Goal: Task Accomplishment & Management: Use online tool/utility

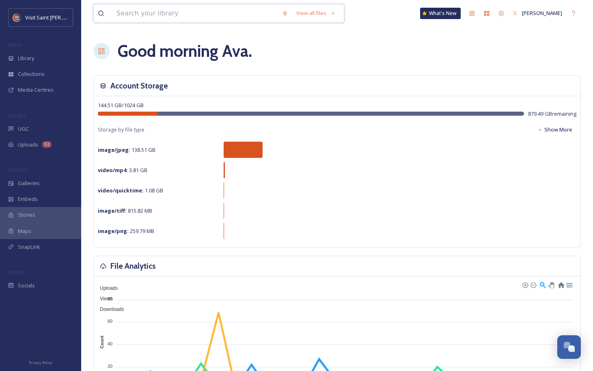
click at [174, 16] on input at bounding box center [194, 13] width 165 height 18
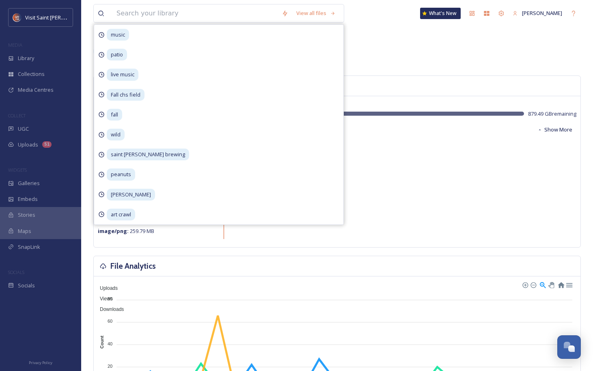
click at [55, 145] on div "Uploads 51" at bounding box center [40, 145] width 81 height 16
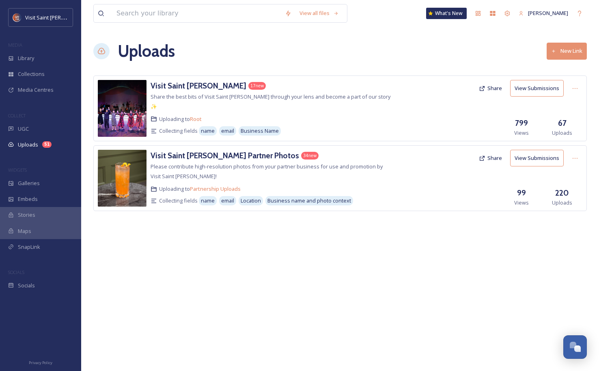
click at [162, 85] on h3 "Visit Saint [PERSON_NAME]" at bounding box center [199, 86] width 96 height 10
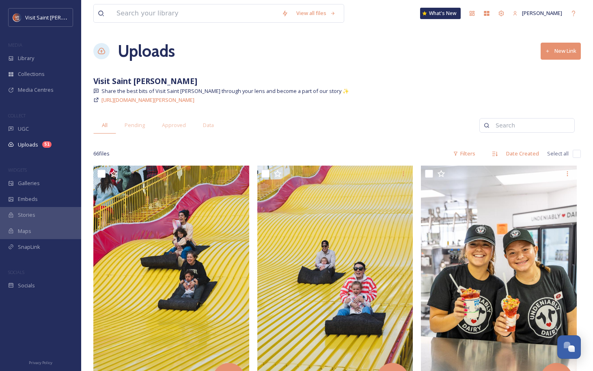
click at [47, 145] on div "51" at bounding box center [46, 144] width 9 height 6
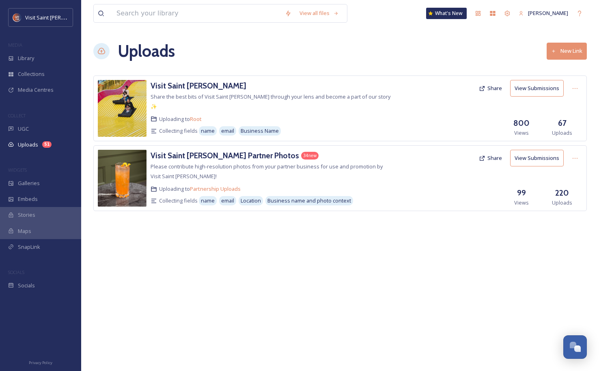
click at [181, 86] on h3 "Visit Saint [PERSON_NAME]" at bounding box center [199, 86] width 96 height 10
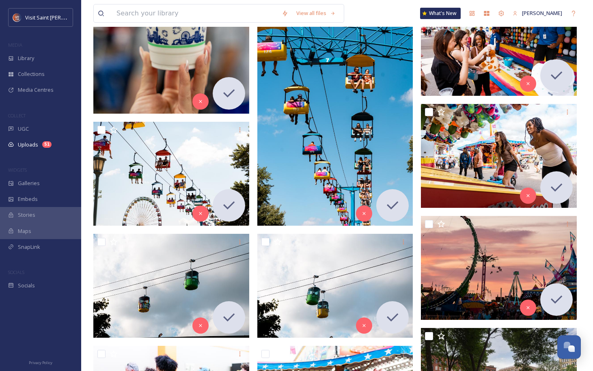
scroll to position [811, 0]
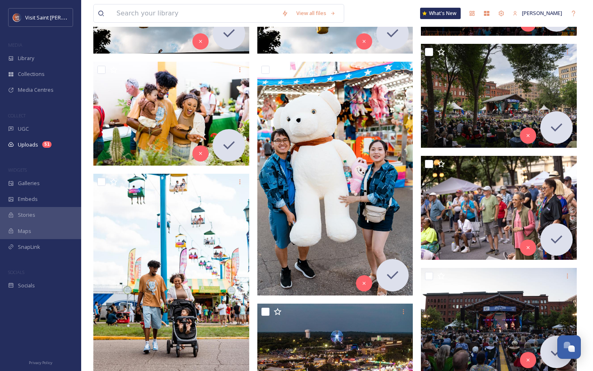
click at [49, 62] on div "Library" at bounding box center [40, 58] width 81 height 16
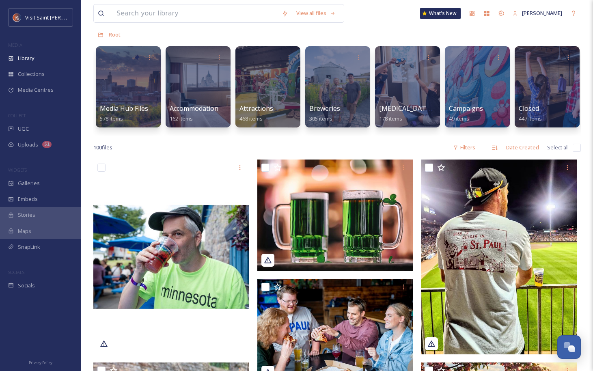
click at [49, 73] on div "Collections" at bounding box center [40, 74] width 81 height 16
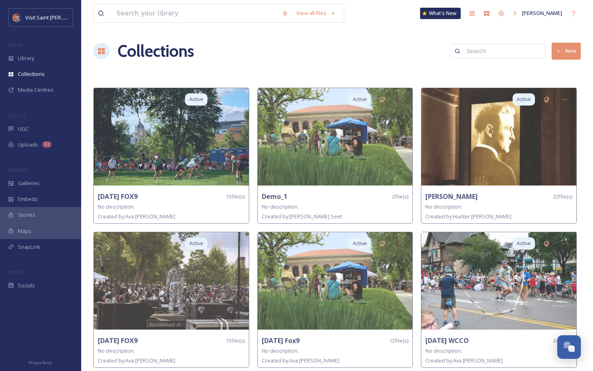
click at [43, 58] on div "Library" at bounding box center [40, 58] width 81 height 16
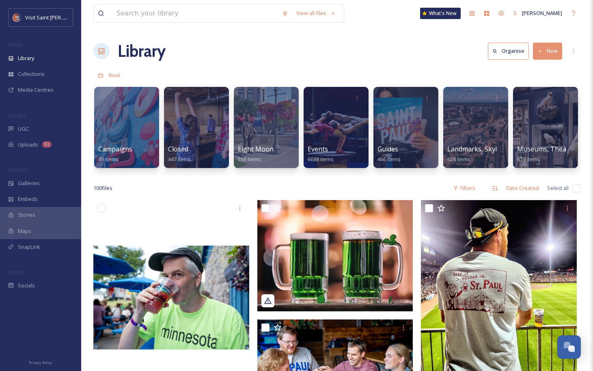
scroll to position [0, 379]
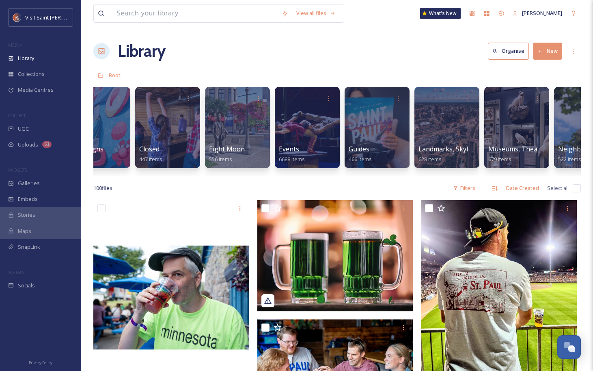
click at [305, 118] on div at bounding box center [307, 127] width 65 height 81
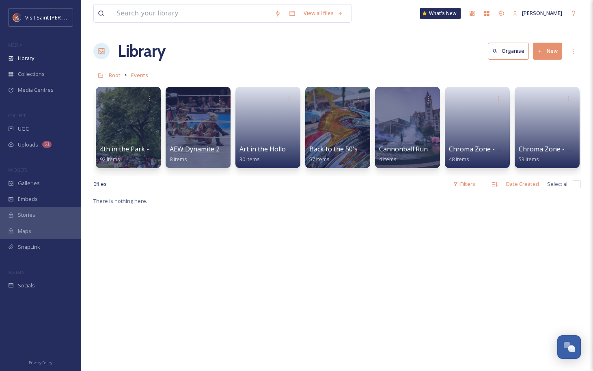
click at [555, 53] on button "New" at bounding box center [547, 51] width 29 height 17
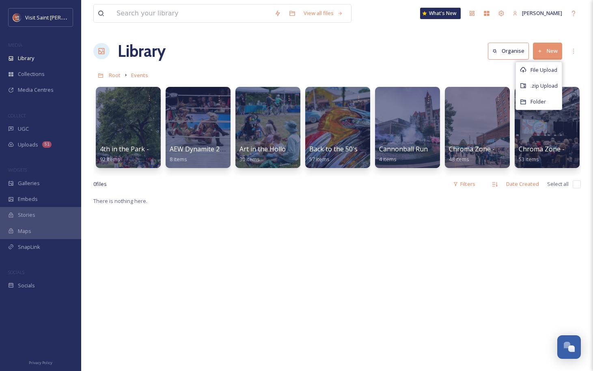
click at [546, 73] on span "File Upload" at bounding box center [543, 70] width 27 height 8
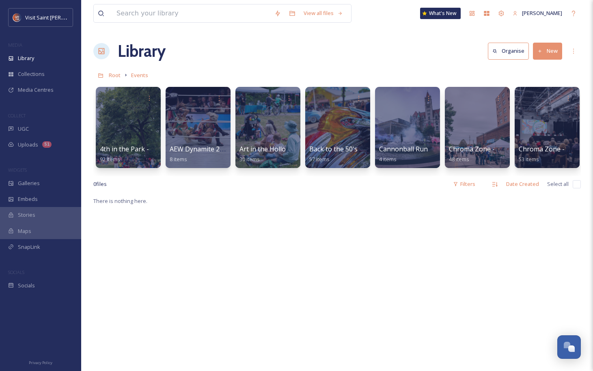
click at [544, 82] on div "Root Events" at bounding box center [336, 74] width 487 height 15
click at [549, 52] on button "New" at bounding box center [547, 51] width 29 height 17
click at [549, 99] on div "Folder" at bounding box center [539, 102] width 46 height 16
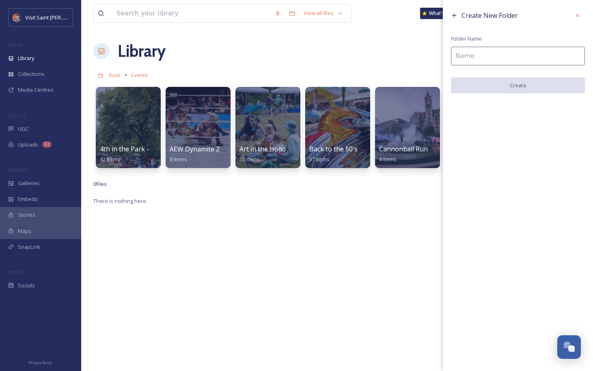
click at [481, 54] on input at bounding box center [518, 56] width 134 height 19
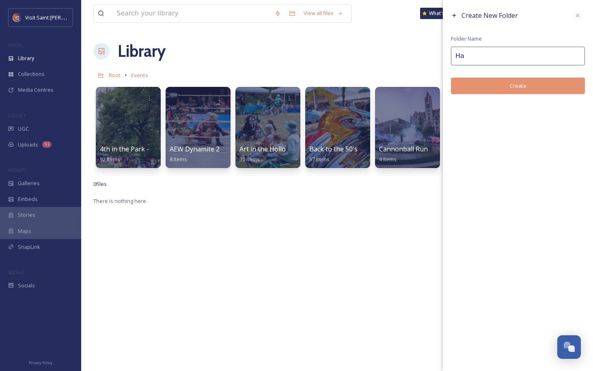
type input "H"
type input "[US_STATE] Children's Museum [DATE] Party"
click at [533, 86] on button "Create" at bounding box center [518, 85] width 134 height 17
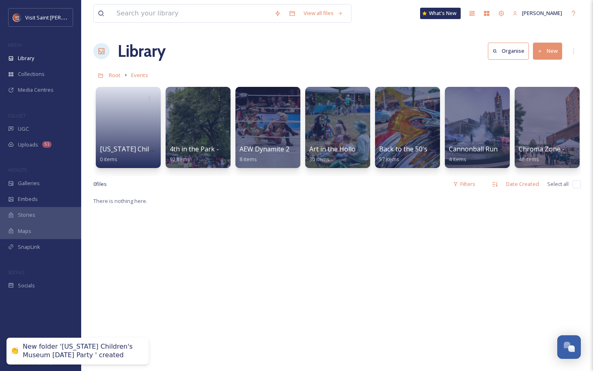
click at [126, 129] on link at bounding box center [128, 124] width 57 height 39
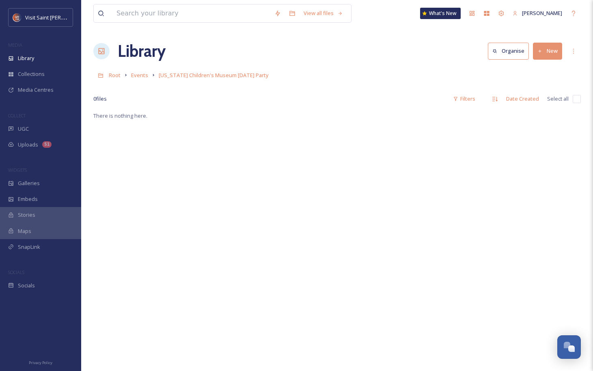
click at [554, 51] on button "New" at bounding box center [547, 51] width 29 height 17
click at [543, 70] on span "File Upload" at bounding box center [543, 70] width 27 height 8
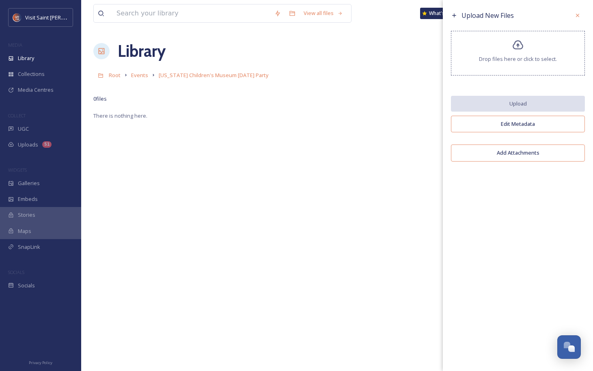
click at [514, 58] on span "Drop files here or click to select." at bounding box center [518, 59] width 78 height 8
click at [525, 41] on div "Drop files here or click to select." at bounding box center [518, 53] width 134 height 45
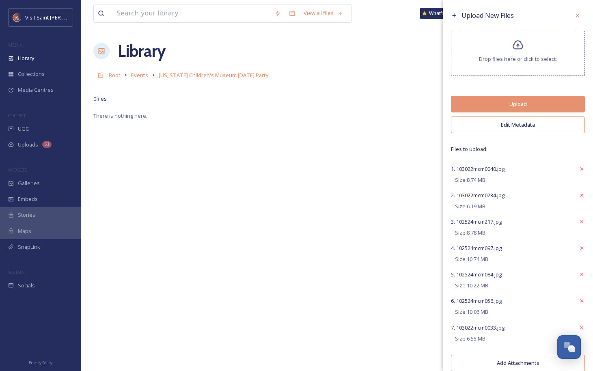
click at [528, 105] on button "Upload" at bounding box center [518, 104] width 134 height 17
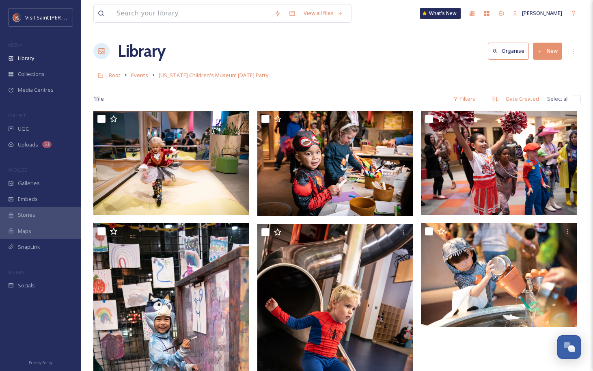
click at [385, 55] on div "Library Organise New" at bounding box center [336, 51] width 487 height 24
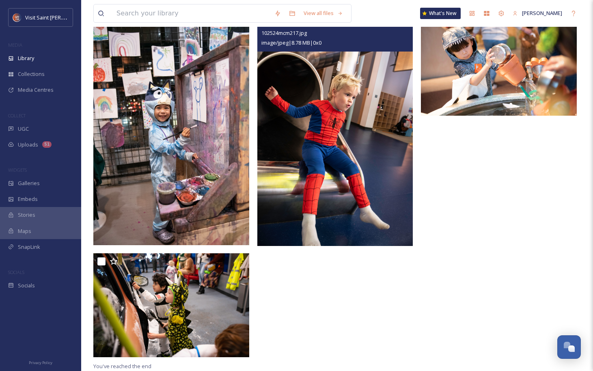
scroll to position [9, 0]
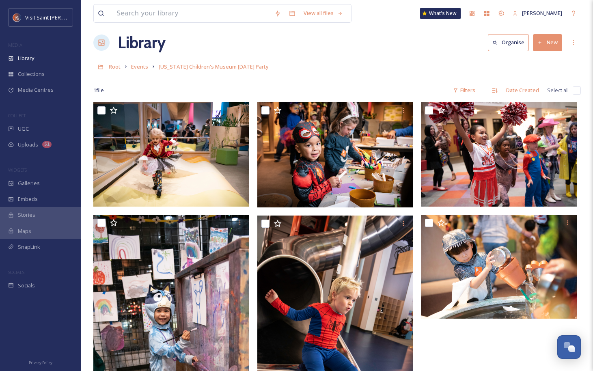
click at [136, 66] on span "Events" at bounding box center [139, 66] width 17 height 7
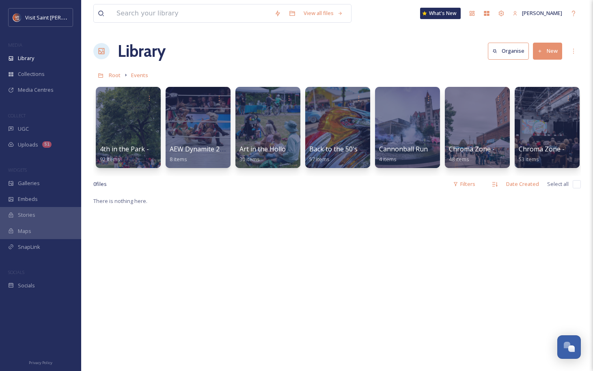
click at [278, 131] on div at bounding box center [267, 127] width 65 height 81
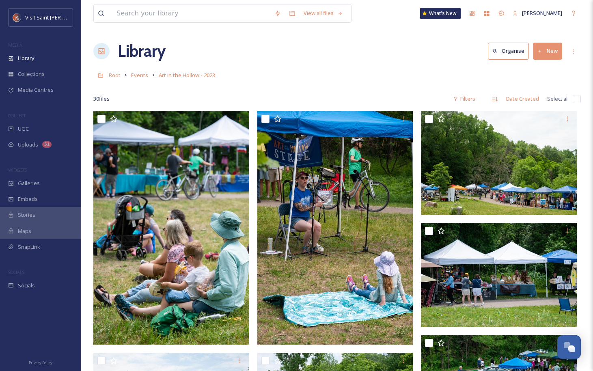
click at [135, 71] on link "Events" at bounding box center [139, 75] width 17 height 10
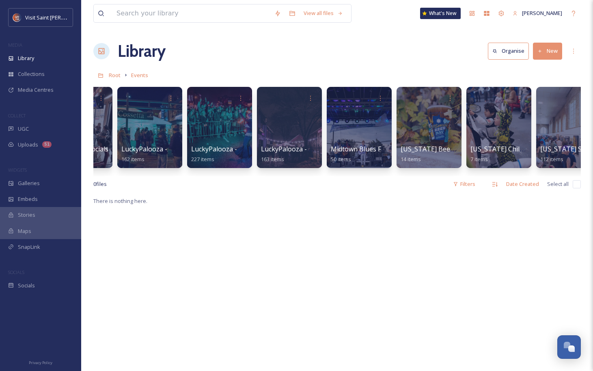
scroll to position [0, 2968]
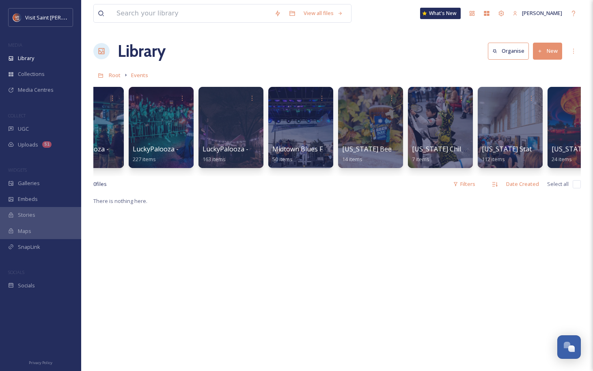
click at [425, 141] on div at bounding box center [440, 127] width 65 height 81
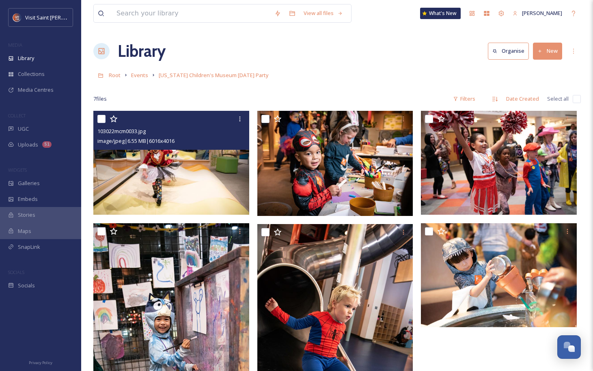
click at [245, 117] on div at bounding box center [239, 119] width 15 height 15
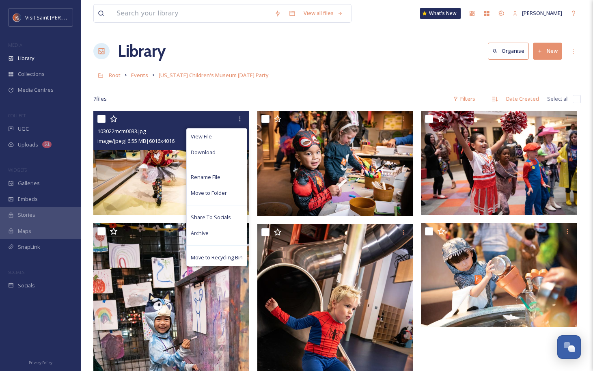
click at [230, 178] on div "Rename File" at bounding box center [217, 177] width 60 height 16
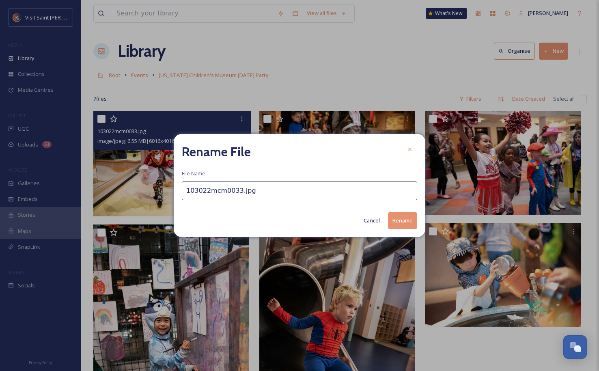
drag, startPoint x: 258, startPoint y: 187, endPoint x: 27, endPoint y: 134, distance: 236.4
click at [30, 136] on div "Rename File File Name 103022mcm0033.jpg Cancel Rename" at bounding box center [299, 185] width 599 height 371
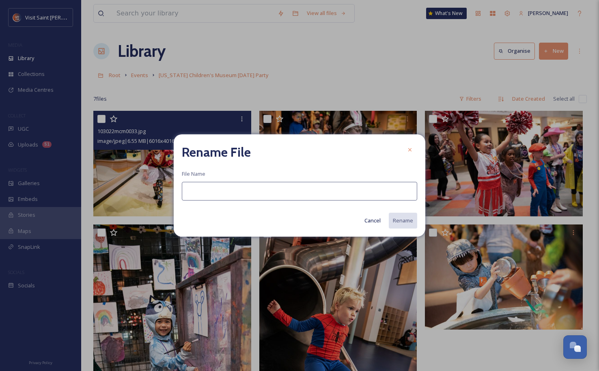
type input "M"
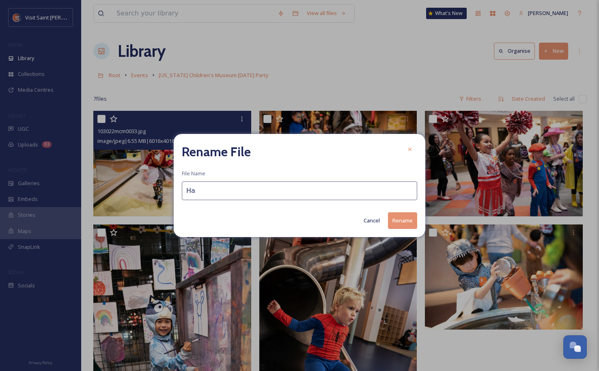
type input "H"
type input "Children's Museum [DATE] Party_1"
click at [405, 218] on button "Rename" at bounding box center [402, 220] width 29 height 17
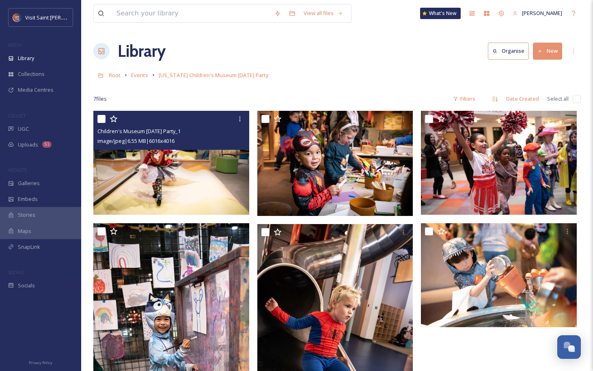
click at [243, 116] on div at bounding box center [239, 119] width 15 height 15
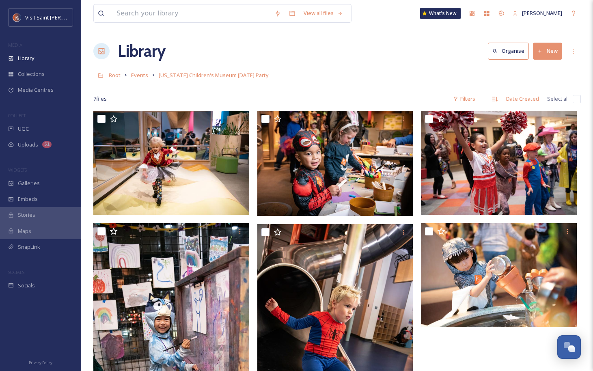
click at [389, 74] on div "Root Events [US_STATE] Children's Museum [DATE] Party" at bounding box center [336, 74] width 487 height 15
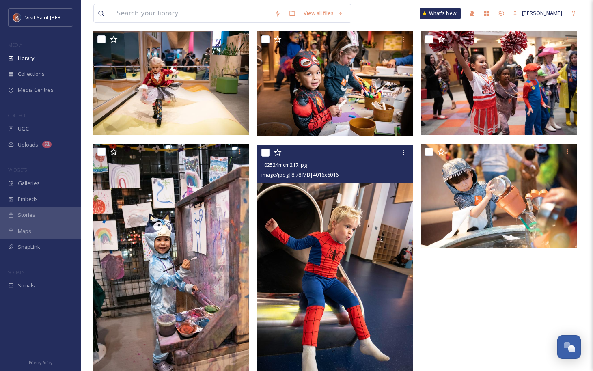
scroll to position [49, 0]
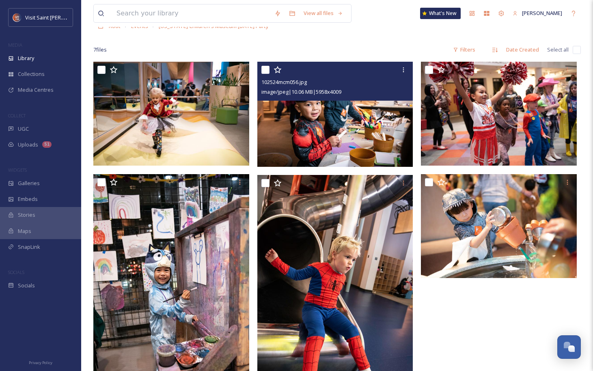
click at [404, 69] on icon at bounding box center [403, 70] width 6 height 6
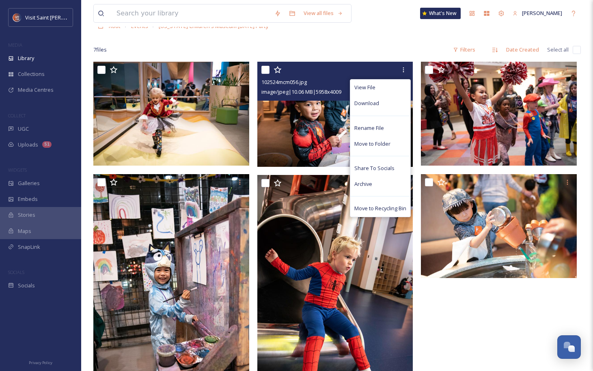
click at [392, 131] on div "Rename File" at bounding box center [380, 128] width 60 height 16
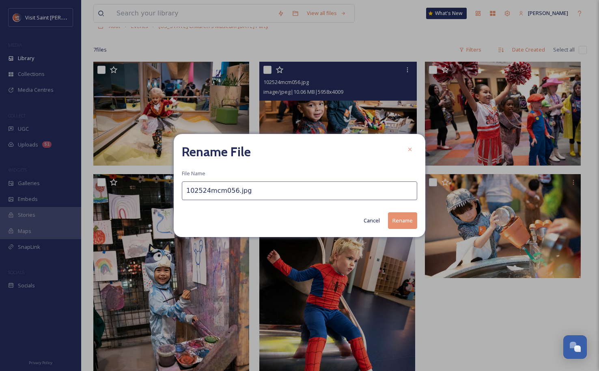
click at [280, 193] on input "102524mcm056.jpg" at bounding box center [299, 190] width 235 height 19
drag, startPoint x: 280, startPoint y: 193, endPoint x: 130, endPoint y: 186, distance: 149.5
click at [130, 186] on div "Rename File File Name 102524mcm056.jpg Cancel Rename" at bounding box center [299, 185] width 599 height 371
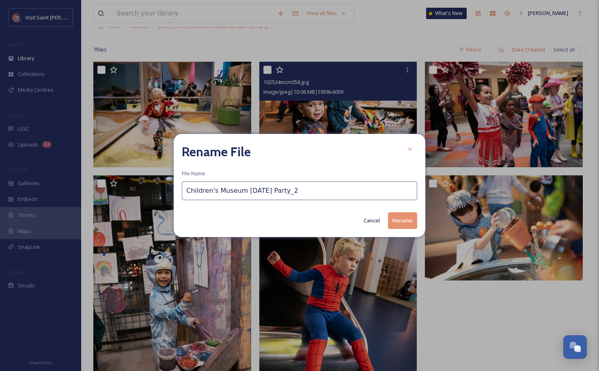
type input "Children's Museum [DATE] Party_2"
click at [417, 217] on button "Rename" at bounding box center [402, 220] width 29 height 17
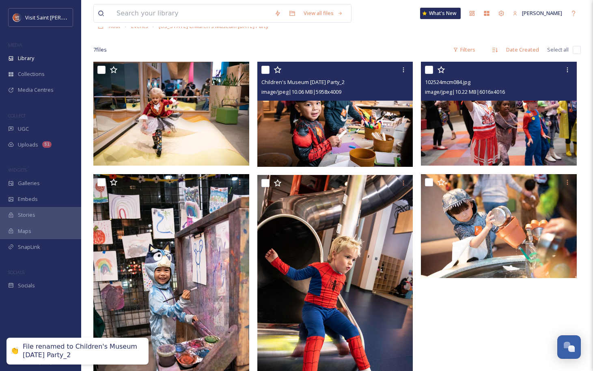
click at [565, 72] on icon at bounding box center [567, 70] width 6 height 6
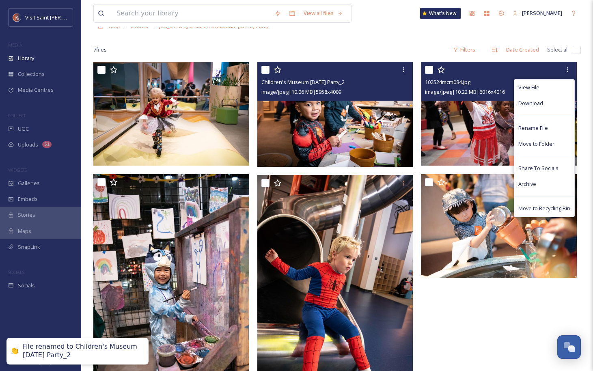
click at [546, 125] on span "Rename File" at bounding box center [533, 128] width 30 height 8
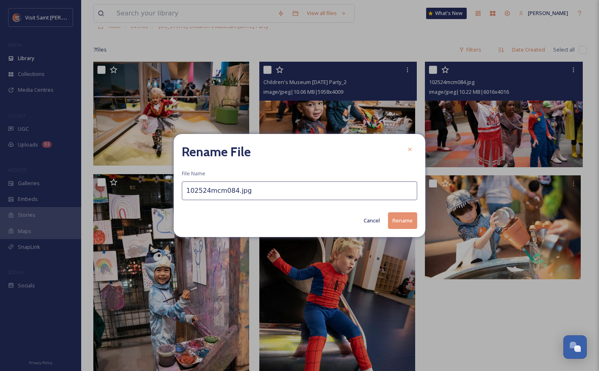
drag, startPoint x: 245, startPoint y: 198, endPoint x: -13, endPoint y: 184, distance: 258.4
click at [0, 184] on html "Visit [GEOGRAPHIC_DATA][PERSON_NAME] Collections Media Centres COLLECT UGC Uplo…" at bounding box center [299, 242] width 599 height 582
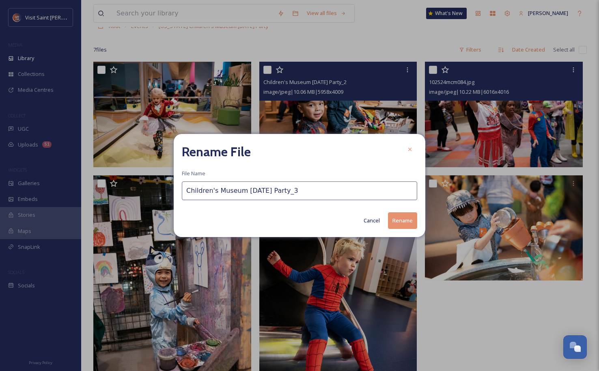
type input "Children's Museum [DATE] Party_3"
click at [403, 214] on button "Rename" at bounding box center [402, 220] width 29 height 17
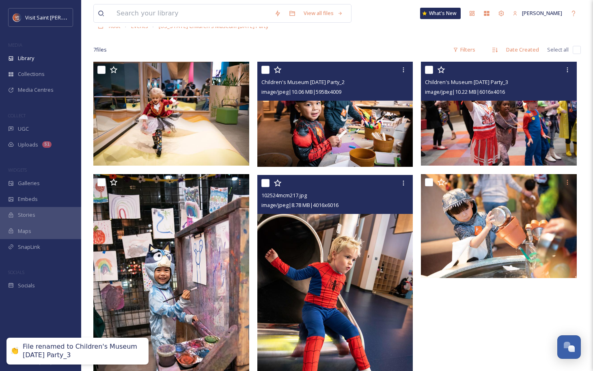
click at [402, 184] on icon at bounding box center [403, 183] width 6 height 6
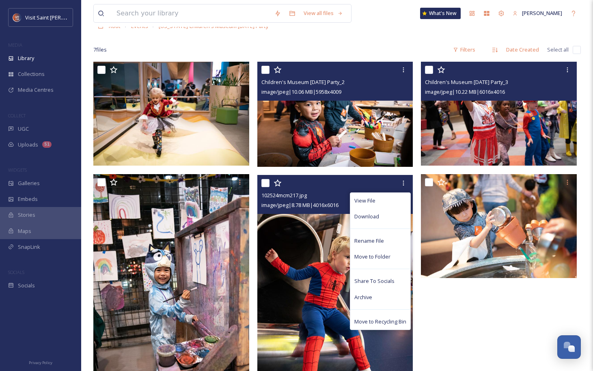
click at [384, 242] on div "Rename File" at bounding box center [380, 241] width 60 height 16
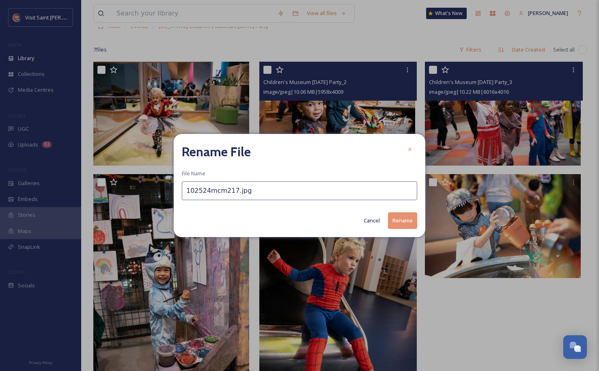
drag, startPoint x: 247, startPoint y: 196, endPoint x: 48, endPoint y: 164, distance: 202.2
click at [62, 170] on div "Rename File File Name 102524mcm217.jpg Cancel Rename" at bounding box center [299, 185] width 599 height 371
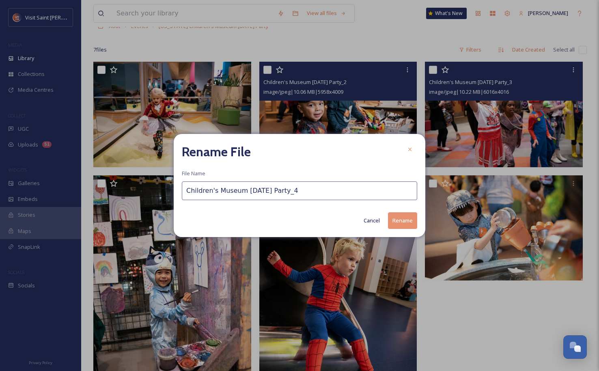
drag, startPoint x: 323, startPoint y: 196, endPoint x: 118, endPoint y: 185, distance: 204.8
click at [118, 185] on div "Rename File File Name Children's Museum [DATE] Party_4 Cancel Rename" at bounding box center [299, 185] width 599 height 371
type input "Children's Museum [DATE] Party_4"
drag, startPoint x: 335, startPoint y: 134, endPoint x: 340, endPoint y: 142, distance: 9.9
click at [338, 140] on div "Rename File File Name Children's Museum [DATE] Party_4 Cancel Rename" at bounding box center [300, 185] width 252 height 103
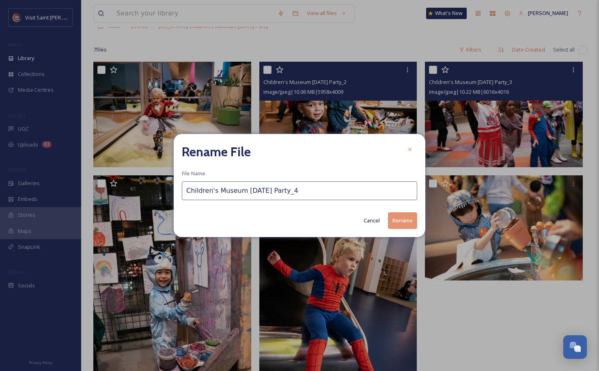
drag, startPoint x: 404, startPoint y: 229, endPoint x: 401, endPoint y: 219, distance: 10.0
click at [404, 228] on button "Rename" at bounding box center [402, 220] width 29 height 17
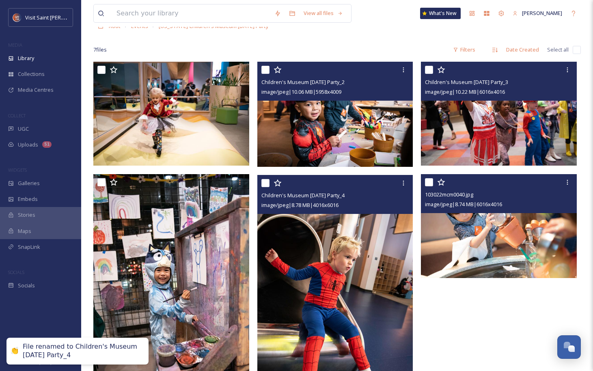
click at [570, 184] on icon at bounding box center [567, 182] width 6 height 6
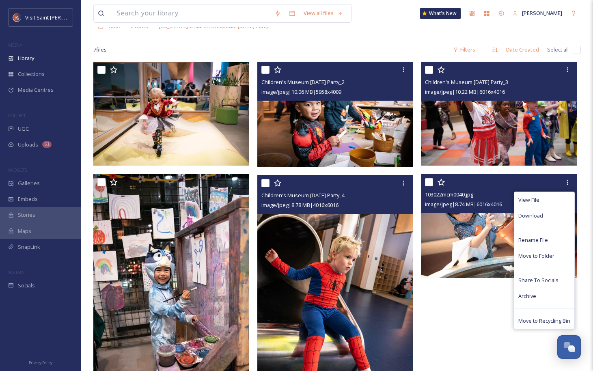
click at [551, 236] on div "Rename File" at bounding box center [544, 240] width 60 height 16
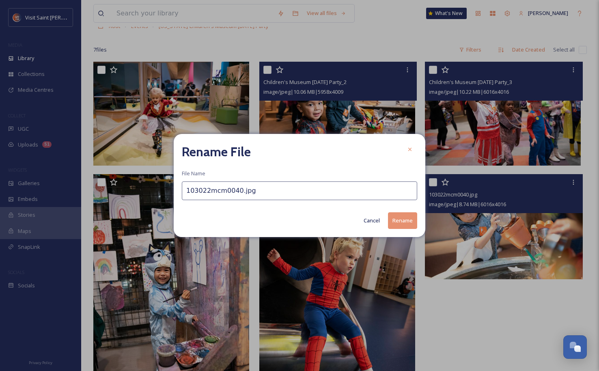
drag, startPoint x: 308, startPoint y: 199, endPoint x: 78, endPoint y: 170, distance: 231.8
click at [26, 168] on div "Rename File File Name 103022mcm0040.jpg Cancel Rename" at bounding box center [299, 185] width 599 height 371
paste input "Children's Museum [DATE] Party_4"
type input "Children's Museum [DATE] Party_5"
click at [409, 219] on button "Rename" at bounding box center [402, 220] width 29 height 17
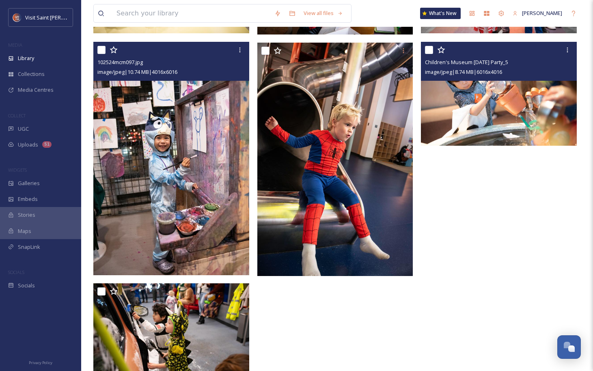
scroll to position [211, 0]
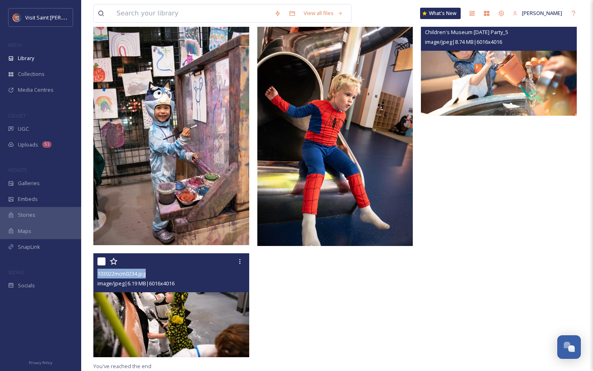
click at [242, 268] on div "103022mcm0234.jpg image/jpeg | 6.19 MB | 6016 x 4016" at bounding box center [171, 272] width 156 height 39
click at [242, 266] on div at bounding box center [239, 261] width 15 height 15
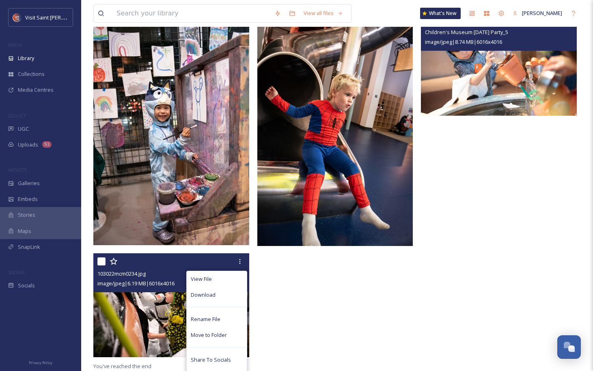
click at [224, 322] on div "Rename File" at bounding box center [217, 319] width 60 height 16
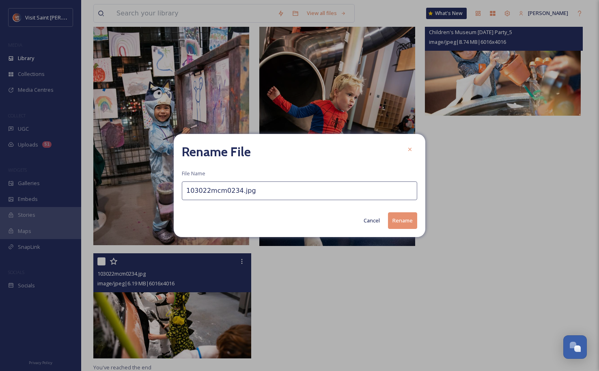
drag, startPoint x: 260, startPoint y: 192, endPoint x: 132, endPoint y: 187, distance: 127.9
click at [142, 187] on div "Rename File File Name 103022mcm0234.jpg Cancel Rename" at bounding box center [299, 185] width 599 height 371
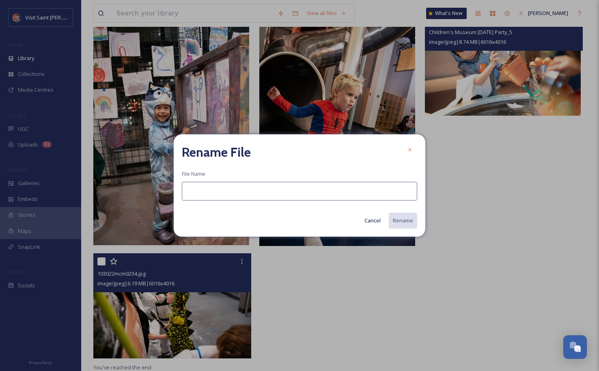
paste input "Children's Museum [DATE] Party_4"
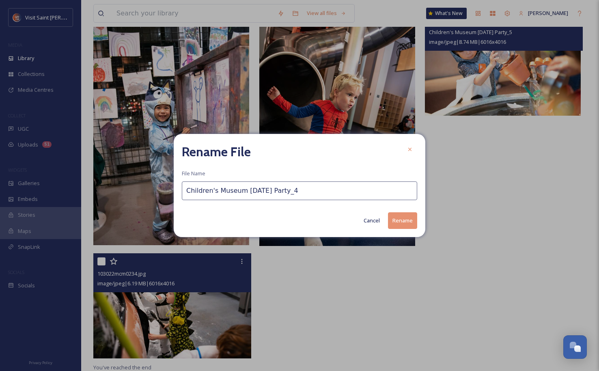
click at [400, 214] on button "Rename" at bounding box center [402, 220] width 29 height 17
click at [306, 190] on input "Children's Museum [DATE] Party_4" at bounding box center [299, 191] width 235 height 19
type input "Children's Museum [DATE] Party_6"
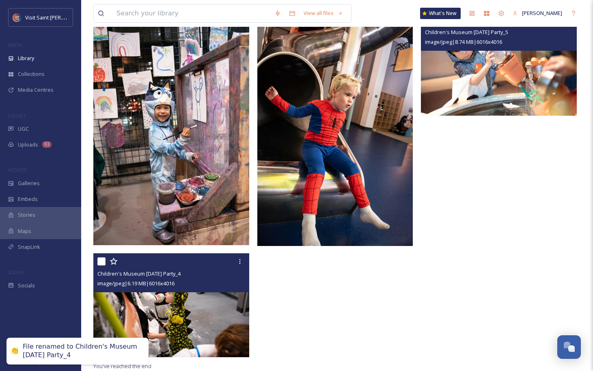
click at [239, 262] on icon at bounding box center [240, 261] width 6 height 6
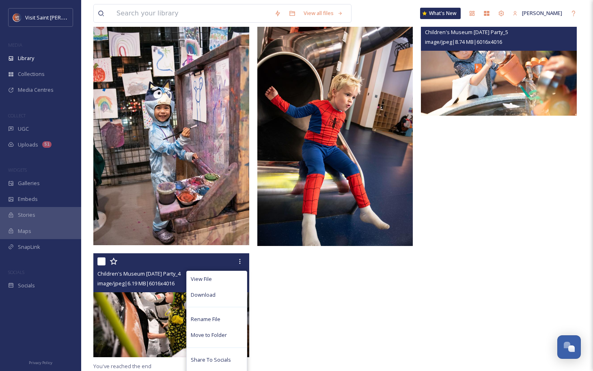
click at [224, 321] on div "Rename File" at bounding box center [217, 319] width 60 height 16
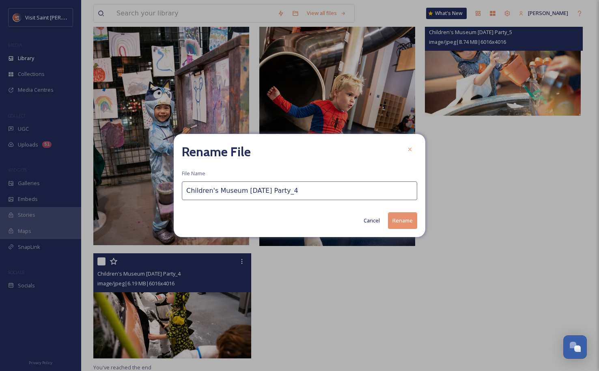
click at [309, 196] on input "Children's Museum [DATE] Party_4" at bounding box center [299, 190] width 235 height 19
type input "Children's Museum [DATE] Party_6"
click at [405, 226] on button "Rename" at bounding box center [402, 220] width 29 height 17
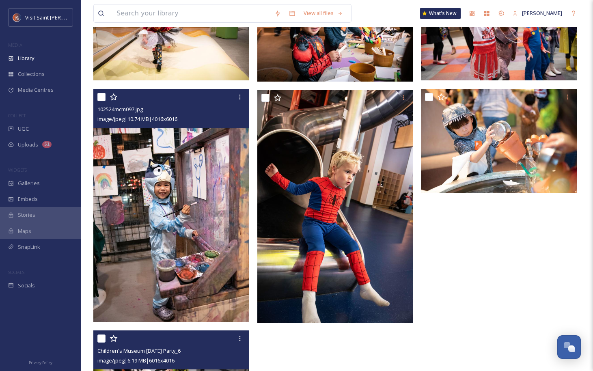
scroll to position [41, 0]
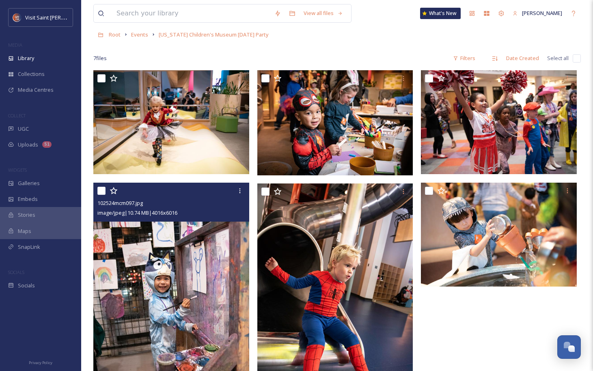
click at [240, 190] on icon at bounding box center [240, 190] width 6 height 6
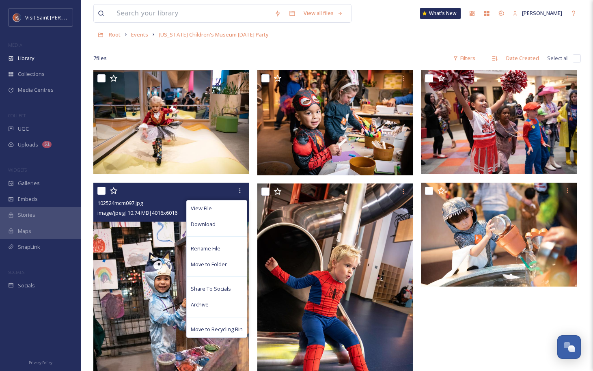
click at [219, 254] on div "Rename File" at bounding box center [217, 249] width 60 height 16
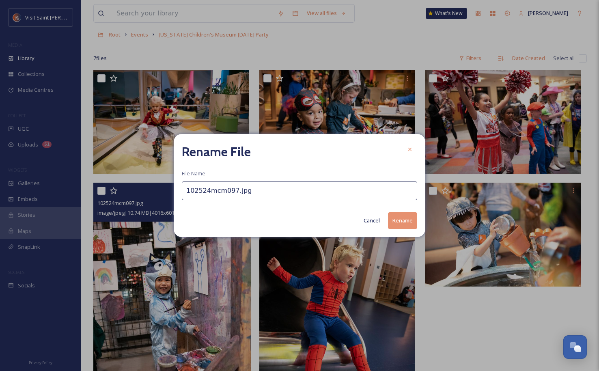
drag, startPoint x: 245, startPoint y: 190, endPoint x: 69, endPoint y: 149, distance: 181.6
click at [88, 155] on div "Rename File File Name 102524mcm097.jpg Cancel Rename" at bounding box center [299, 185] width 599 height 371
paste input "Children's Museum [DATE] Party_4"
type input "Children's Museum [DATE] Party_4"
click at [398, 220] on button "Rename" at bounding box center [402, 220] width 29 height 17
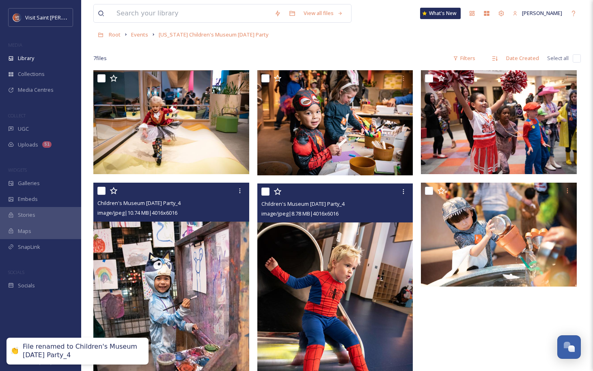
click at [405, 192] on icon at bounding box center [403, 191] width 6 height 6
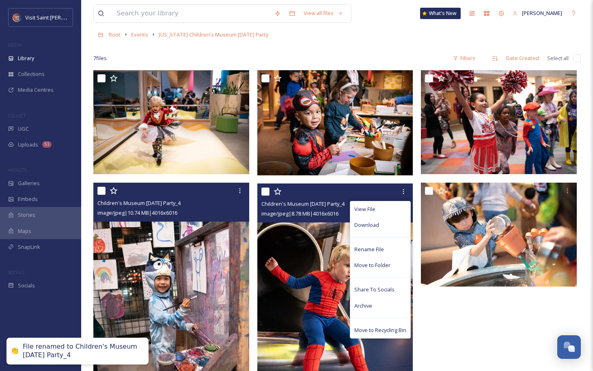
click at [382, 250] on span "Rename File" at bounding box center [369, 249] width 30 height 8
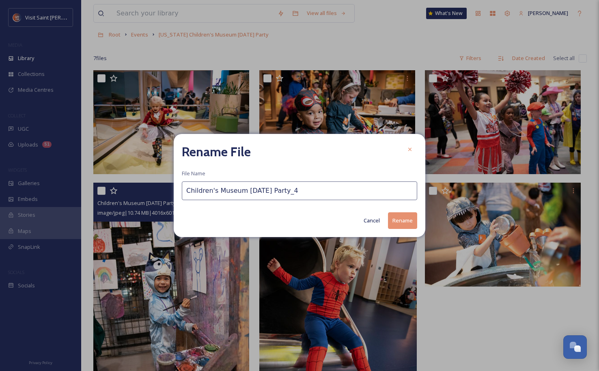
click at [310, 191] on input "Children's Museum [DATE] Party_4" at bounding box center [299, 190] width 235 height 19
type input "Children's Museum [DATE] Party_5"
click at [406, 218] on button "Rename" at bounding box center [402, 220] width 29 height 17
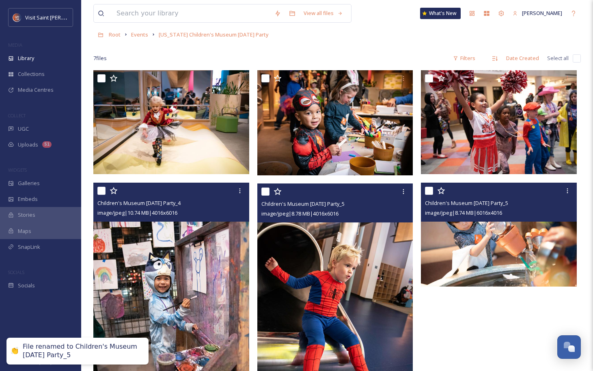
click at [570, 191] on icon at bounding box center [567, 190] width 6 height 6
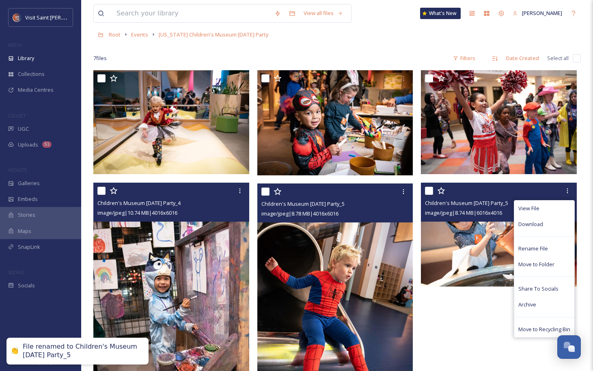
click at [544, 251] on span "Rename File" at bounding box center [533, 249] width 30 height 8
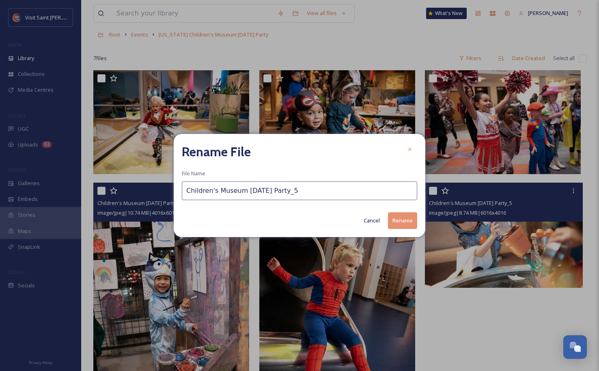
click at [312, 186] on input "Children's Museum [DATE] Party_5" at bounding box center [299, 190] width 235 height 19
type input "Children's Museum [DATE] Party_6"
click at [401, 223] on button "Rename" at bounding box center [402, 220] width 29 height 17
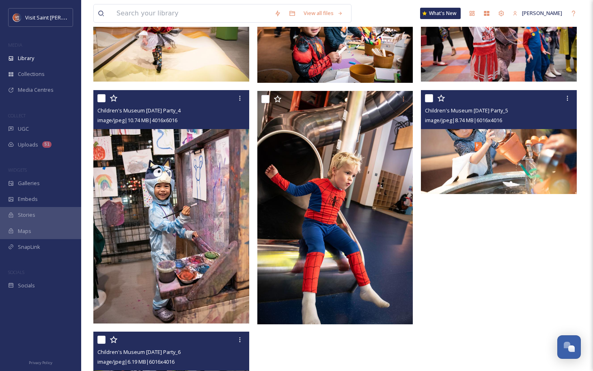
scroll to position [211, 0]
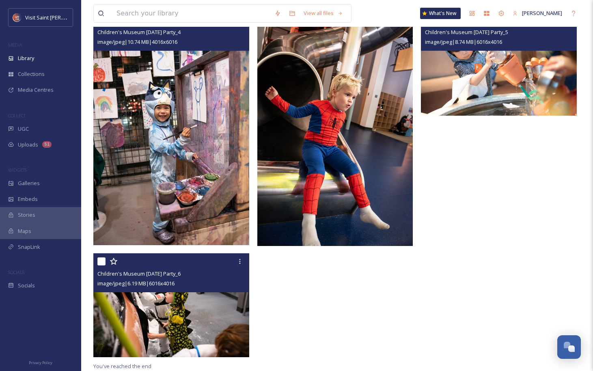
click at [238, 262] on icon at bounding box center [240, 261] width 6 height 6
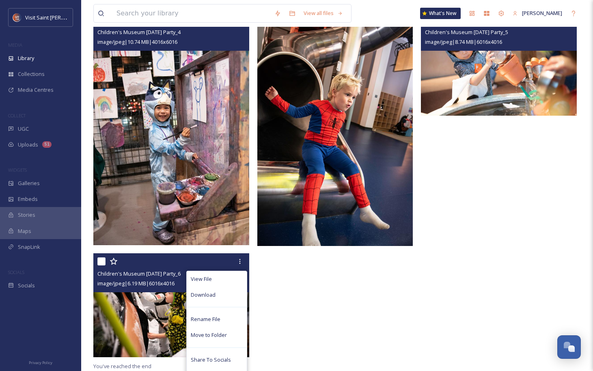
click at [225, 323] on div "Rename File" at bounding box center [217, 319] width 60 height 16
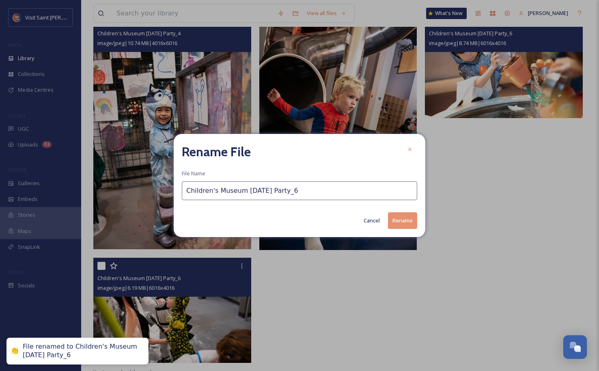
click at [296, 193] on input "Children's Museum [DATE] Party_6" at bounding box center [299, 190] width 235 height 19
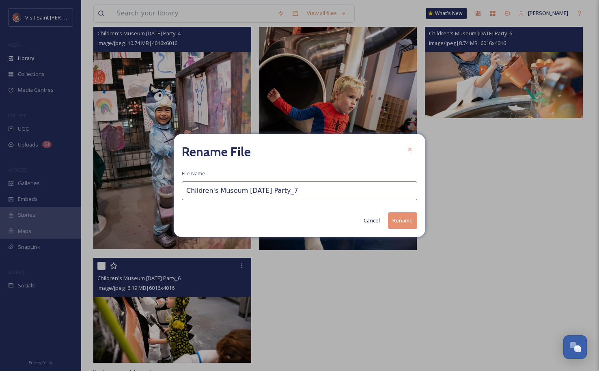
type input "Children's Museum [DATE] Party_7"
click at [395, 217] on button "Rename" at bounding box center [402, 220] width 29 height 17
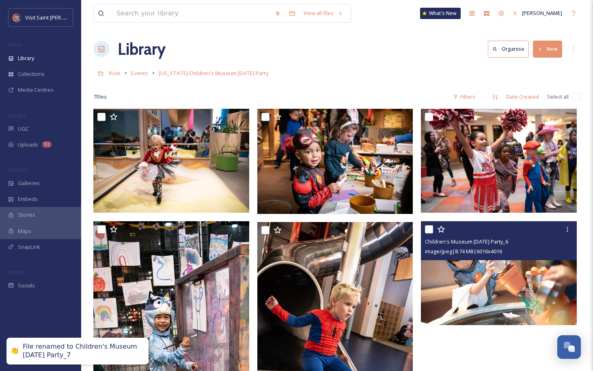
scroll to position [0, 0]
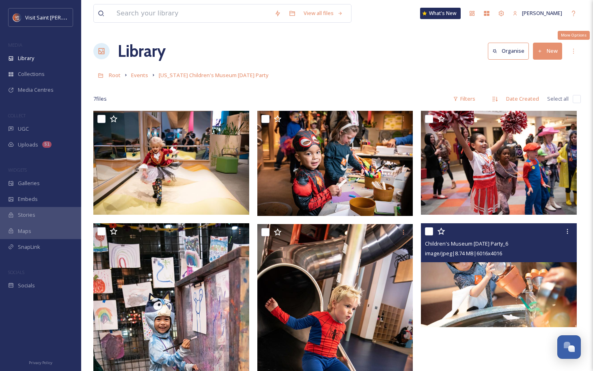
click at [567, 52] on div "More Options" at bounding box center [573, 51] width 15 height 15
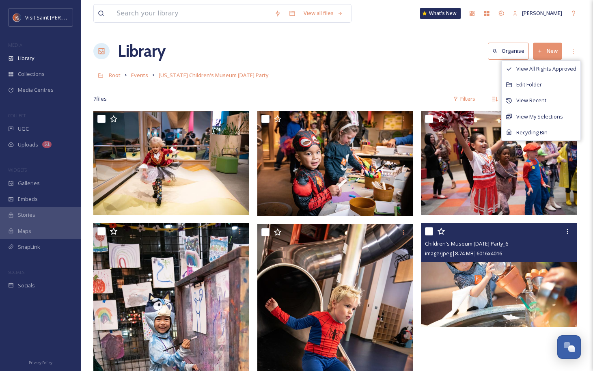
click at [430, 76] on div "Root Events [US_STATE] Children's Museum [DATE] Party" at bounding box center [336, 74] width 487 height 15
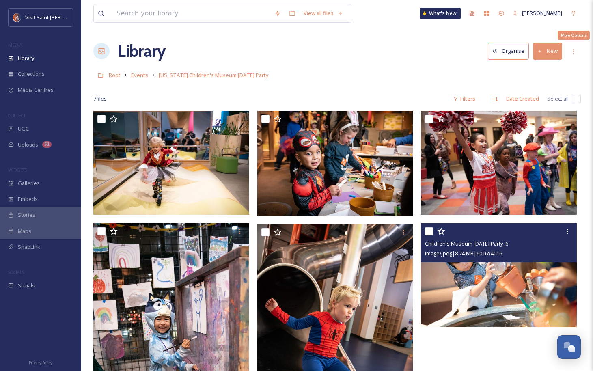
click at [574, 50] on icon at bounding box center [573, 51] width 6 height 6
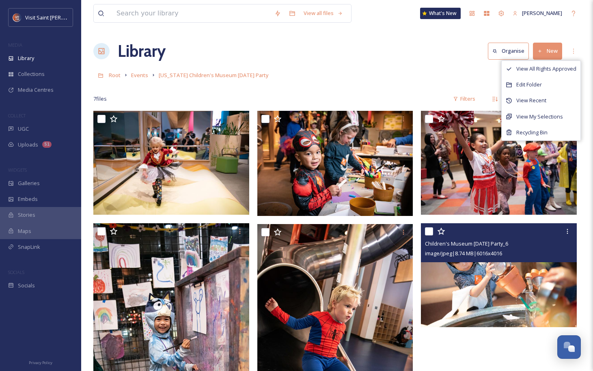
click at [427, 73] on div "Root Events [US_STATE] Children's Museum [DATE] Party" at bounding box center [336, 74] width 487 height 15
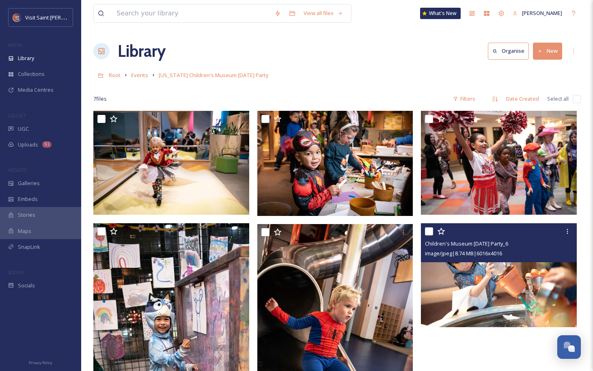
drag, startPoint x: 373, startPoint y: 68, endPoint x: 365, endPoint y: 69, distance: 8.2
click at [372, 68] on div "Root Events [US_STATE] Children's Museum [DATE] Party" at bounding box center [336, 74] width 487 height 15
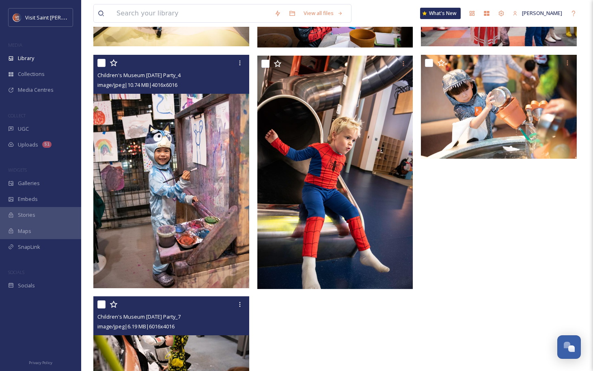
scroll to position [130, 0]
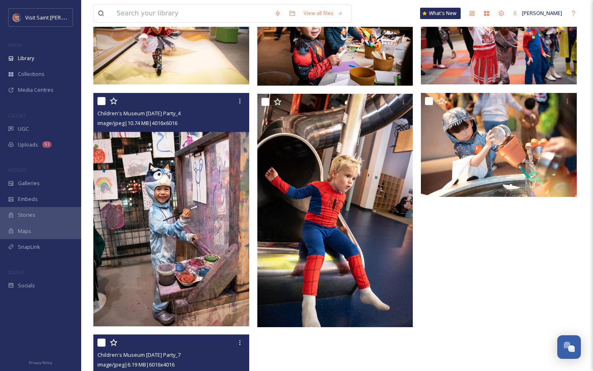
click at [108, 100] on div at bounding box center [172, 101] width 150 height 15
click at [103, 101] on input "checkbox" at bounding box center [101, 101] width 8 height 8
checkbox input "true"
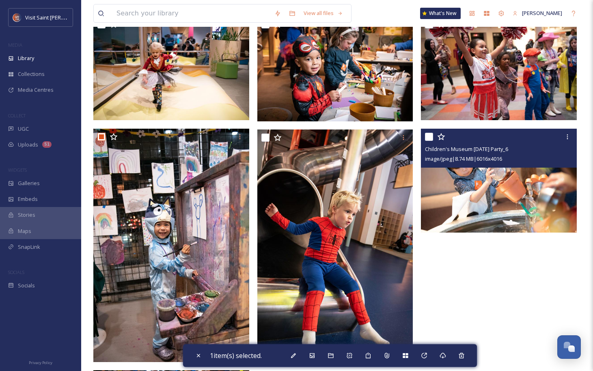
scroll to position [9, 0]
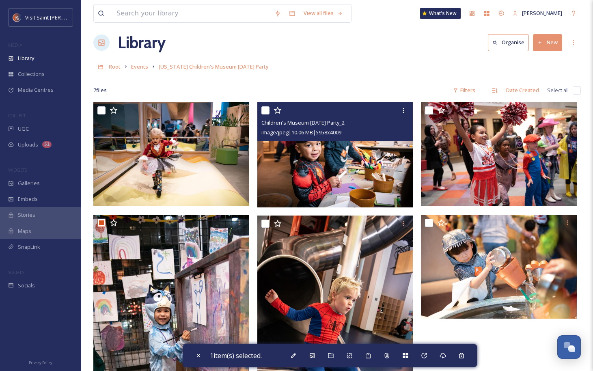
click at [265, 109] on input "checkbox" at bounding box center [265, 110] width 8 height 8
checkbox input "true"
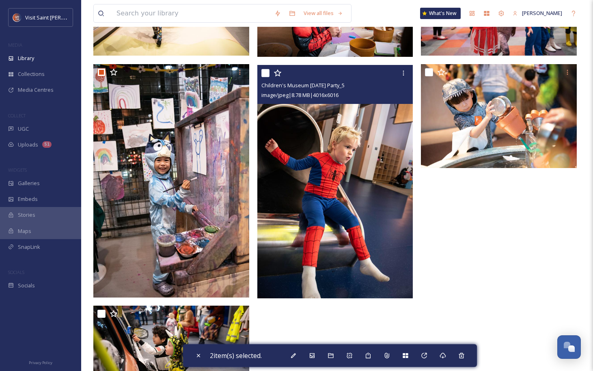
scroll to position [90, 0]
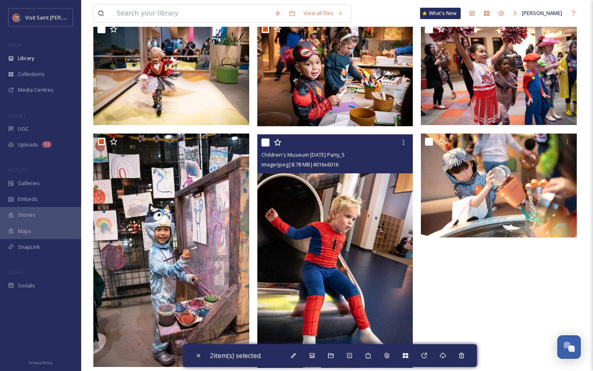
click at [261, 145] on input "checkbox" at bounding box center [265, 142] width 8 height 8
checkbox input "true"
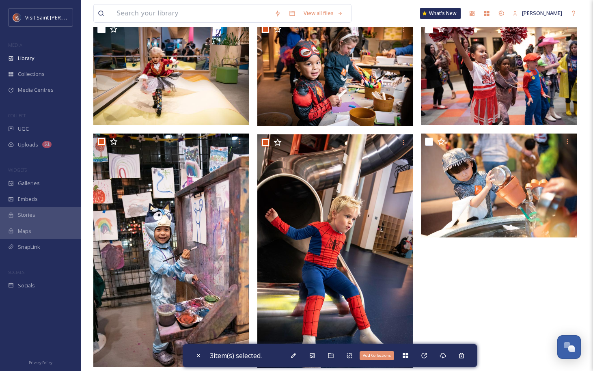
click at [408, 356] on icon at bounding box center [404, 355] width 5 height 5
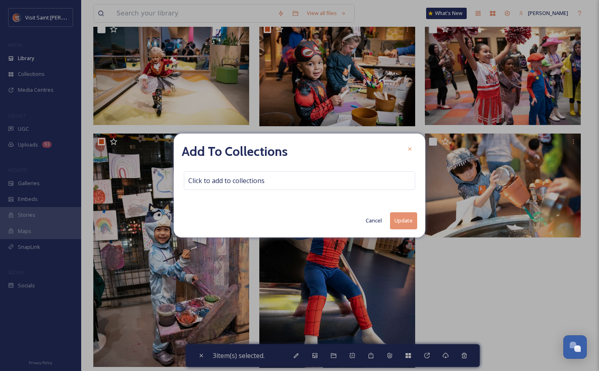
click at [369, 223] on button "Cancel" at bounding box center [373, 221] width 24 height 16
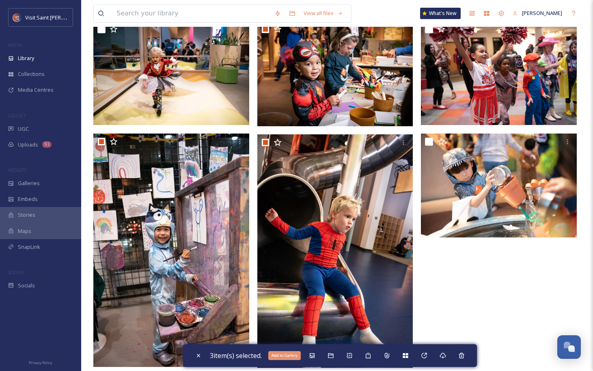
click at [313, 355] on icon at bounding box center [312, 355] width 5 height 5
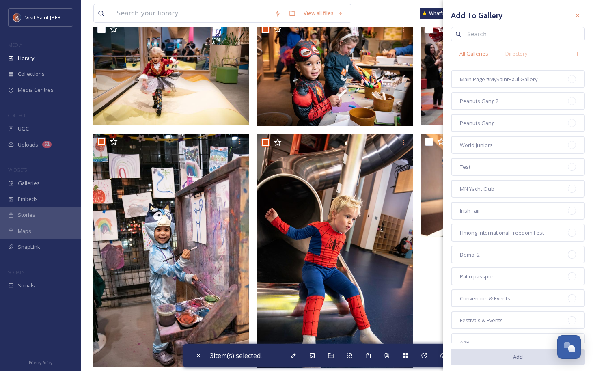
click at [574, 17] on icon at bounding box center [577, 15] width 6 height 6
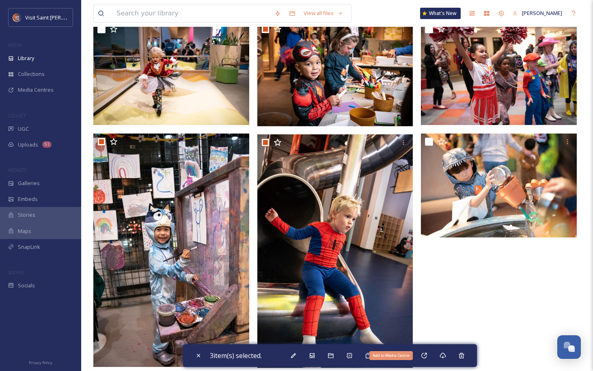
click at [426, 357] on icon at bounding box center [423, 355] width 5 height 5
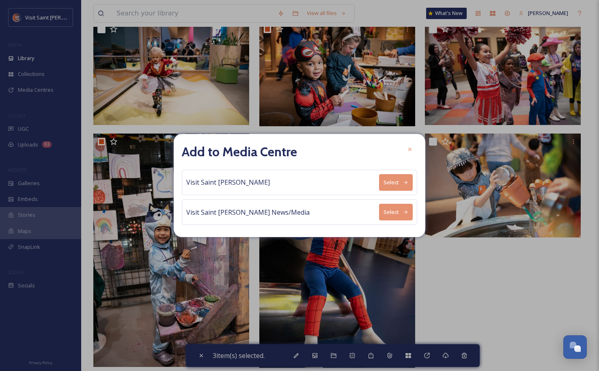
click at [411, 211] on button "Select" at bounding box center [396, 212] width 34 height 17
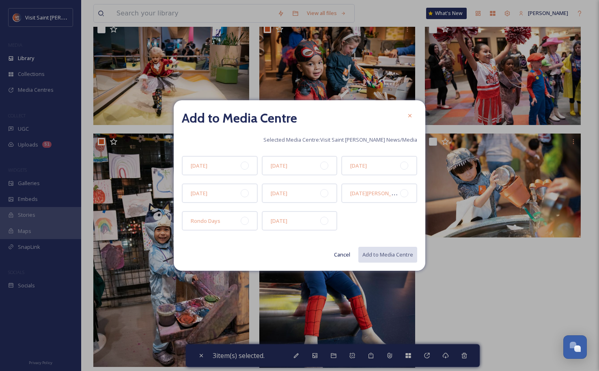
click at [327, 223] on div at bounding box center [324, 221] width 8 height 8
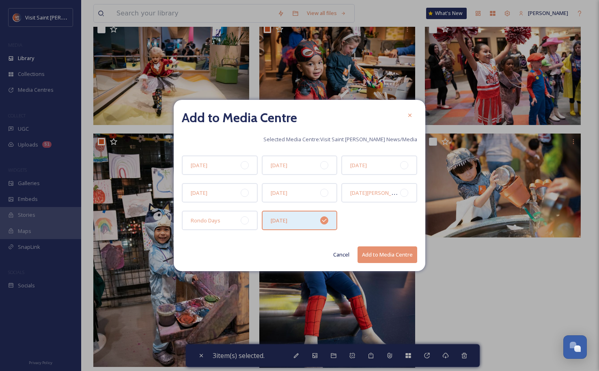
click at [395, 255] on button "Add to Media Centre" at bounding box center [387, 254] width 60 height 17
checkbox input "false"
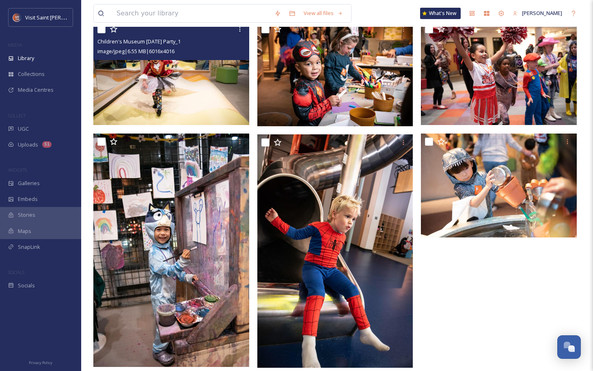
scroll to position [0, 0]
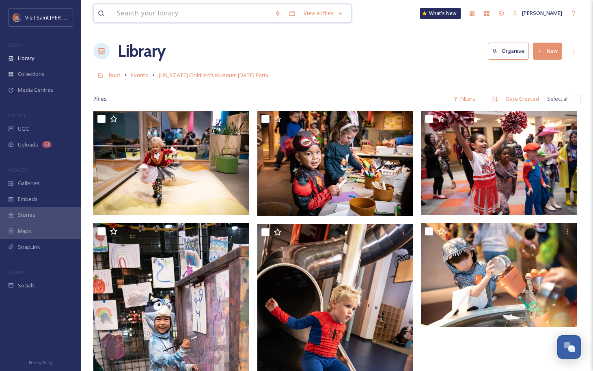
click at [161, 11] on input at bounding box center [191, 13] width 158 height 18
click at [415, 51] on div "Library Organise New" at bounding box center [336, 51] width 487 height 24
click at [142, 77] on span "Events" at bounding box center [139, 74] width 17 height 7
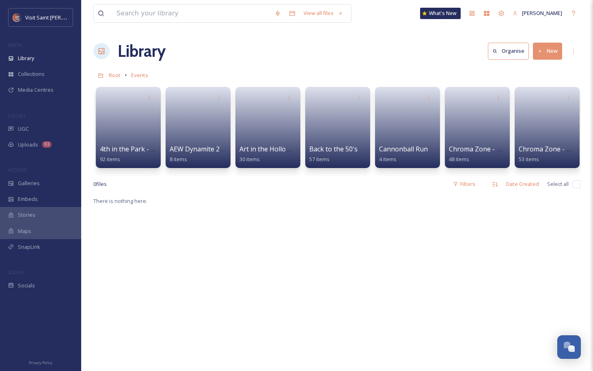
click at [549, 52] on button "New" at bounding box center [547, 51] width 29 height 17
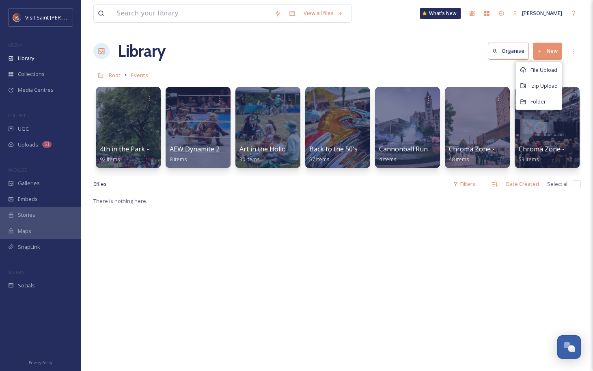
click at [545, 101] on span "Folder" at bounding box center [537, 102] width 15 height 8
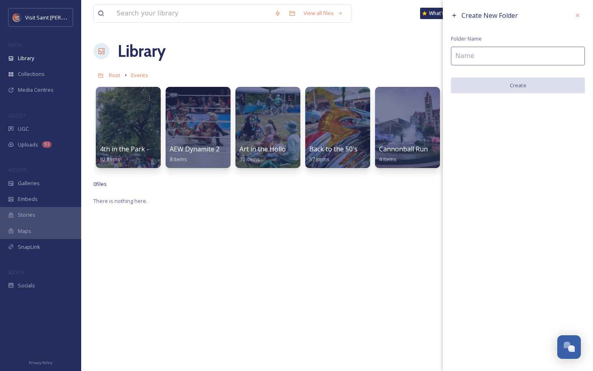
click at [509, 58] on input at bounding box center [518, 56] width 134 height 19
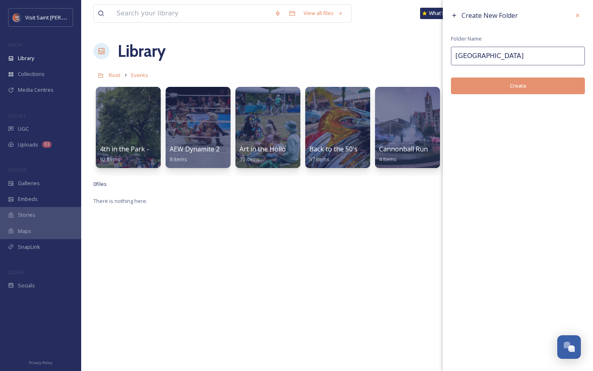
type input "[GEOGRAPHIC_DATA]"
click at [552, 84] on button "Create" at bounding box center [518, 85] width 134 height 17
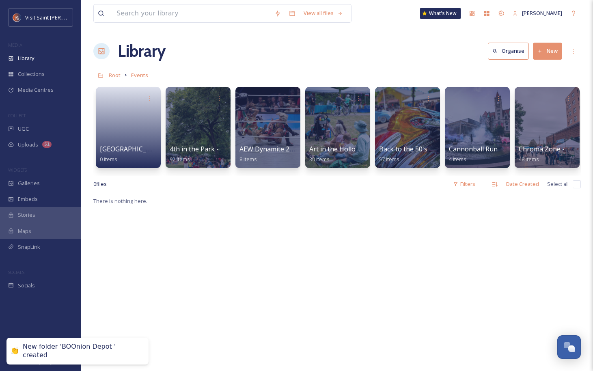
click at [146, 121] on link at bounding box center [128, 124] width 57 height 39
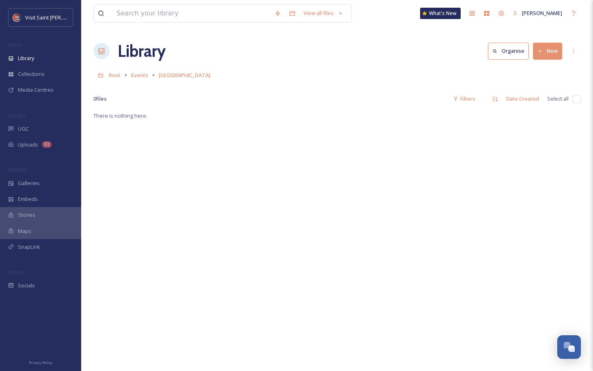
click at [550, 53] on button "New" at bounding box center [547, 51] width 29 height 17
click at [544, 75] on div "File Upload" at bounding box center [539, 70] width 46 height 16
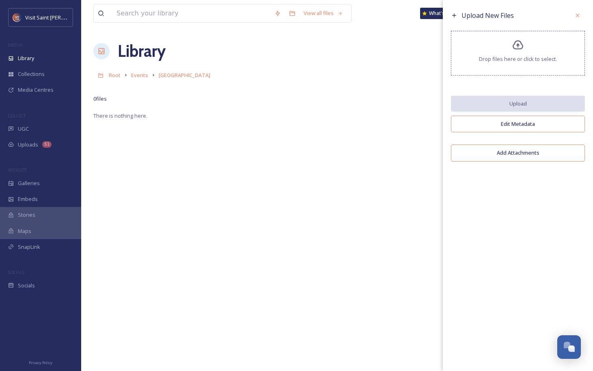
click at [524, 58] on span "Drop files here or click to select." at bounding box center [518, 59] width 78 height 8
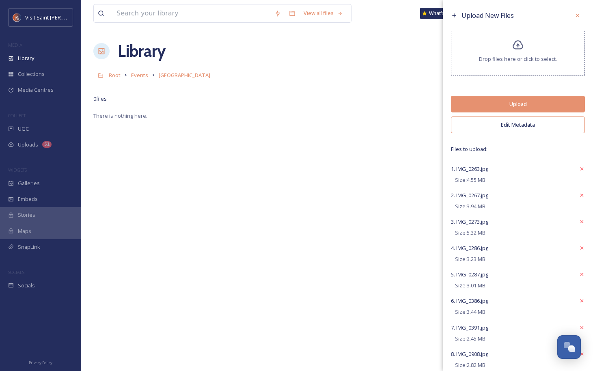
click at [538, 99] on button "Upload" at bounding box center [518, 104] width 134 height 17
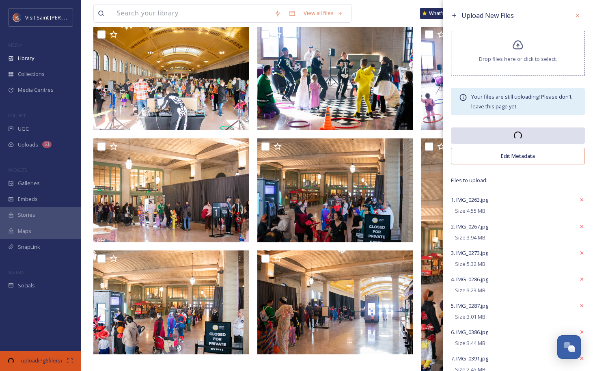
scroll to position [70, 0]
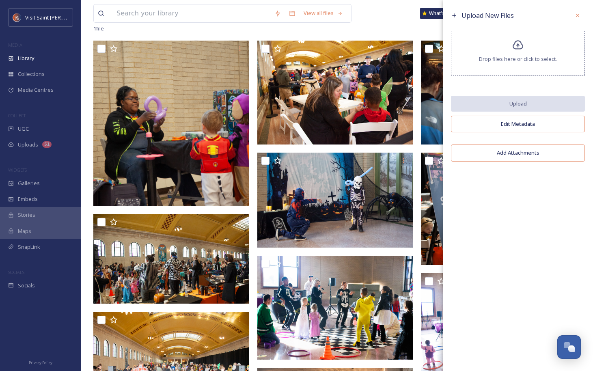
click at [525, 36] on div "Drop files here or click to select." at bounding box center [518, 53] width 134 height 45
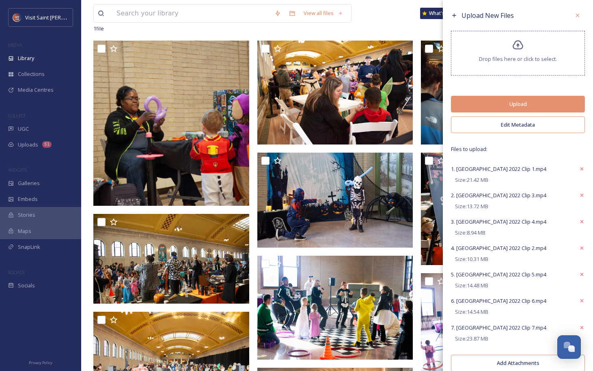
click at [544, 102] on button "Upload" at bounding box center [518, 104] width 134 height 17
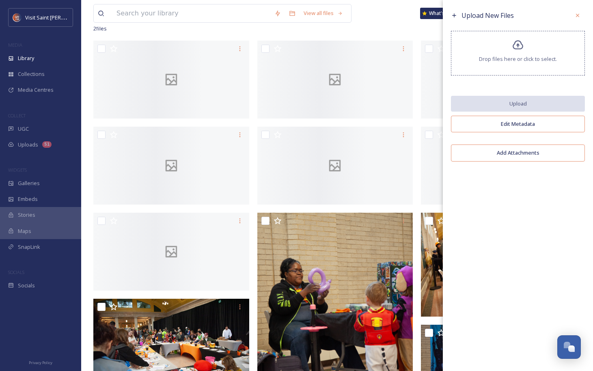
click at [577, 17] on icon at bounding box center [577, 15] width 6 height 6
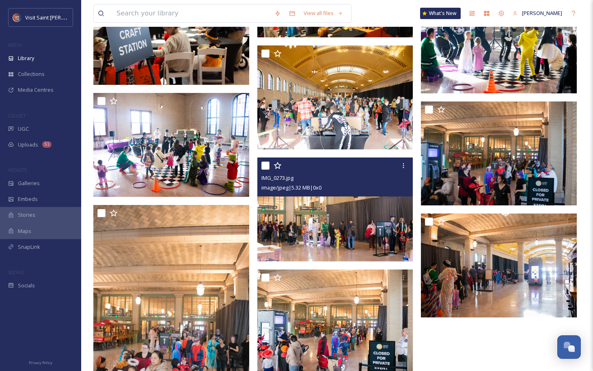
scroll to position [395, 0]
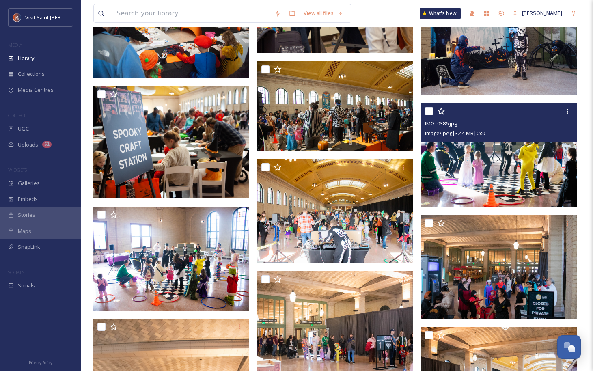
click at [428, 115] on input "checkbox" at bounding box center [429, 111] width 8 height 8
checkbox input "true"
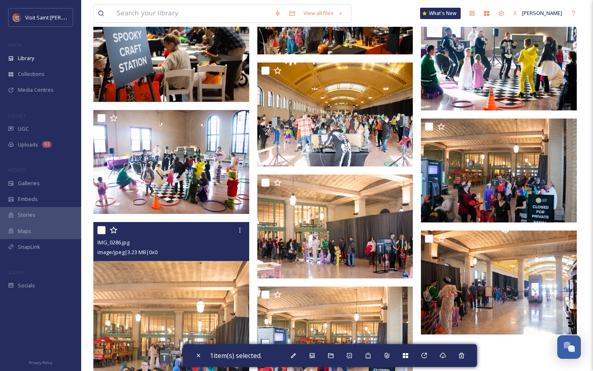
scroll to position [377, 0]
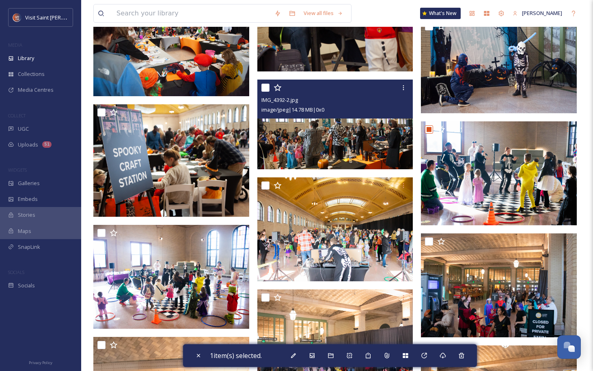
click at [267, 92] on input "checkbox" at bounding box center [265, 88] width 8 height 8
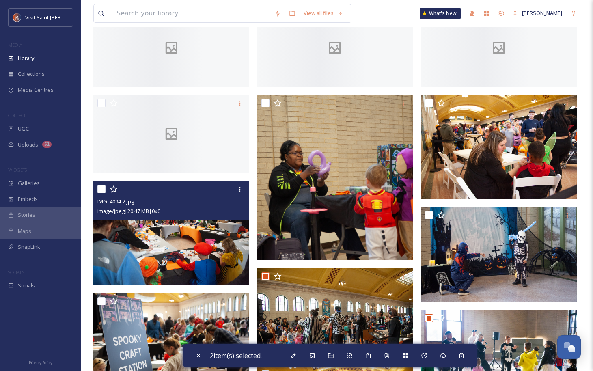
scroll to position [174, 0]
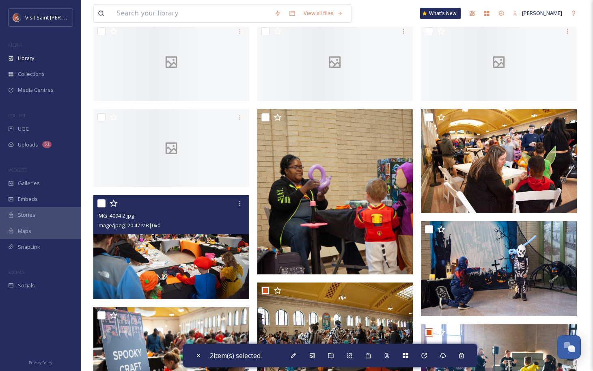
click at [185, 269] on img at bounding box center [171, 247] width 156 height 104
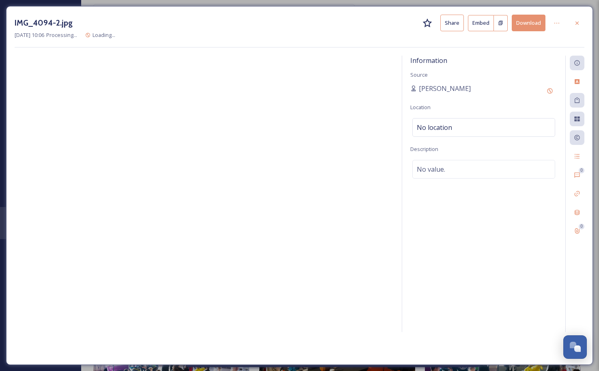
click at [576, 24] on icon at bounding box center [576, 22] width 3 height 3
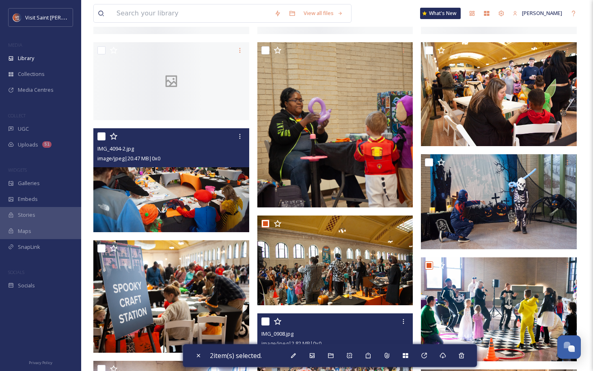
scroll to position [336, 0]
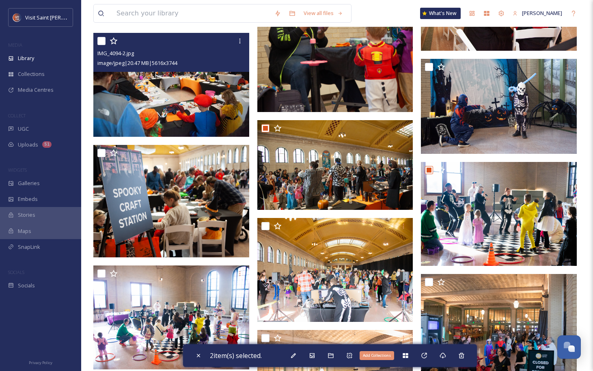
click at [408, 356] on icon at bounding box center [404, 355] width 5 height 5
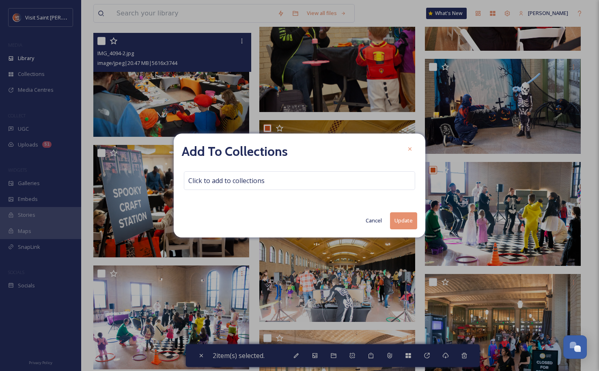
click at [371, 224] on button "Cancel" at bounding box center [373, 221] width 24 height 16
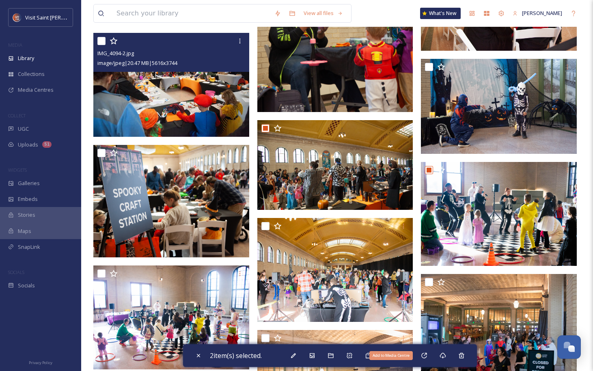
click at [426, 353] on icon at bounding box center [424, 355] width 6 height 6
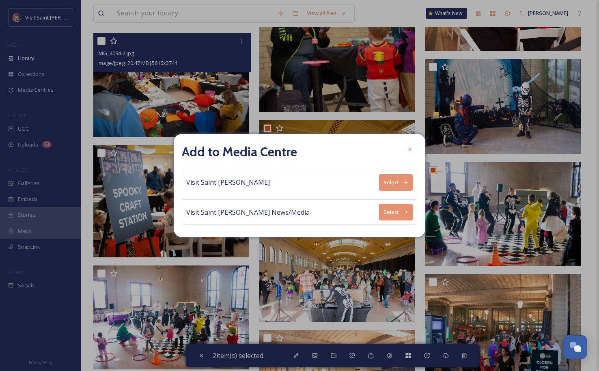
click at [399, 205] on button "Select" at bounding box center [396, 212] width 34 height 17
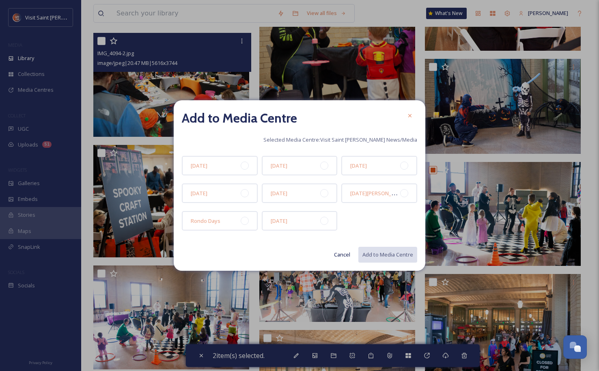
click at [310, 219] on div "[DATE]" at bounding box center [300, 220] width 76 height 19
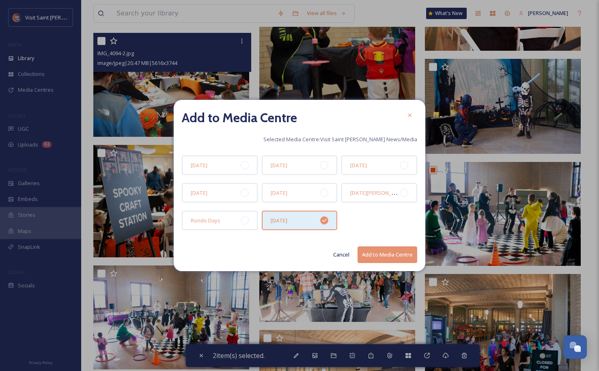
click at [399, 258] on button "Add to Media Centre" at bounding box center [387, 254] width 60 height 17
checkbox input "false"
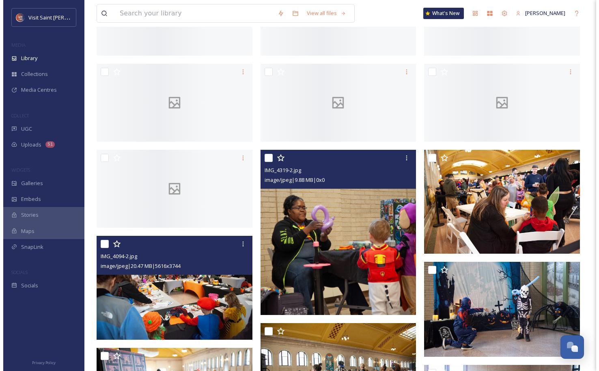
scroll to position [93, 0]
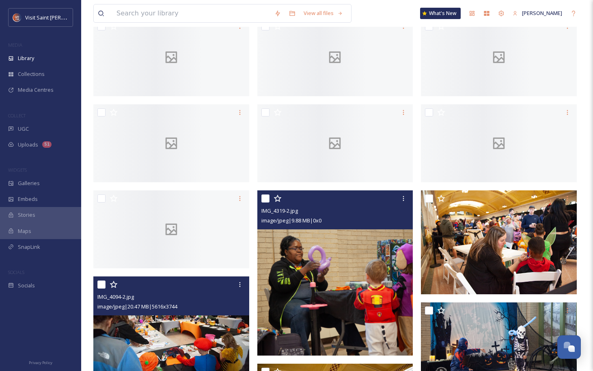
click at [352, 284] on img at bounding box center [335, 272] width 156 height 165
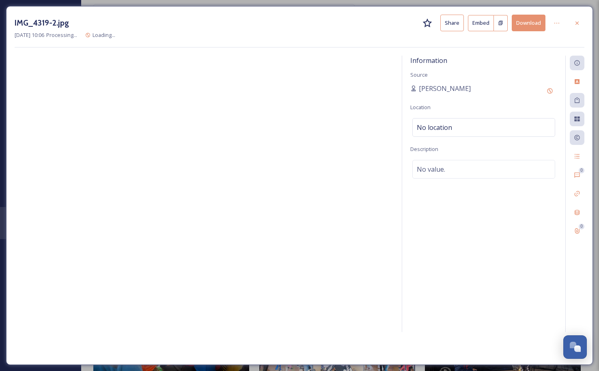
click at [501, 127] on div "No location" at bounding box center [483, 127] width 143 height 19
click at [501, 127] on input at bounding box center [484, 127] width 142 height 18
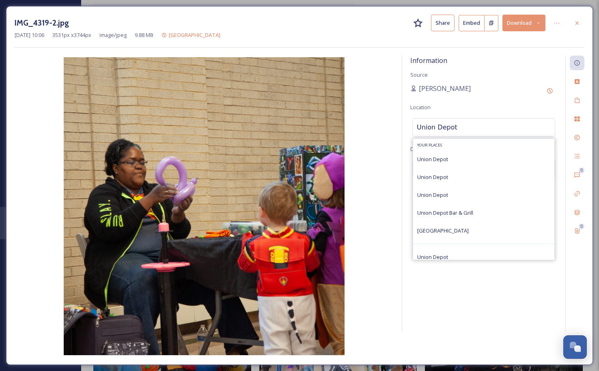
type input "Union Depot"
click at [499, 156] on div "Union Depot" at bounding box center [483, 159] width 141 height 18
click at [512, 93] on div "[PERSON_NAME]" at bounding box center [483, 91] width 147 height 15
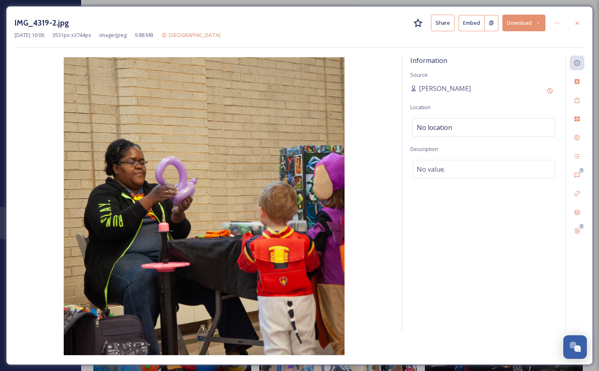
click at [484, 133] on div "No location" at bounding box center [483, 127] width 143 height 19
click at [502, 82] on div "Information Source [PERSON_NAME] Location [GEOGRAPHIC_DATA] Searching Descripti…" at bounding box center [483, 194] width 163 height 276
click at [497, 128] on div "No location" at bounding box center [483, 127] width 143 height 19
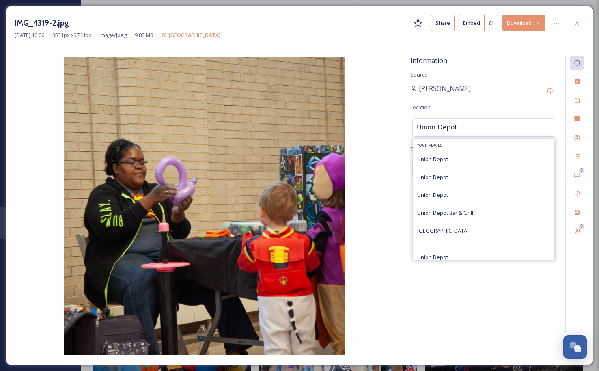
click at [450, 165] on div "Union Depot" at bounding box center [483, 159] width 141 height 18
click at [450, 163] on div "Union Depot" at bounding box center [483, 159] width 141 height 18
click at [484, 81] on div "Information Source [PERSON_NAME] Location [GEOGRAPHIC_DATA] Your Places [GEOGRA…" at bounding box center [483, 194] width 163 height 276
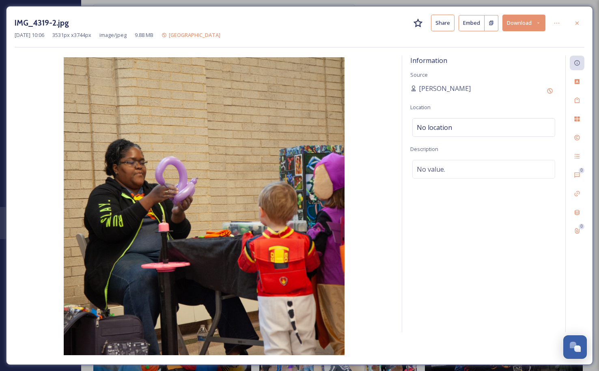
click at [460, 144] on div "Information Source [PERSON_NAME] Location No location Description No value." at bounding box center [483, 194] width 163 height 276
click at [453, 130] on div "No location" at bounding box center [483, 127] width 143 height 19
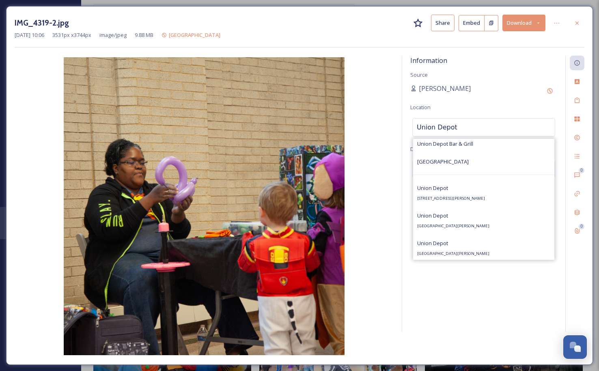
scroll to position [81, 0]
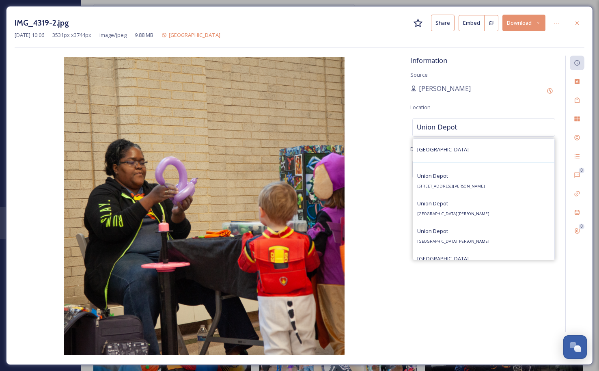
click at [519, 180] on div "[GEOGRAPHIC_DATA] [STREET_ADDRESS][PERSON_NAME]" at bounding box center [483, 181] width 141 height 28
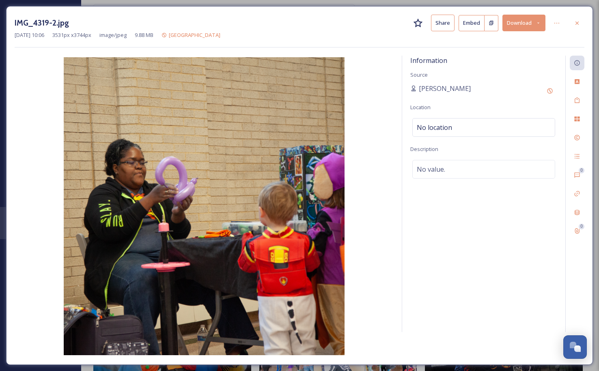
click at [496, 121] on div "No location" at bounding box center [483, 127] width 143 height 19
click at [503, 123] on input at bounding box center [484, 127] width 142 height 18
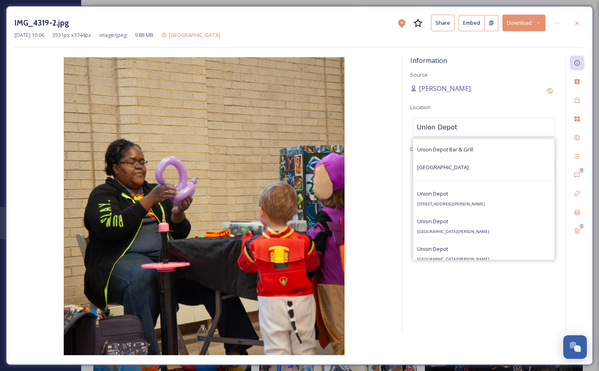
type input "Union Depot"
click at [504, 196] on div "[GEOGRAPHIC_DATA] [STREET_ADDRESS][PERSON_NAME]" at bounding box center [483, 199] width 141 height 28
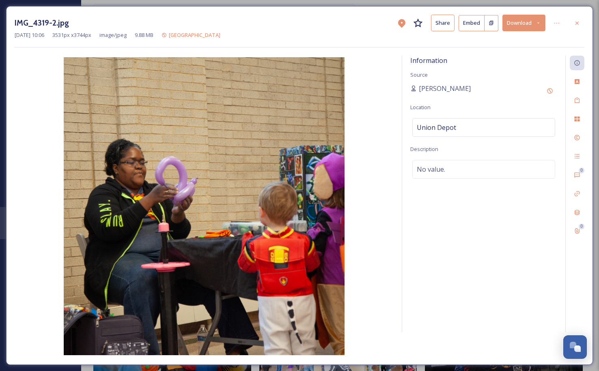
click at [428, 86] on span "[PERSON_NAME]" at bounding box center [445, 89] width 52 height 10
click at [549, 88] on icon at bounding box center [549, 90] width 5 height 5
click at [445, 89] on div "[PERSON_NAME]" at bounding box center [455, 89] width 90 height 10
click at [461, 119] on input at bounding box center [455, 119] width 90 height 19
type input "Union Depot"
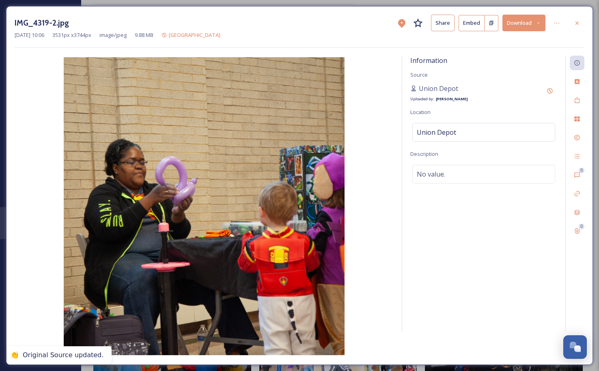
click at [456, 88] on span "Union Depot" at bounding box center [438, 89] width 39 height 10
click at [546, 88] on div "Add Original Source" at bounding box center [549, 91] width 15 height 15
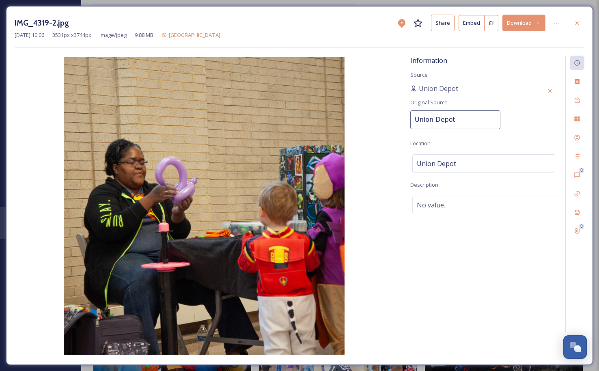
click at [471, 115] on input "Union Depot" at bounding box center [455, 119] width 90 height 19
type input "Union Depot"
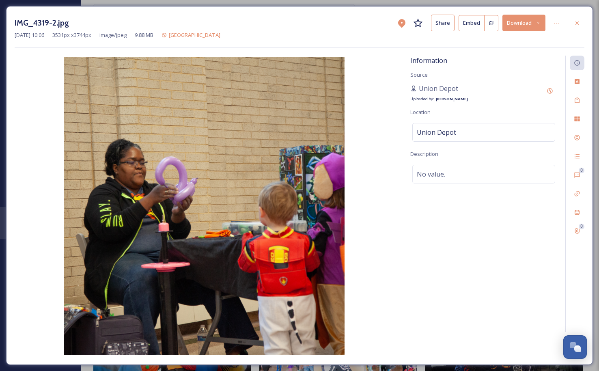
click at [503, 100] on div "Union Depot Uploaded by: [PERSON_NAME]" at bounding box center [483, 93] width 147 height 19
click at [460, 171] on div "No value." at bounding box center [483, 174] width 143 height 19
click at [460, 176] on textarea at bounding box center [483, 198] width 147 height 67
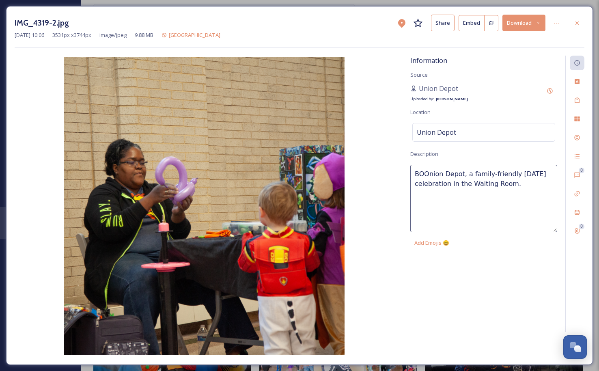
drag, startPoint x: 463, startPoint y: 170, endPoint x: 538, endPoint y: 174, distance: 76.0
click at [463, 170] on textarea "BOOnion Depot, a family-friendly [DATE] celebration in the Waiting Room." at bounding box center [483, 198] width 147 height 67
click at [522, 184] on textarea "BOOnion Depot is a family-friendly [DATE] celebration in the Waiting Room." at bounding box center [483, 198] width 147 height 67
click at [523, 172] on textarea "A balloon artist at [GEOGRAPHIC_DATA] is a family-friendly [DATE] celebration i…" at bounding box center [483, 198] width 147 height 67
click at [520, 173] on textarea "A balloon artist at [GEOGRAPHIC_DATA] is a family-friendly [DATE] celebration i…" at bounding box center [483, 198] width 147 height 67
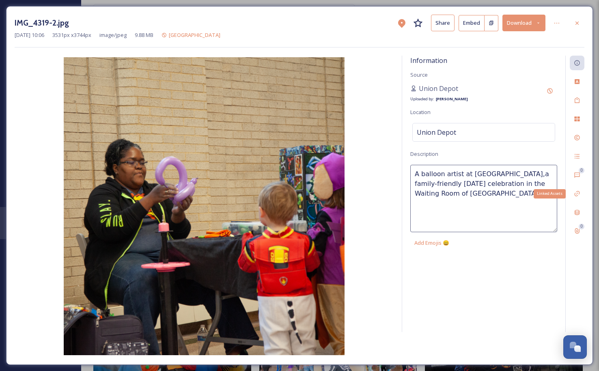
type textarea "A balloon artist at [GEOGRAPHIC_DATA], a family-friendly [DATE] celebration in …"
drag, startPoint x: 460, startPoint y: 194, endPoint x: 409, endPoint y: 172, distance: 55.5
click at [394, 172] on div "Information Source Union Depot Uploaded by: [PERSON_NAME] Location [GEOGRAPHIC_…" at bounding box center [300, 206] width 570 height 301
click at [506, 291] on div "Information Source Union Depot Uploaded by: [PERSON_NAME] Location [GEOGRAPHIC_…" at bounding box center [483, 194] width 163 height 276
click at [508, 268] on div "Information Source Union Depot Uploaded by: [PERSON_NAME] Location [GEOGRAPHIC_…" at bounding box center [483, 194] width 163 height 276
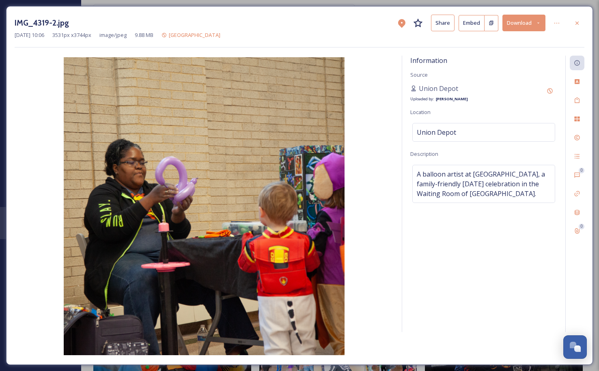
click at [578, 24] on icon at bounding box center [576, 22] width 3 height 3
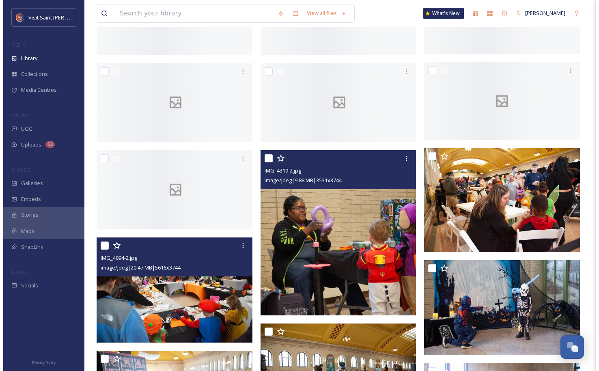
scroll to position [174, 0]
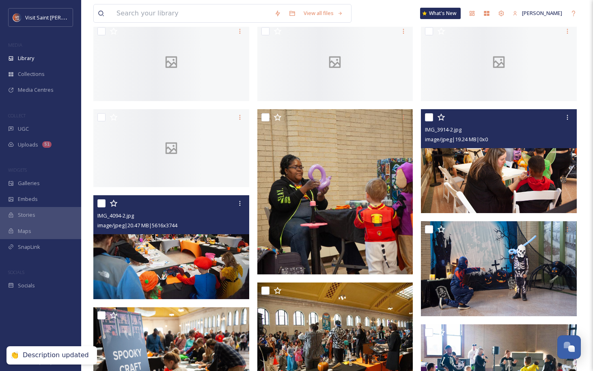
click at [501, 193] on img at bounding box center [499, 161] width 156 height 104
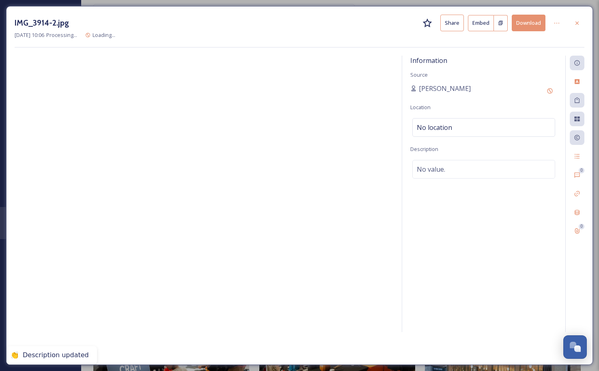
click at [445, 129] on span "No location" at bounding box center [434, 128] width 35 height 10
click at [456, 133] on input at bounding box center [484, 127] width 142 height 18
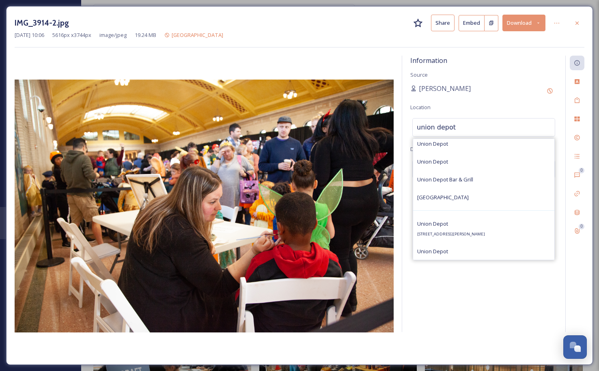
scroll to position [122, 0]
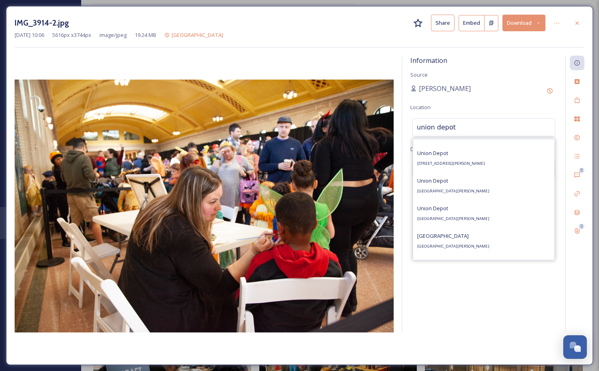
type input "union depot"
drag, startPoint x: 487, startPoint y: 157, endPoint x: 495, endPoint y: 162, distance: 9.3
click at [485, 159] on div "[GEOGRAPHIC_DATA] [STREET_ADDRESS][PERSON_NAME]" at bounding box center [451, 157] width 68 height 19
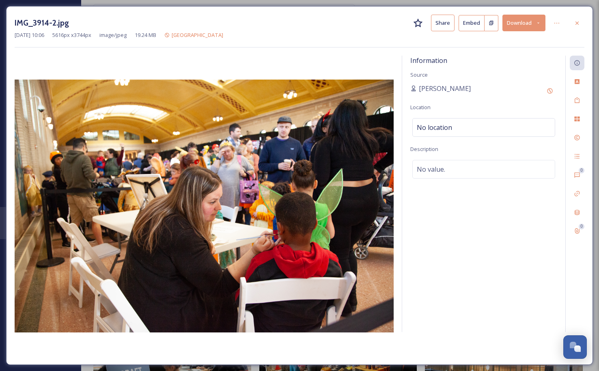
click at [477, 131] on div "No location" at bounding box center [483, 127] width 143 height 19
click at [484, 129] on input at bounding box center [484, 127] width 142 height 18
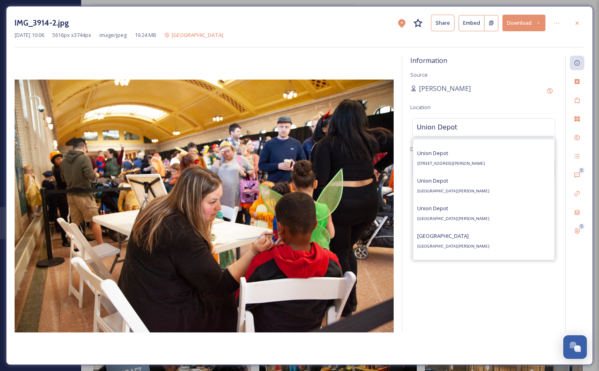
type input "Union Depot"
click at [485, 155] on div "[GEOGRAPHIC_DATA] [STREET_ADDRESS][PERSON_NAME]" at bounding box center [451, 157] width 68 height 19
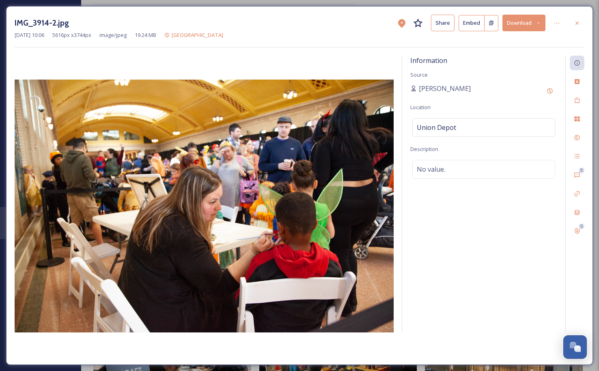
click at [498, 169] on div "No value." at bounding box center [483, 169] width 143 height 19
click at [483, 176] on textarea at bounding box center [483, 193] width 147 height 67
paste textarea "A balloon artist at [GEOGRAPHIC_DATA], a family-friendly [DATE] celebration in …"
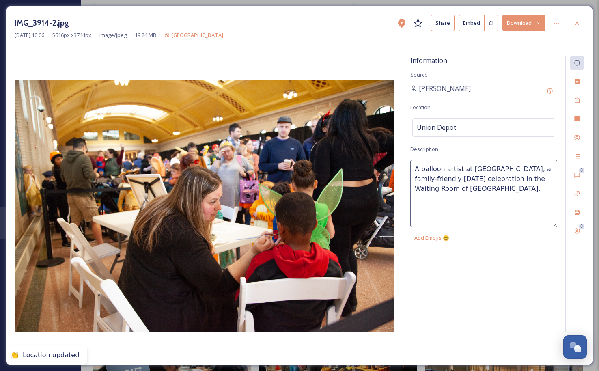
drag, startPoint x: 443, startPoint y: 168, endPoint x: 420, endPoint y: 168, distance: 22.7
click at [420, 168] on textarea "A balloon artist at [GEOGRAPHIC_DATA], a family-friendly [DATE] celebration in …" at bounding box center [483, 193] width 147 height 67
type textarea "A face paint artist at [GEOGRAPHIC_DATA], a family-friendly [DATE] celebration …"
click at [505, 249] on div "Information Source [PERSON_NAME] Location [GEOGRAPHIC_DATA] Description A face …" at bounding box center [483, 194] width 163 height 276
click at [546, 90] on icon at bounding box center [549, 91] width 6 height 6
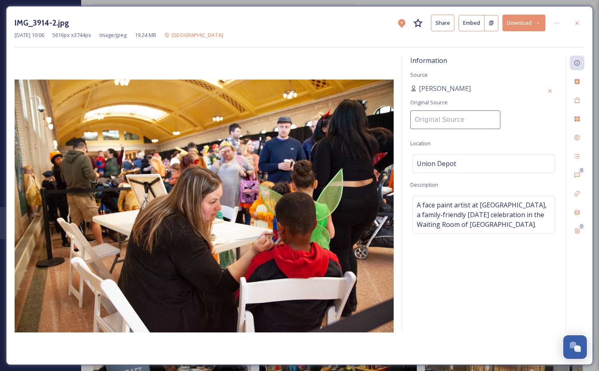
click at [431, 112] on input at bounding box center [455, 119] width 90 height 19
type input "Union Depot"
click at [510, 123] on div "Information Source [PERSON_NAME] Original Source Union Depot Location [GEOGRAPH…" at bounding box center [483, 194] width 163 height 276
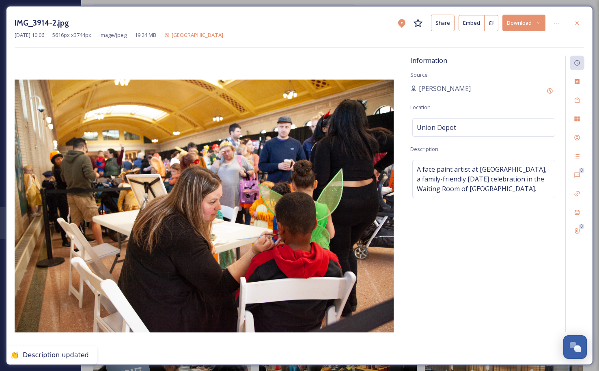
click at [503, 91] on div "[PERSON_NAME]" at bounding box center [483, 91] width 147 height 15
click at [445, 88] on div "[PERSON_NAME]" at bounding box center [483, 91] width 147 height 15
click at [545, 92] on div "Add Original Source" at bounding box center [549, 91] width 15 height 15
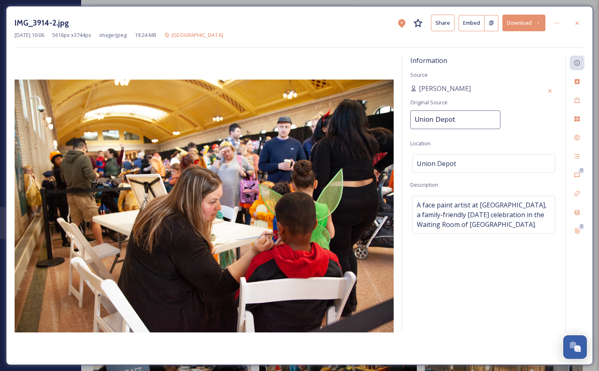
click at [471, 121] on input "Union Depot" at bounding box center [455, 119] width 90 height 19
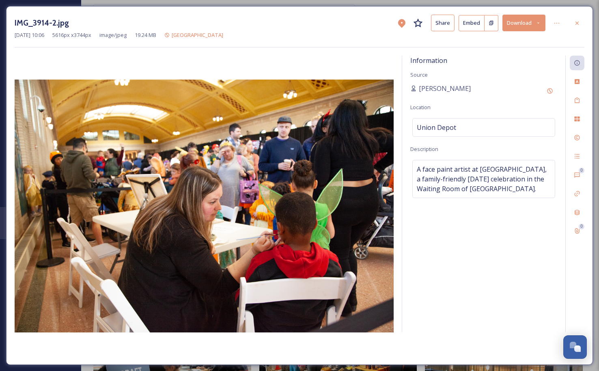
click at [516, 139] on div "Information Source [PERSON_NAME] Location [GEOGRAPHIC_DATA] Description A face …" at bounding box center [483, 194] width 163 height 276
click at [546, 87] on div "Add Original Source" at bounding box center [549, 91] width 15 height 15
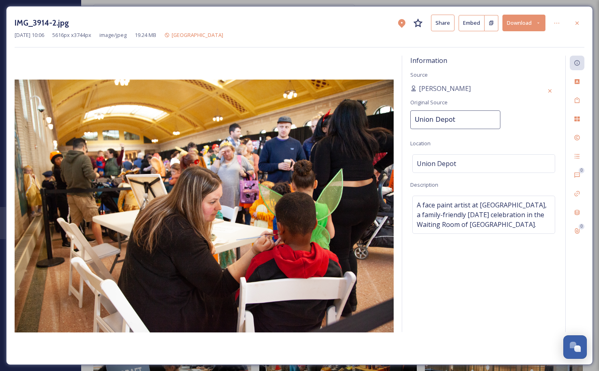
click at [465, 137] on div "Information Source [PERSON_NAME] Original Source Union Depot Location [GEOGRAPH…" at bounding box center [483, 194] width 163 height 276
click at [523, 120] on div "Union Depot Original Source Union Depot" at bounding box center [483, 109] width 147 height 50
click at [578, 22] on icon at bounding box center [577, 23] width 6 height 6
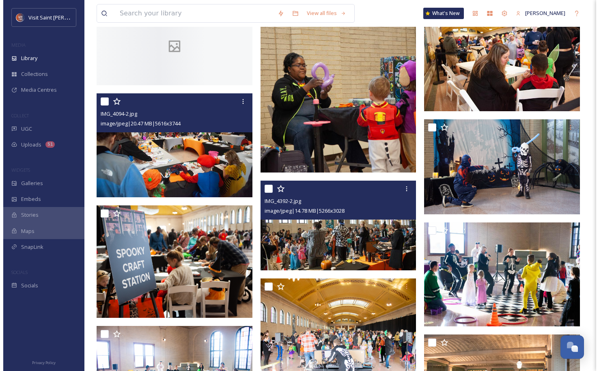
scroll to position [295, 0]
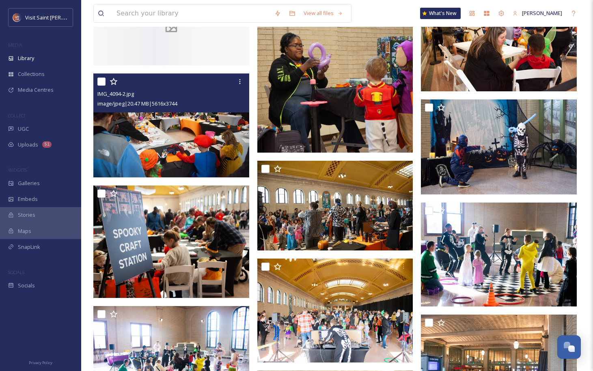
click at [179, 170] on img at bounding box center [171, 125] width 156 height 104
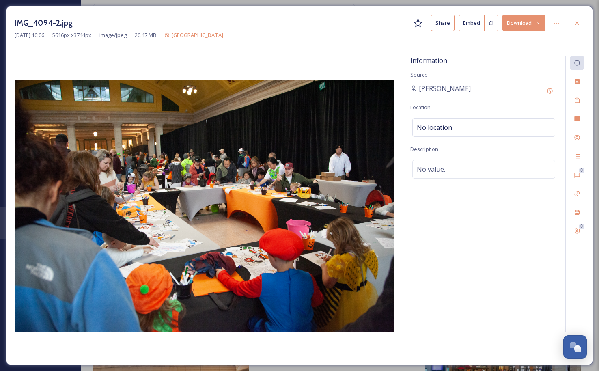
click at [461, 170] on div "No value." at bounding box center [483, 169] width 143 height 19
click at [444, 178] on textarea at bounding box center [483, 193] width 147 height 67
paste textarea "A balloon artist at [GEOGRAPHIC_DATA], a family-friendly [DATE] celebration in …"
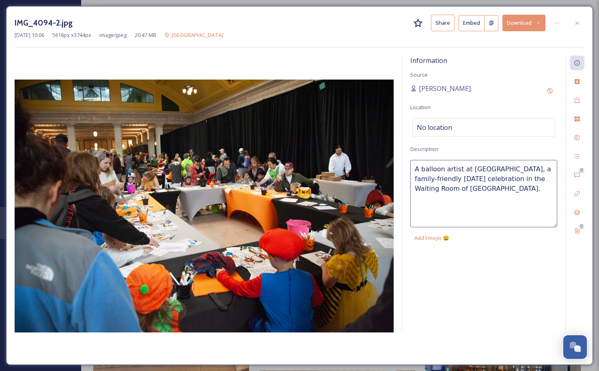
drag, startPoint x: 468, startPoint y: 169, endPoint x: 417, endPoint y: 169, distance: 51.1
click at [417, 169] on textarea "A balloon artist at [GEOGRAPHIC_DATA], a family-friendly [DATE] celebration in …" at bounding box center [483, 193] width 147 height 67
type textarea "Arts and crafts at [GEOGRAPHIC_DATA], a family-friendly [DATE] celebration in t…"
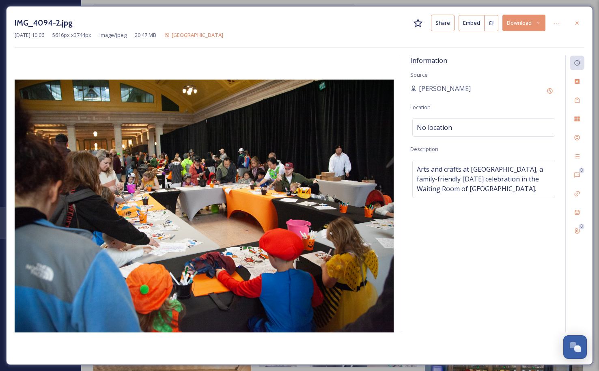
click at [480, 129] on div "No location" at bounding box center [483, 127] width 143 height 19
click at [473, 129] on input at bounding box center [484, 127] width 142 height 18
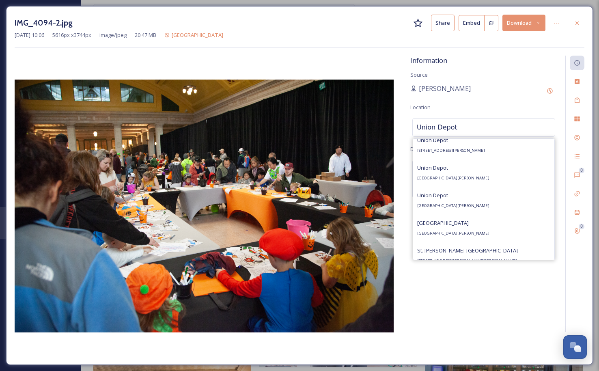
scroll to position [122, 0]
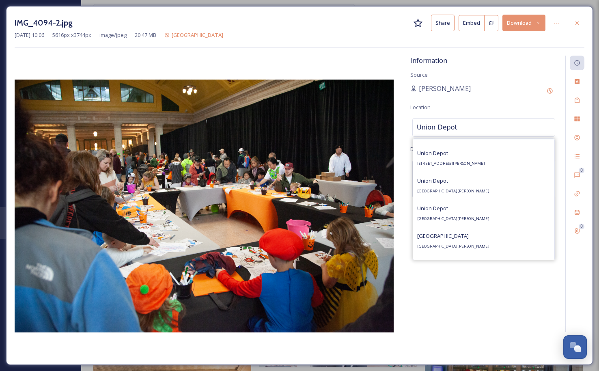
type input "Union Depot"
click at [485, 157] on div "[GEOGRAPHIC_DATA] [STREET_ADDRESS][PERSON_NAME]" at bounding box center [451, 157] width 68 height 19
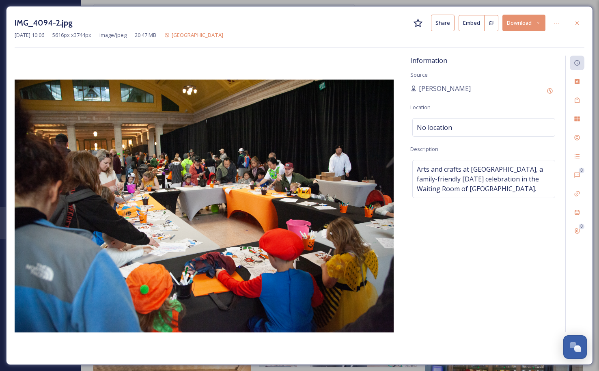
click at [470, 117] on div "Information Source [PERSON_NAME] Location No location Description Arts and craf…" at bounding box center [483, 194] width 163 height 276
click at [478, 123] on div "No location" at bounding box center [483, 127] width 143 height 19
click at [482, 127] on input at bounding box center [484, 127] width 142 height 18
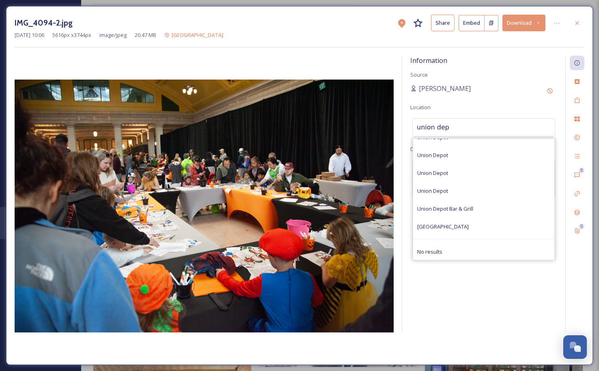
scroll to position [0, 0]
type input "union dep"
click at [471, 163] on div "Union Depot" at bounding box center [483, 159] width 141 height 18
click at [471, 158] on div "Union Depot" at bounding box center [483, 159] width 141 height 18
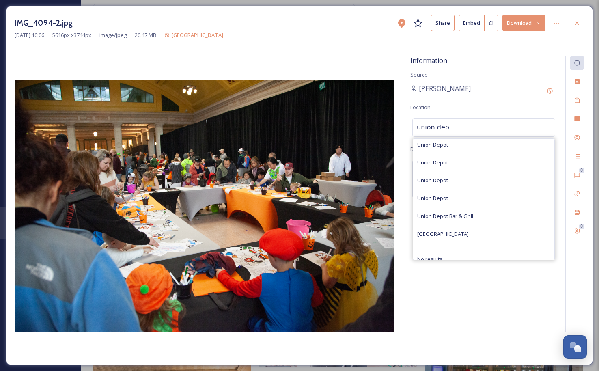
scroll to position [22, 0]
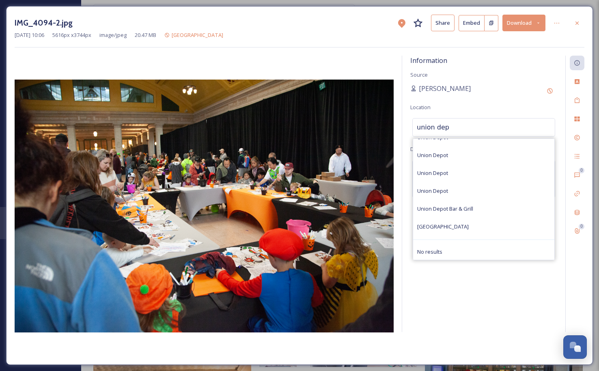
drag, startPoint x: 457, startPoint y: 128, endPoint x: 361, endPoint y: 118, distance: 97.0
click at [361, 118] on div "Information Source [PERSON_NAME] Location union dep Your Places [GEOGRAPHIC_DAT…" at bounding box center [300, 206] width 570 height 301
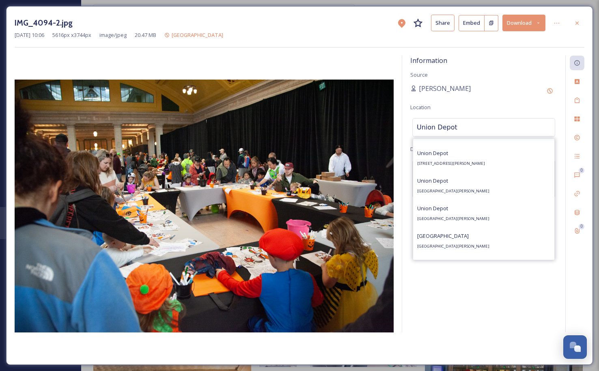
scroll to position [81, 0]
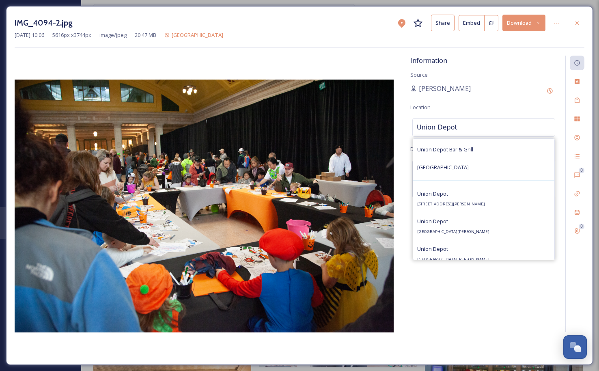
type input "Union Depot"
click at [485, 198] on div "[GEOGRAPHIC_DATA] [STREET_ADDRESS][PERSON_NAME]" at bounding box center [451, 198] width 68 height 19
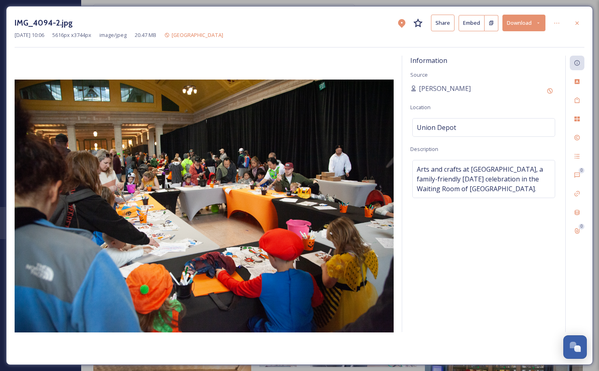
click at [486, 95] on div "[PERSON_NAME]" at bounding box center [483, 91] width 147 height 15
click at [552, 90] on icon at bounding box center [549, 90] width 5 height 5
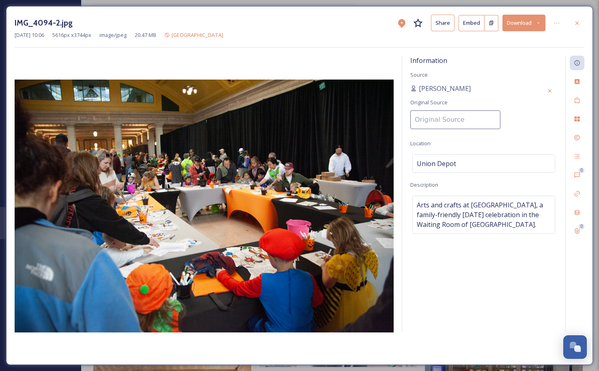
drag, startPoint x: 444, startPoint y: 112, endPoint x: 448, endPoint y: 114, distance: 5.0
click at [445, 112] on input at bounding box center [455, 119] width 90 height 19
type input "U"
type input "Union Depot"
click at [511, 106] on div "Information Source [PERSON_NAME] Original Source Union Depot Location [GEOGRAPH…" at bounding box center [483, 194] width 163 height 276
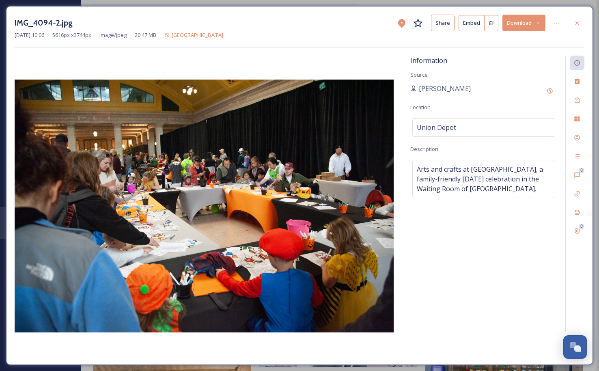
click at [449, 87] on div "[PERSON_NAME]" at bounding box center [483, 91] width 147 height 15
click at [442, 88] on span "[PERSON_NAME]" at bounding box center [445, 89] width 52 height 10
click at [546, 90] on icon at bounding box center [549, 91] width 6 height 6
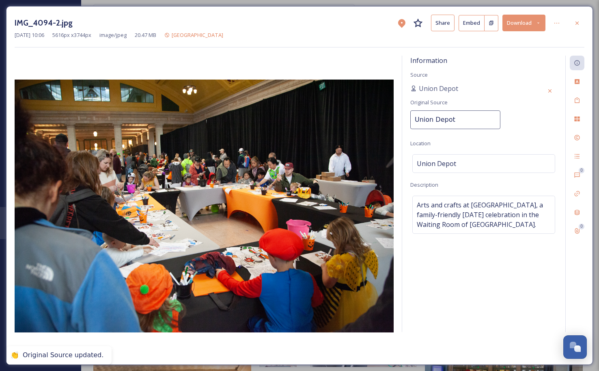
click at [450, 121] on input "Union Depot" at bounding box center [455, 119] width 90 height 19
click at [501, 112] on div "Information Source Union Depot Original Source Union Depot Location [GEOGRAPHIC…" at bounding box center [483, 194] width 163 height 276
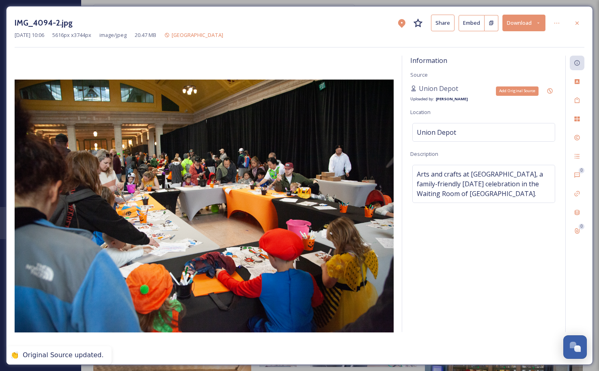
click at [546, 88] on div "Add Original Source" at bounding box center [549, 91] width 15 height 15
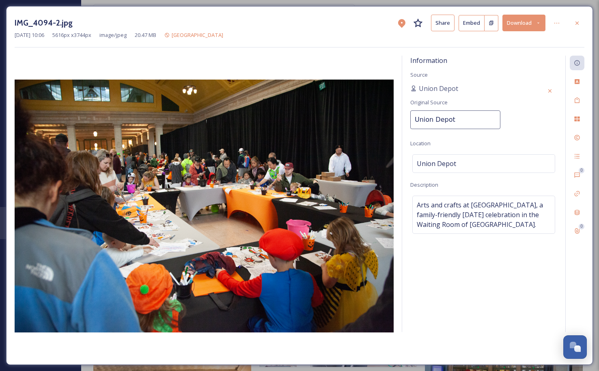
click at [441, 103] on span "Original Source" at bounding box center [428, 103] width 37 height 8
click at [461, 115] on input "Union Depot" at bounding box center [455, 119] width 90 height 19
click at [495, 138] on div "Information Source Union Depot Original Source Union Depot Location [GEOGRAPHIC…" at bounding box center [483, 194] width 163 height 276
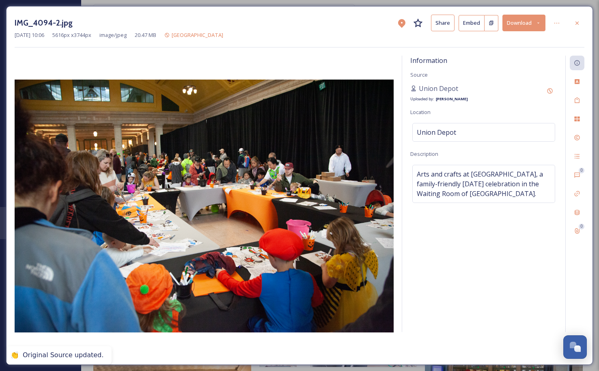
click at [576, 27] on div at bounding box center [577, 23] width 15 height 15
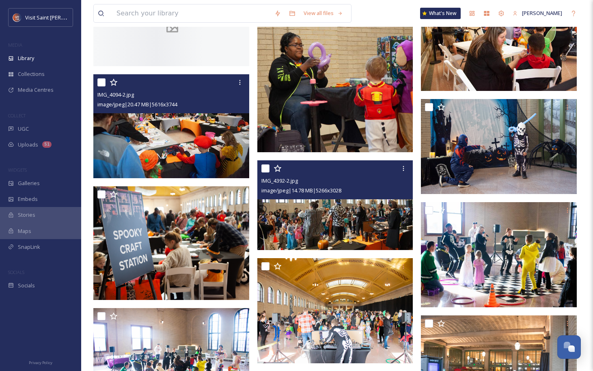
click at [356, 238] on img at bounding box center [335, 205] width 156 height 90
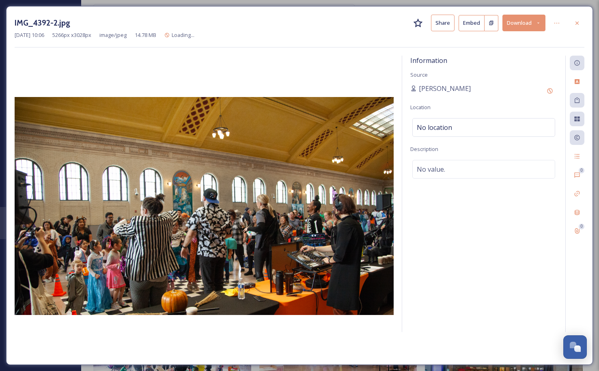
click at [434, 166] on span "No value." at bounding box center [431, 169] width 28 height 10
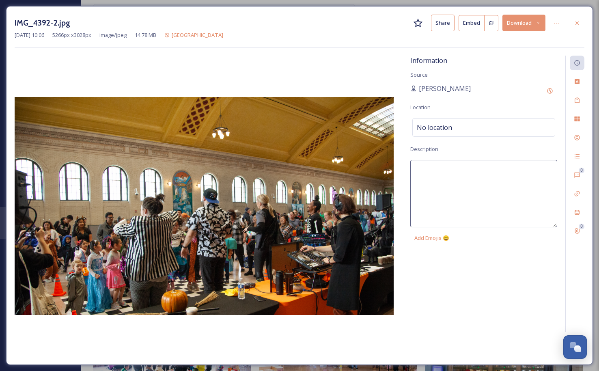
paste textarea "A balloon artist at [GEOGRAPHIC_DATA], a family-friendly [DATE] celebration in …"
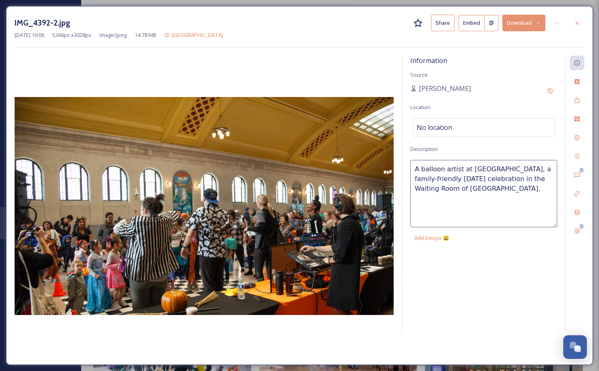
drag, startPoint x: 459, startPoint y: 169, endPoint x: 416, endPoint y: 171, distance: 43.5
click at [416, 171] on textarea "A balloon artist at [GEOGRAPHIC_DATA], a family-friendly [DATE] celebration in …" at bounding box center [483, 193] width 147 height 67
type textarea "A live DJ and dancing at [GEOGRAPHIC_DATA], a family-friendly [DATE] celebratio…"
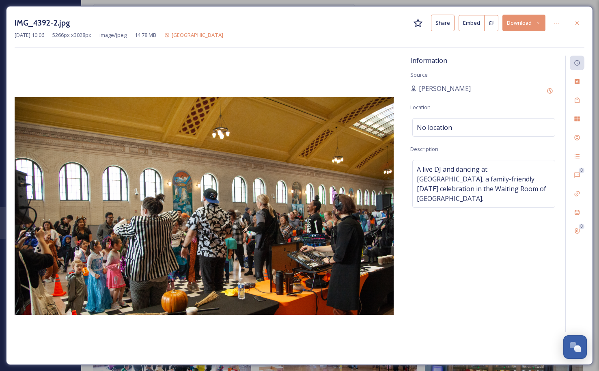
click at [497, 128] on div "No location" at bounding box center [483, 127] width 143 height 19
click at [490, 130] on input at bounding box center [484, 127] width 142 height 18
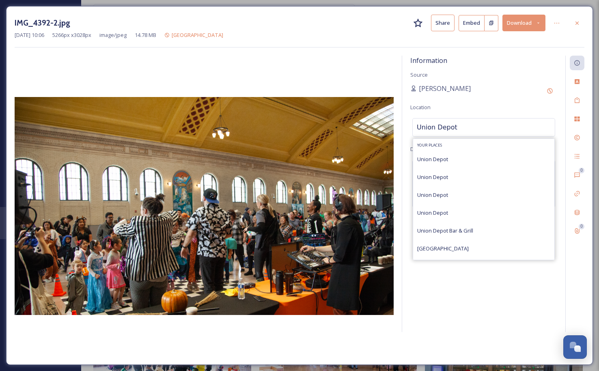
scroll to position [81, 0]
type input "Union Depot"
click at [485, 202] on span "[STREET_ADDRESS][PERSON_NAME]" at bounding box center [451, 203] width 68 height 5
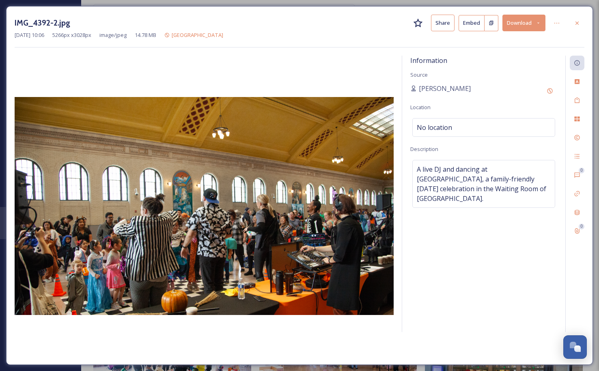
click at [468, 132] on div "No location" at bounding box center [483, 127] width 143 height 19
click at [478, 129] on input at bounding box center [484, 127] width 142 height 18
type input "Union Depot"
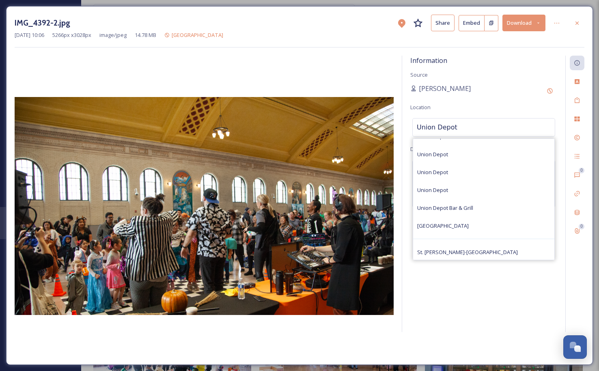
scroll to position [34, 0]
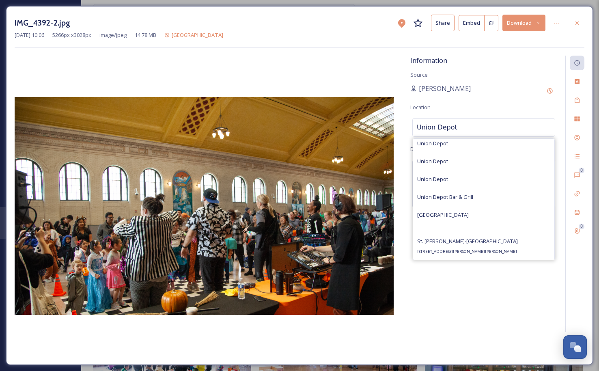
click at [512, 75] on div "Information Source [PERSON_NAME] Location [GEOGRAPHIC_DATA] Your Places [GEOGRA…" at bounding box center [483, 194] width 163 height 276
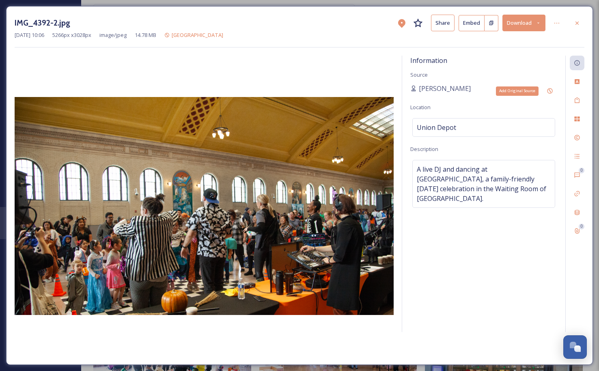
click at [547, 89] on icon at bounding box center [549, 91] width 6 height 6
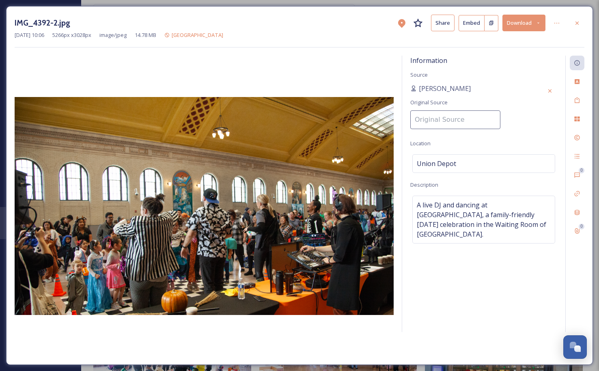
click at [449, 121] on input at bounding box center [455, 119] width 90 height 19
type input "Union Depot"
click at [463, 110] on input "Union Depot" at bounding box center [455, 119] width 90 height 19
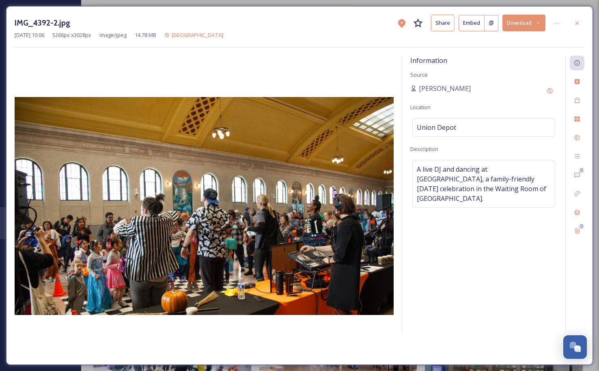
click at [512, 86] on div "[PERSON_NAME]" at bounding box center [483, 91] width 147 height 15
click at [460, 86] on div "[PERSON_NAME]" at bounding box center [483, 91] width 147 height 15
click at [545, 90] on div "Add Original Source" at bounding box center [549, 91] width 15 height 15
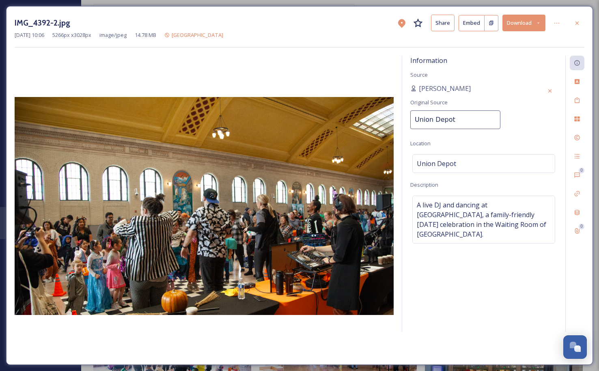
drag, startPoint x: 473, startPoint y: 110, endPoint x: 464, endPoint y: 109, distance: 9.0
click at [469, 110] on div "Original Source Union Depot" at bounding box center [455, 113] width 90 height 41
click at [448, 141] on div "Information Source [PERSON_NAME] Original Source Union Depot Location [GEOGRAPH…" at bounding box center [483, 194] width 163 height 276
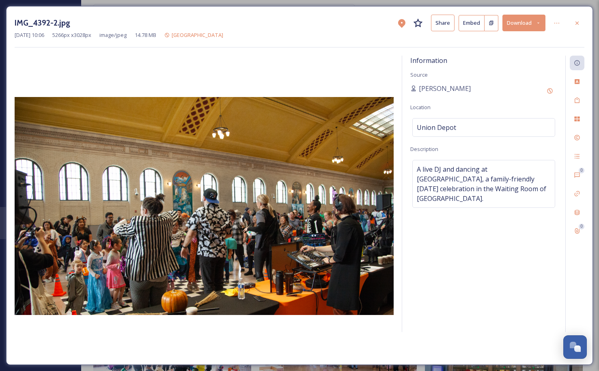
click at [449, 93] on div "[PERSON_NAME]" at bounding box center [483, 91] width 147 height 15
click at [435, 87] on span "[PERSON_NAME]" at bounding box center [445, 89] width 52 height 10
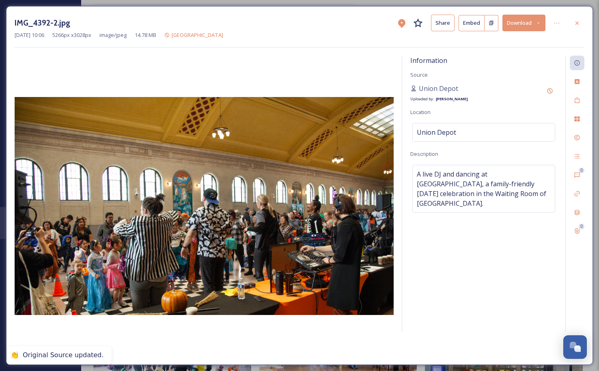
drag, startPoint x: 435, startPoint y: 87, endPoint x: 503, endPoint y: 91, distance: 68.3
click at [504, 90] on div "Union Depot Uploaded by: [PERSON_NAME]" at bounding box center [483, 93] width 147 height 19
click at [579, 22] on icon at bounding box center [577, 23] width 6 height 6
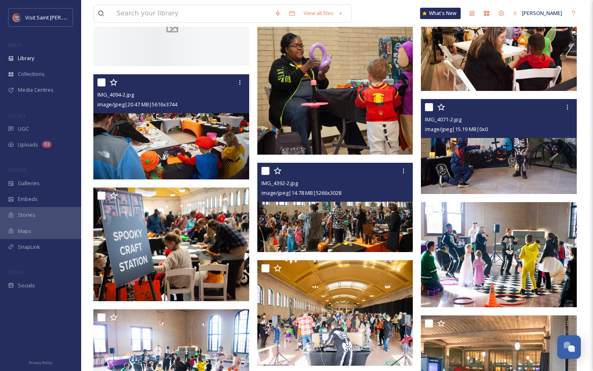
click at [503, 185] on img at bounding box center [499, 146] width 156 height 95
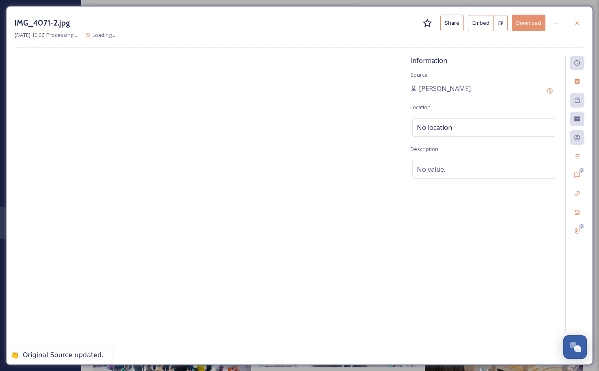
click at [466, 133] on div "No location" at bounding box center [483, 127] width 143 height 19
click at [465, 133] on input at bounding box center [484, 127] width 142 height 18
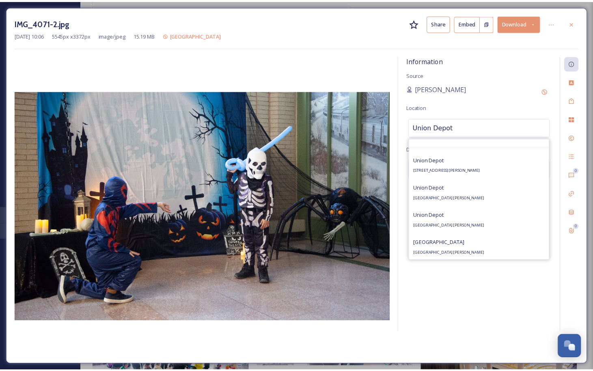
scroll to position [81, 0]
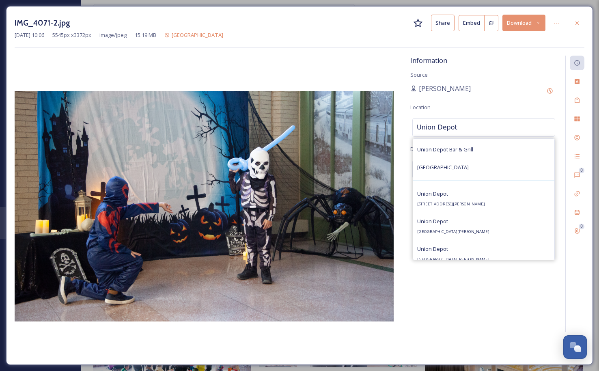
type input "Union Depot"
click at [484, 193] on div "[GEOGRAPHIC_DATA] [STREET_ADDRESS][PERSON_NAME]" at bounding box center [451, 198] width 68 height 19
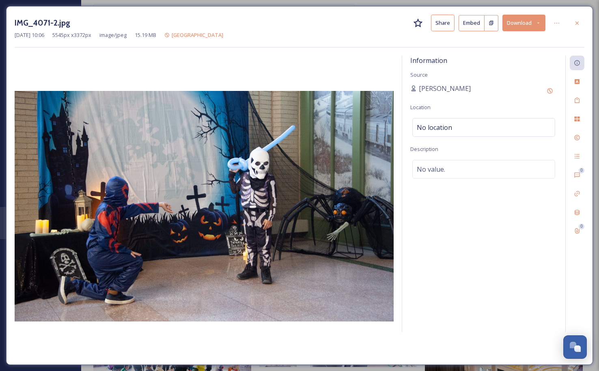
click at [484, 94] on div "[PERSON_NAME]" at bounding box center [483, 91] width 147 height 15
click at [480, 128] on div "No location" at bounding box center [483, 127] width 143 height 19
click at [506, 87] on div "[PERSON_NAME]" at bounding box center [483, 91] width 147 height 15
click at [547, 86] on div "Add Original Source" at bounding box center [549, 91] width 15 height 15
click at [461, 116] on input at bounding box center [455, 119] width 90 height 19
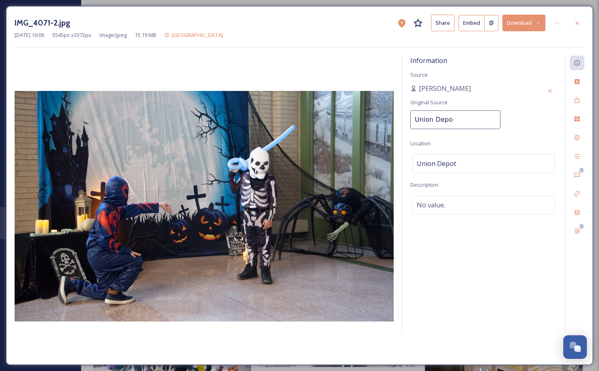
type input "Union Depot"
click at [488, 87] on div "[PERSON_NAME]" at bounding box center [483, 91] width 147 height 15
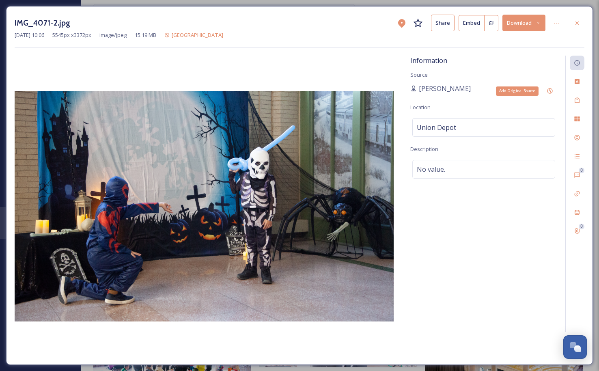
click at [548, 88] on icon at bounding box center [549, 91] width 6 height 6
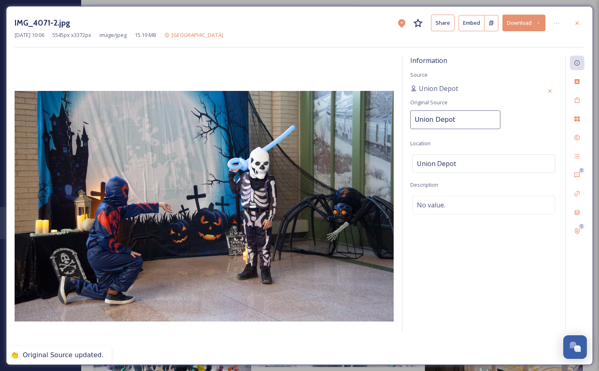
click at [465, 140] on div "Information Source Union Depot Original Source Union Depot Location [GEOGRAPHIC…" at bounding box center [483, 194] width 163 height 276
click at [447, 209] on div "No value." at bounding box center [483, 205] width 143 height 19
drag, startPoint x: 447, startPoint y: 209, endPoint x: 445, endPoint y: 204, distance: 4.9
click at [446, 208] on textarea at bounding box center [483, 229] width 147 height 67
paste textarea "A balloon artist at [GEOGRAPHIC_DATA], a family-friendly [DATE] celebration in …"
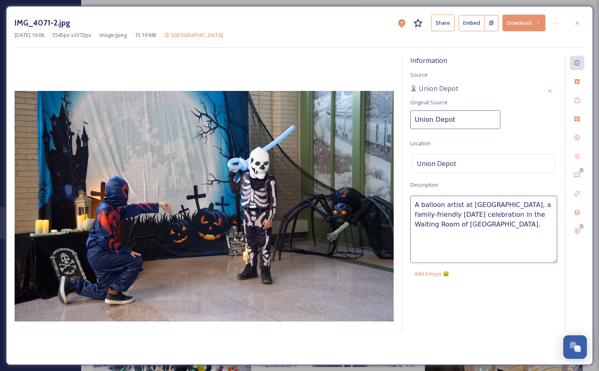
drag, startPoint x: 465, startPoint y: 203, endPoint x: 421, endPoint y: 203, distance: 44.6
click at [421, 203] on textarea "A balloon artist at [GEOGRAPHIC_DATA], a family-friendly [DATE] celebration in …" at bounding box center [483, 229] width 147 height 67
type textarea "[DATE] costumes showcased at [GEOGRAPHIC_DATA], a family-friendly [DATE] celebr…"
click at [538, 108] on div "Union Depot Original Source Union Depot" at bounding box center [483, 109] width 147 height 50
click at [572, 25] on div at bounding box center [577, 23] width 15 height 15
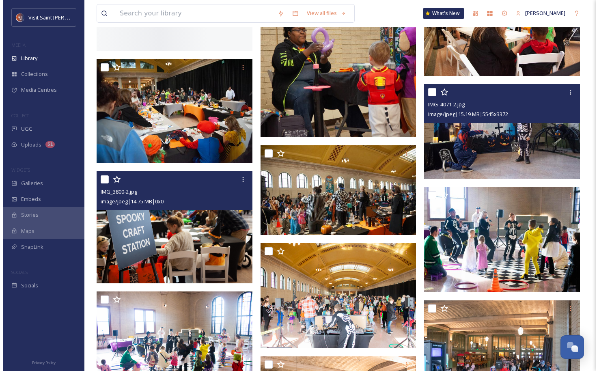
scroll to position [338, 0]
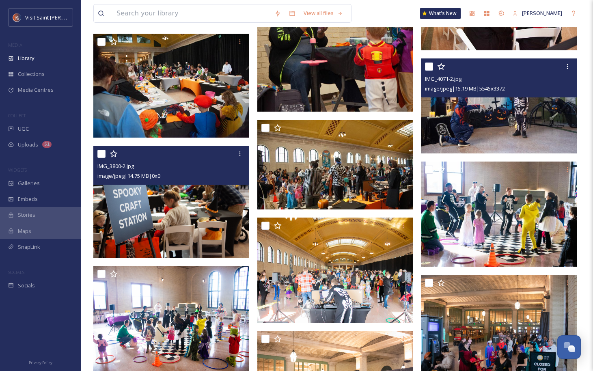
click at [196, 235] on img at bounding box center [171, 202] width 156 height 112
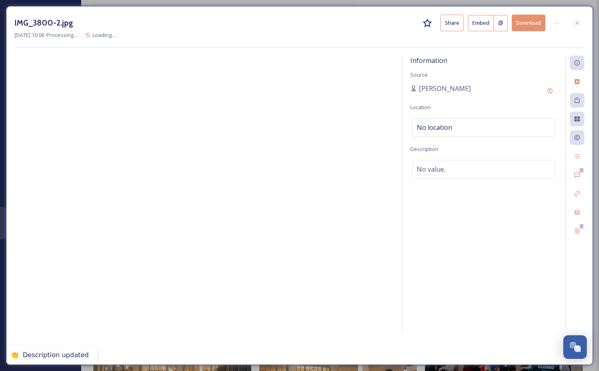
click at [458, 175] on div "No value." at bounding box center [483, 169] width 143 height 19
click at [458, 174] on textarea at bounding box center [483, 193] width 147 height 67
paste textarea "A balloon artist at [GEOGRAPHIC_DATA], a family-friendly [DATE] celebration in …"
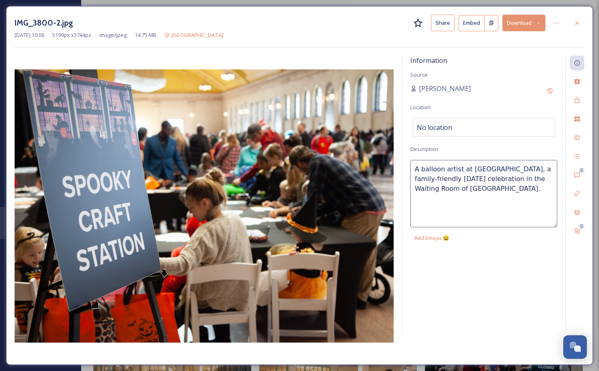
drag, startPoint x: 458, startPoint y: 169, endPoint x: 422, endPoint y: 170, distance: 36.6
click at [422, 170] on textarea "A balloon artist at [GEOGRAPHIC_DATA], a family-friendly [DATE] celebration in …" at bounding box center [483, 193] width 147 height 67
type textarea "Arts and crafts at [GEOGRAPHIC_DATA], a family-friendly [DATE] celebration in t…"
click at [489, 130] on div "No location" at bounding box center [483, 127] width 143 height 19
click at [484, 129] on input at bounding box center [484, 127] width 142 height 18
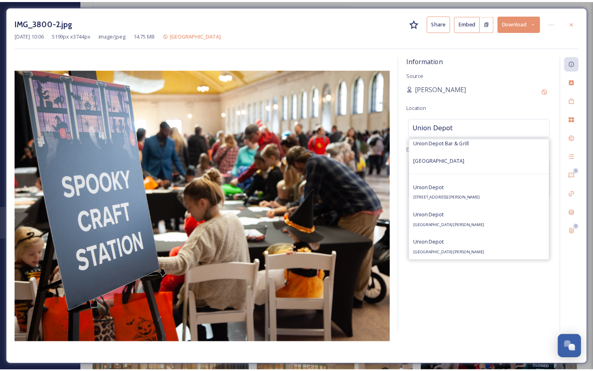
scroll to position [81, 0]
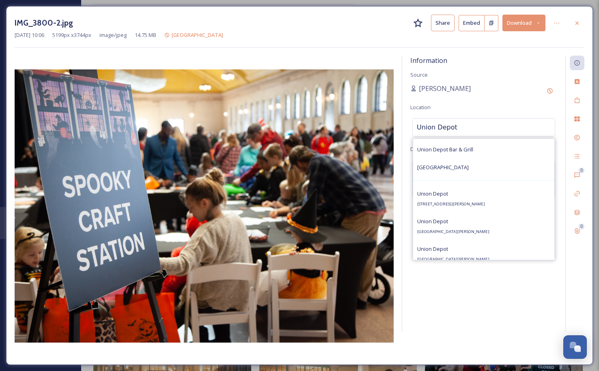
type input "Union Depot"
click at [483, 199] on div "[GEOGRAPHIC_DATA] [STREET_ADDRESS][PERSON_NAME]" at bounding box center [451, 198] width 68 height 19
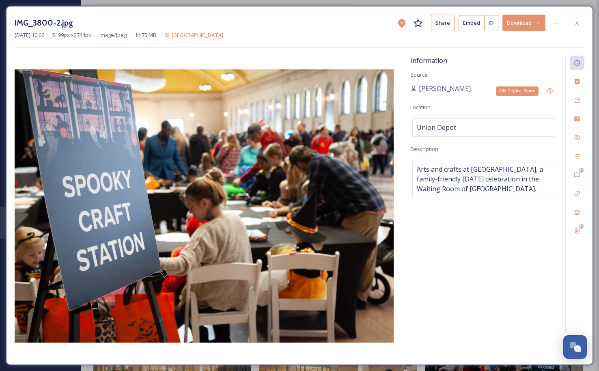
click at [546, 93] on div "Add Original Source" at bounding box center [549, 91] width 15 height 15
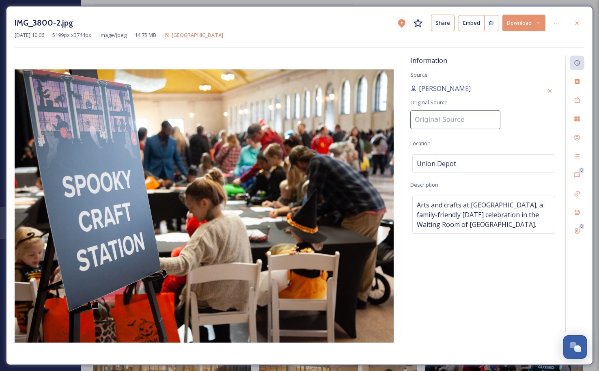
click at [445, 123] on input at bounding box center [455, 119] width 90 height 19
type input "Union Depot"
click at [482, 142] on div "Information Source [PERSON_NAME] Original Source Union Depot Location [GEOGRAPH…" at bounding box center [483, 194] width 163 height 276
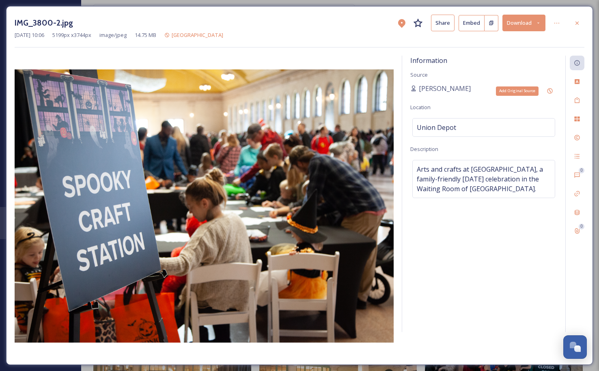
click at [550, 91] on icon at bounding box center [549, 90] width 5 height 5
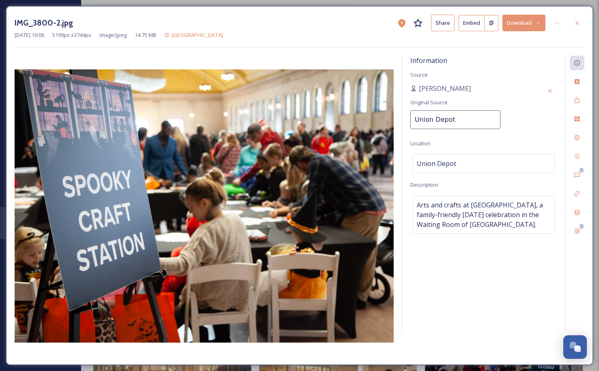
click at [479, 99] on div "Original Source Union Depot" at bounding box center [455, 113] width 90 height 41
click at [510, 72] on div "Information Source Union Depot Original Source Union Depot Location [GEOGRAPHIC…" at bounding box center [483, 194] width 163 height 276
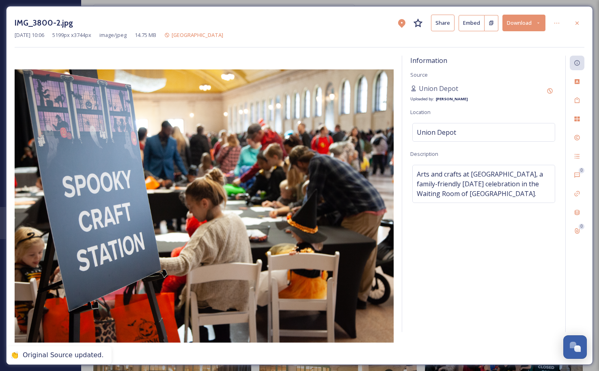
click at [577, 22] on icon at bounding box center [577, 23] width 6 height 6
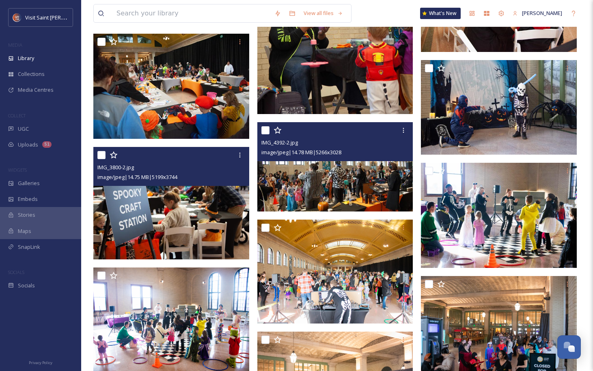
click at [363, 205] on img at bounding box center [335, 167] width 156 height 90
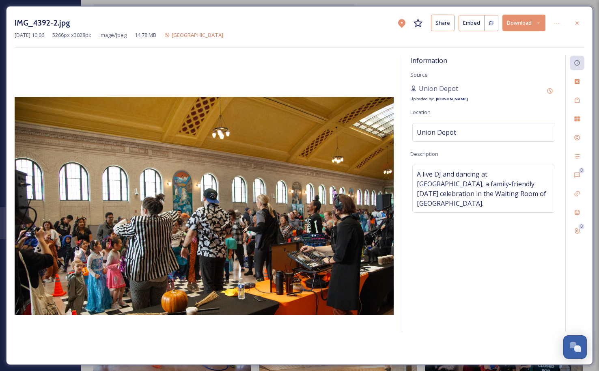
click at [576, 20] on icon at bounding box center [577, 23] width 6 height 6
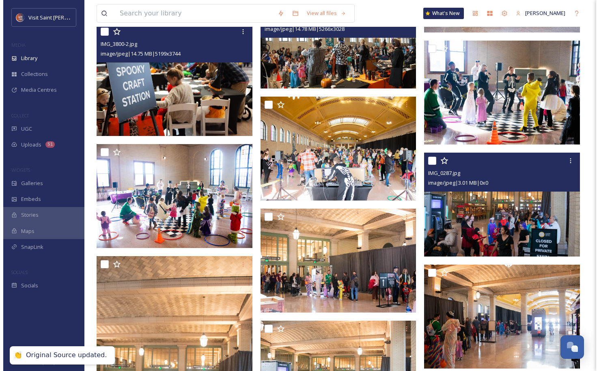
scroll to position [460, 0]
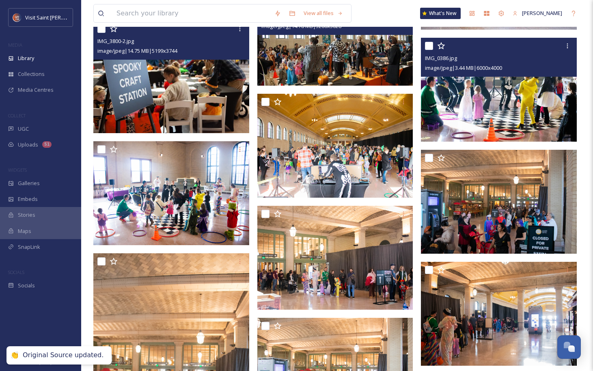
click at [516, 131] on img at bounding box center [499, 90] width 156 height 104
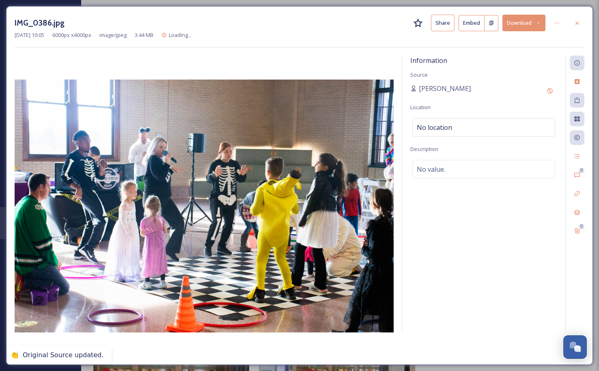
click at [457, 170] on div "No value." at bounding box center [483, 169] width 143 height 19
click at [457, 170] on textarea at bounding box center [483, 193] width 147 height 67
paste textarea "A balloon artist at [GEOGRAPHIC_DATA], a family-friendly [DATE] celebration in …"
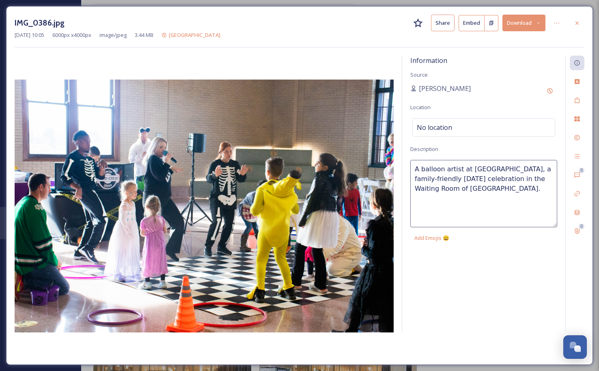
drag, startPoint x: 460, startPoint y: 170, endPoint x: 421, endPoint y: 170, distance: 39.0
click at [420, 170] on textarea "A balloon artist at [GEOGRAPHIC_DATA], a family-friendly [DATE] celebration in …" at bounding box center [483, 193] width 147 height 67
type textarea "Activities at [GEOGRAPHIC_DATA], a family-friendly [DATE] celebration in the Wa…"
click at [478, 123] on div "No location" at bounding box center [483, 127] width 143 height 19
click at [478, 123] on input at bounding box center [484, 127] width 142 height 18
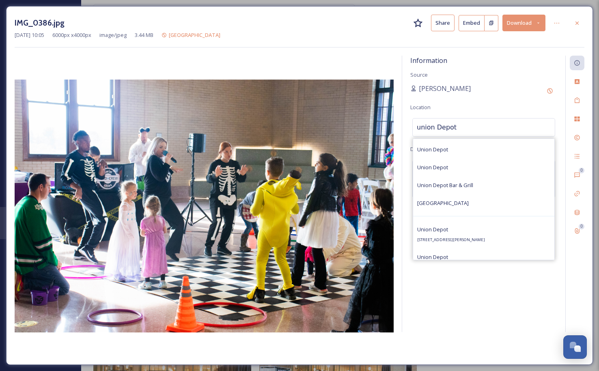
scroll to position [122, 0]
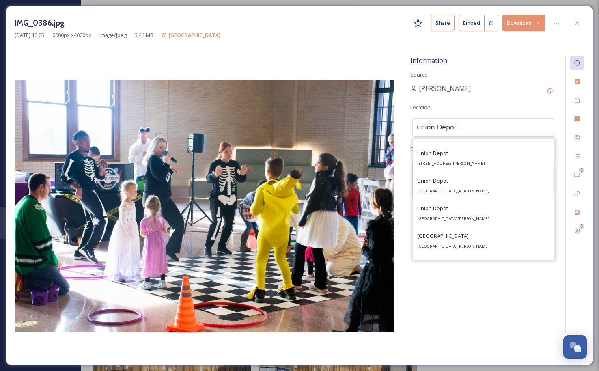
type input "union Depot"
click at [485, 164] on span "[STREET_ADDRESS][PERSON_NAME]" at bounding box center [451, 163] width 68 height 5
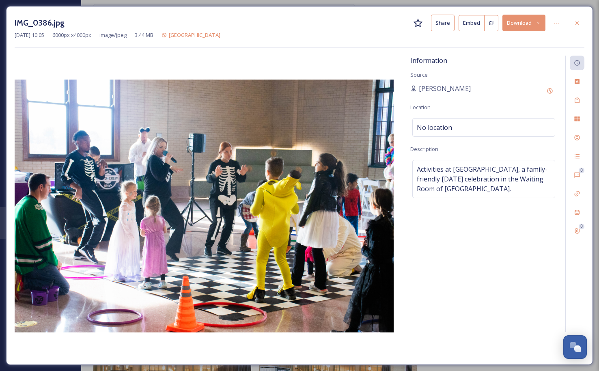
click at [503, 90] on div "[PERSON_NAME]" at bounding box center [483, 91] width 147 height 15
click at [546, 88] on icon at bounding box center [549, 91] width 6 height 6
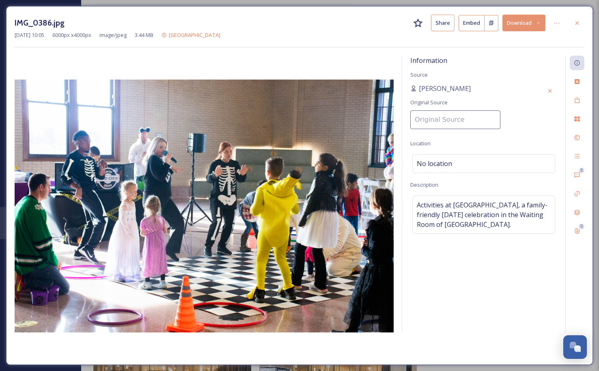
click at [471, 117] on input at bounding box center [455, 119] width 90 height 19
type input "Union Depot"
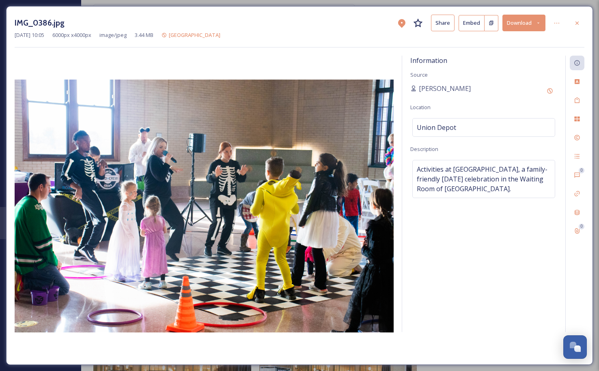
click at [490, 125] on div "Union Depot" at bounding box center [483, 127] width 143 height 19
click at [495, 127] on input at bounding box center [484, 127] width 142 height 18
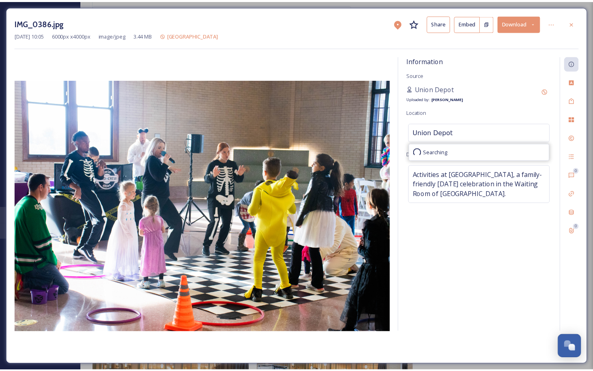
scroll to position [0, 0]
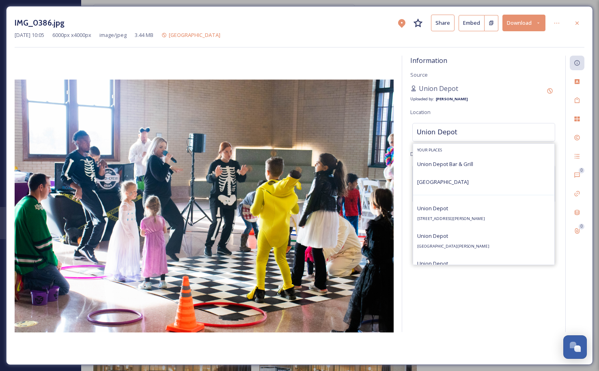
type input "Union Depot"
click at [521, 215] on div "[GEOGRAPHIC_DATA] [STREET_ADDRESS][PERSON_NAME]" at bounding box center [483, 213] width 141 height 28
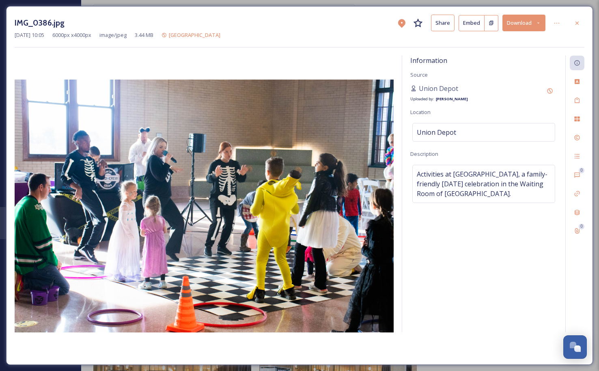
click at [517, 101] on div "Union Depot Uploaded by: [PERSON_NAME]" at bounding box center [483, 93] width 147 height 19
click at [581, 19] on div at bounding box center [577, 23] width 15 height 15
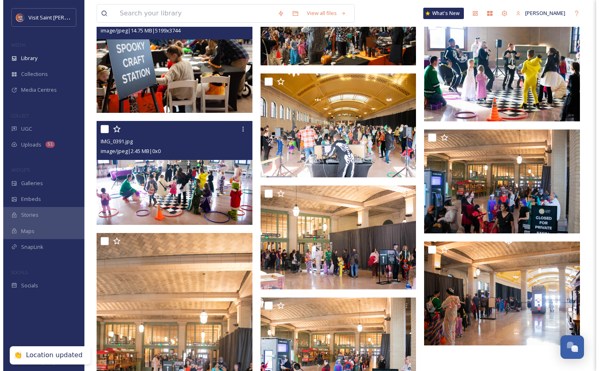
scroll to position [501, 0]
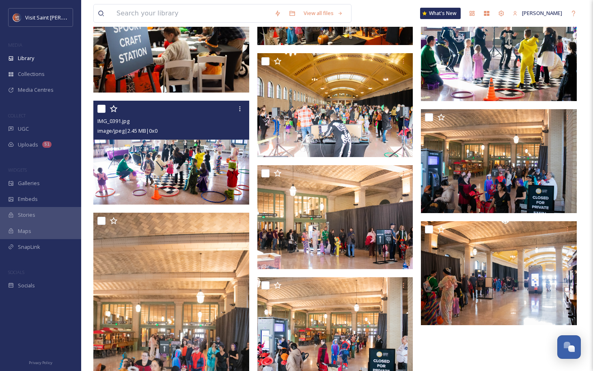
click at [205, 204] on img at bounding box center [171, 153] width 156 height 104
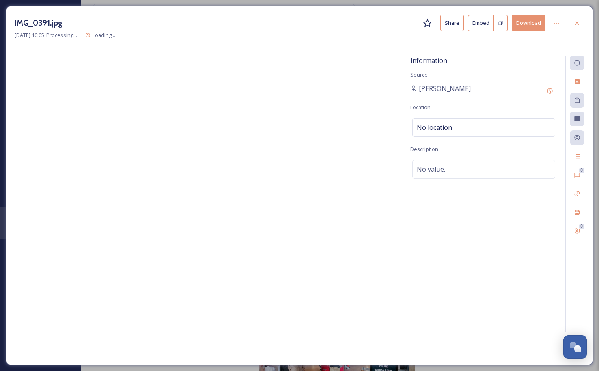
click at [452, 174] on div "No value." at bounding box center [483, 169] width 143 height 19
click at [449, 174] on textarea at bounding box center [483, 193] width 147 height 67
paste textarea "A balloon artist at [GEOGRAPHIC_DATA], a family-friendly [DATE] celebration in …"
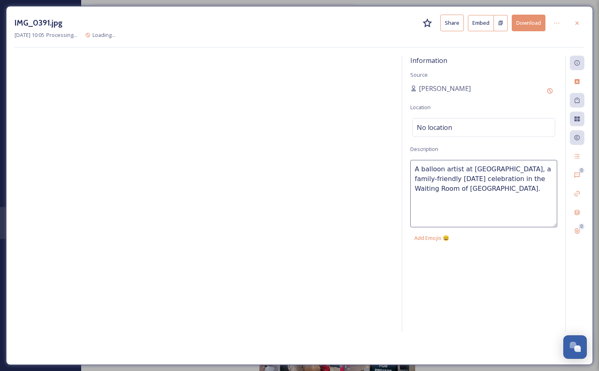
drag, startPoint x: 444, startPoint y: 168, endPoint x: 429, endPoint y: 170, distance: 15.1
click at [429, 170] on textarea "A balloon artist at [GEOGRAPHIC_DATA], a family-friendly [DATE] celebration in …" at bounding box center [483, 193] width 147 height 67
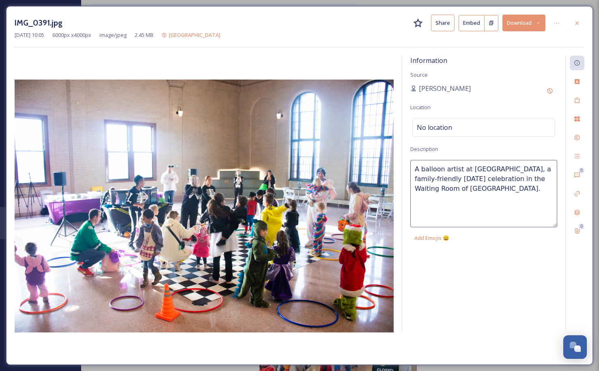
drag, startPoint x: 458, startPoint y: 170, endPoint x: 421, endPoint y: 172, distance: 37.8
click at [421, 172] on textarea "A balloon artist at [GEOGRAPHIC_DATA], a family-friendly [DATE] celebration in …" at bounding box center [483, 193] width 147 height 67
type textarea "Activities at [GEOGRAPHIC_DATA], a family-friendly [DATE] celebration in the Wa…"
click at [462, 125] on div "No location" at bounding box center [483, 127] width 143 height 19
click at [472, 127] on input at bounding box center [484, 127] width 142 height 18
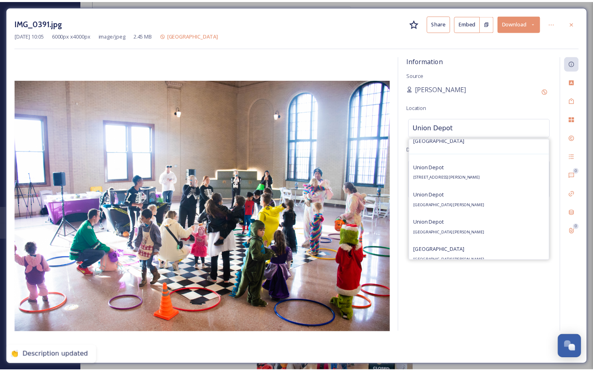
scroll to position [122, 0]
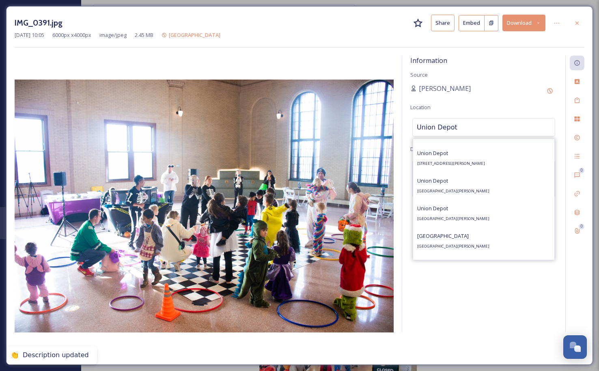
type input "Union Depot"
click at [480, 162] on span "[STREET_ADDRESS][PERSON_NAME]" at bounding box center [451, 163] width 68 height 5
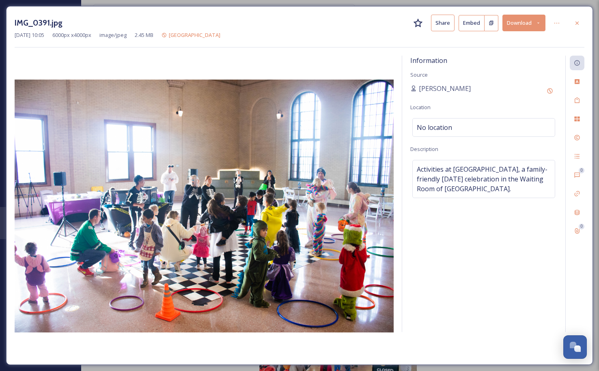
click at [479, 79] on div "Information Source [PERSON_NAME] Location No location Description Activities at…" at bounding box center [483, 194] width 163 height 276
click at [551, 94] on icon at bounding box center [549, 91] width 6 height 6
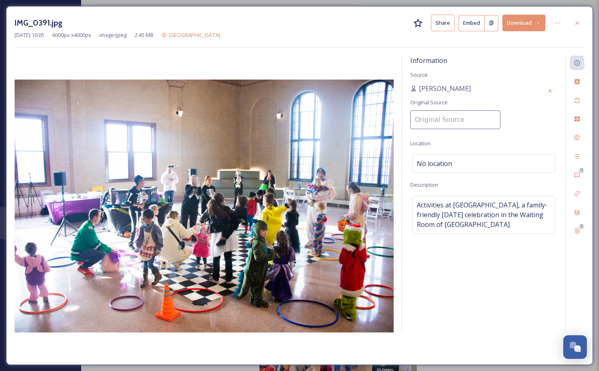
click at [456, 118] on input at bounding box center [455, 119] width 90 height 19
type input "Union Depot"
click at [455, 141] on div "Information Source [PERSON_NAME] Original Source Union Depot Location [GEOGRAPH…" at bounding box center [483, 194] width 163 height 276
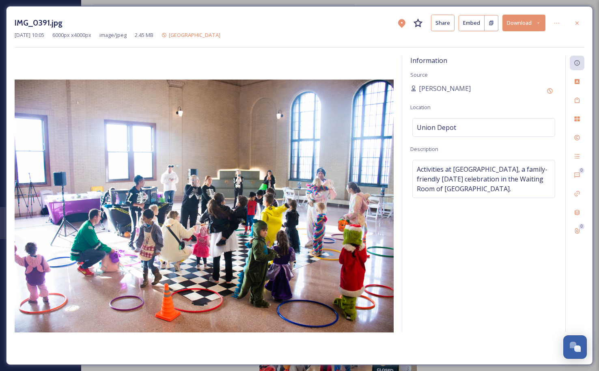
click at [452, 90] on div "[PERSON_NAME]" at bounding box center [483, 91] width 147 height 15
click at [544, 91] on div "Add Original Source" at bounding box center [549, 91] width 15 height 15
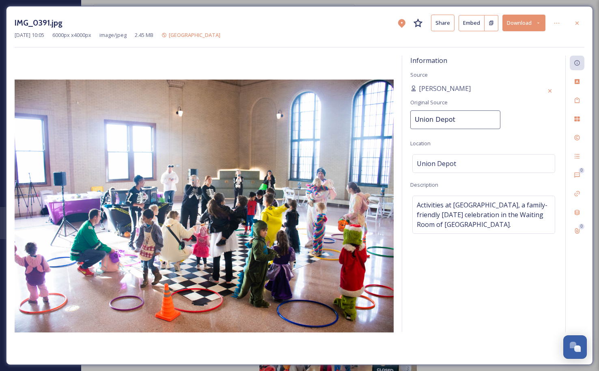
click at [475, 117] on input "Union Depot" at bounding box center [455, 119] width 90 height 19
type input "Union Depot"
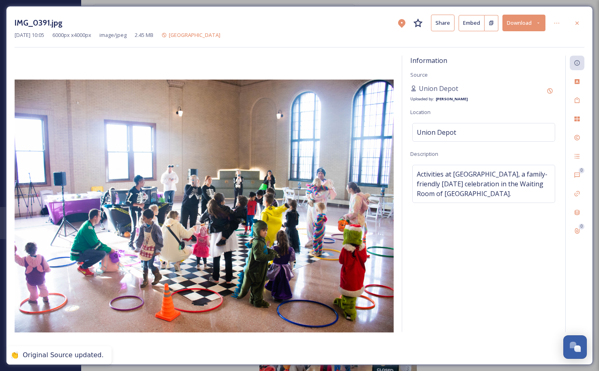
click at [513, 111] on div "Information Source Union Depot Uploaded by: [PERSON_NAME] Location [GEOGRAPHIC_…" at bounding box center [483, 194] width 163 height 276
click at [577, 24] on icon at bounding box center [577, 23] width 6 height 6
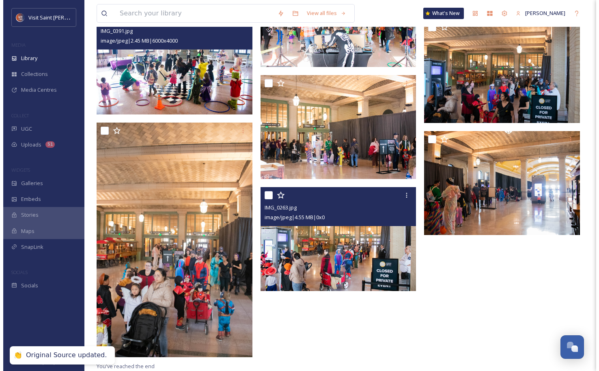
scroll to position [620, 0]
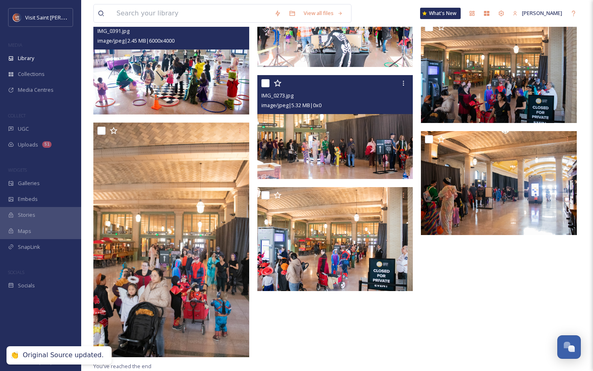
click at [357, 126] on img at bounding box center [335, 127] width 156 height 104
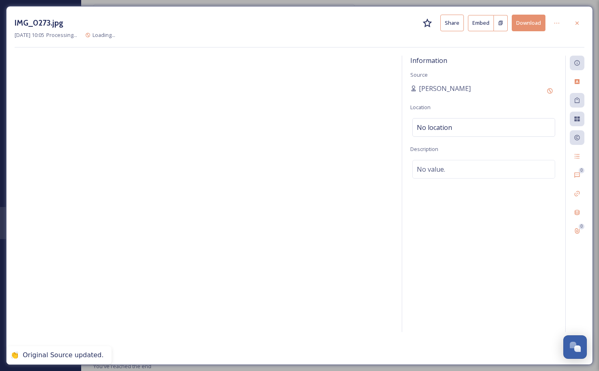
click at [437, 125] on span "No location" at bounding box center [434, 128] width 35 height 10
click at [439, 127] on input at bounding box center [484, 127] width 142 height 18
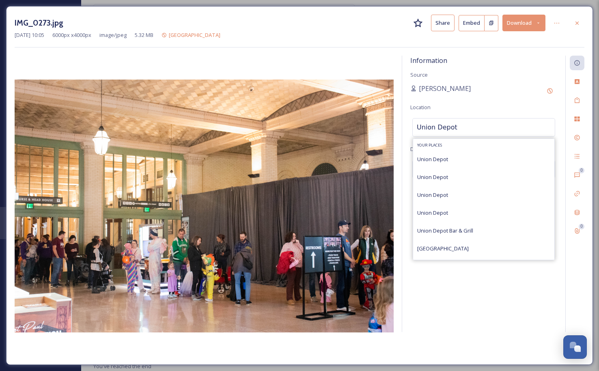
scroll to position [81, 0]
type input "Union Depot"
click at [478, 197] on div "[GEOGRAPHIC_DATA] [STREET_ADDRESS][PERSON_NAME]" at bounding box center [451, 198] width 68 height 19
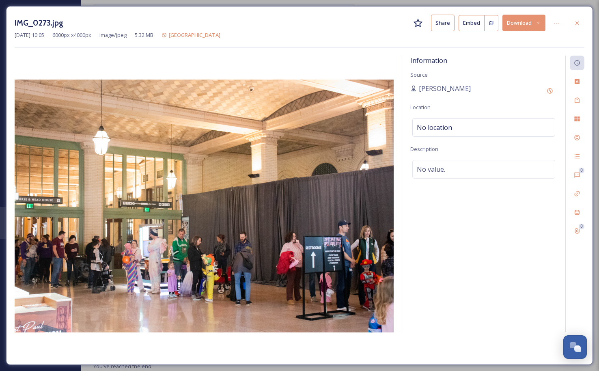
click at [491, 90] on div "[PERSON_NAME]" at bounding box center [483, 91] width 147 height 15
click at [486, 170] on div "No value." at bounding box center [483, 169] width 143 height 19
click at [486, 170] on textarea at bounding box center [483, 193] width 147 height 67
paste textarea "A balloon artist at [GEOGRAPHIC_DATA], a family-friendly [DATE] celebration in …"
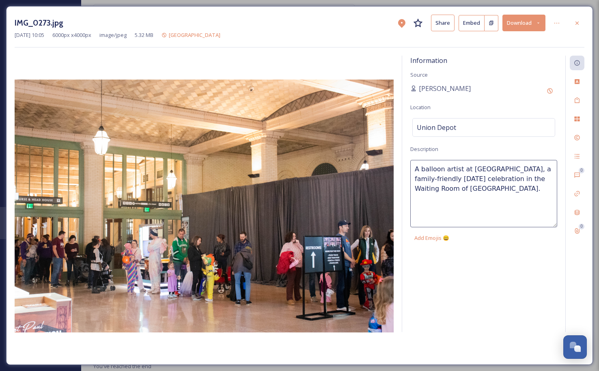
drag, startPoint x: 466, startPoint y: 169, endPoint x: 341, endPoint y: 168, distance: 125.0
click at [339, 168] on div "Information Source [PERSON_NAME] Location [GEOGRAPHIC_DATA] Description A ballo…" at bounding box center [300, 206] width 570 height 301
type textarea "The line to enter [GEOGRAPHIC_DATA], a family-friendly [DATE] celebration in th…"
click at [494, 286] on div "Information Source [PERSON_NAME] Location [GEOGRAPHIC_DATA] Description The lin…" at bounding box center [483, 194] width 163 height 276
click at [553, 88] on icon at bounding box center [549, 91] width 6 height 6
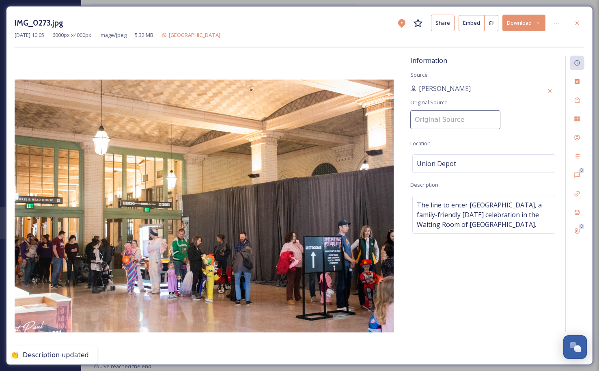
click at [438, 122] on input at bounding box center [455, 119] width 90 height 19
type input "Union Depot"
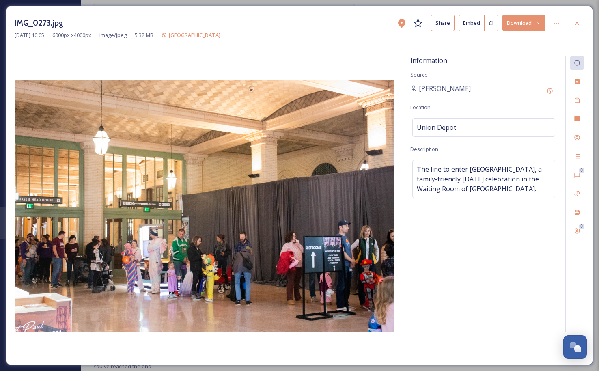
click at [502, 105] on div "Information Source [PERSON_NAME] Location [GEOGRAPHIC_DATA] Description The lin…" at bounding box center [483, 194] width 163 height 276
click at [549, 87] on div "Add Original Source" at bounding box center [549, 91] width 15 height 15
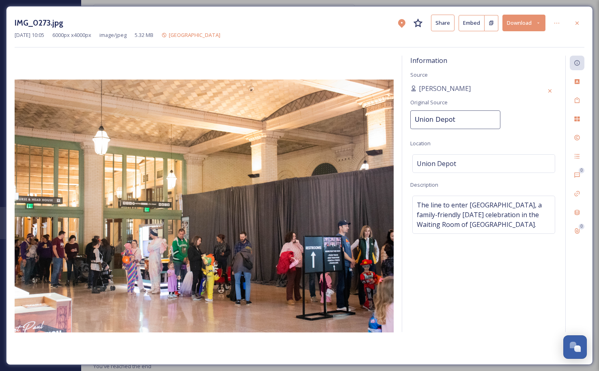
click at [481, 115] on input "Union Depot" at bounding box center [455, 119] width 90 height 19
type input "Union Depot"
click at [516, 129] on div "Information Source Union Depot Original Source Union Depot Location [GEOGRAPHIC…" at bounding box center [483, 194] width 163 height 276
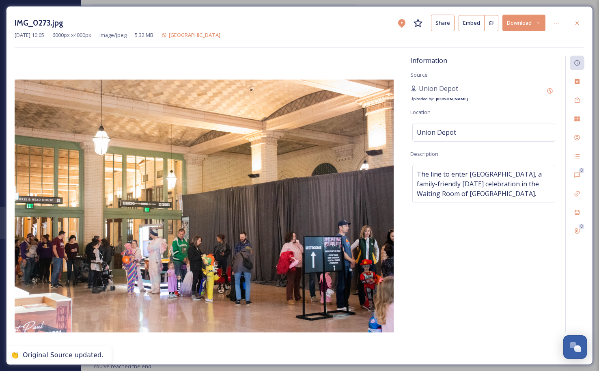
click at [578, 19] on div at bounding box center [577, 23] width 15 height 15
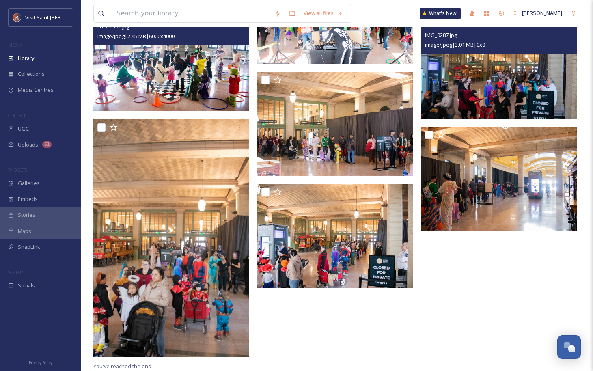
click at [491, 87] on img at bounding box center [499, 67] width 156 height 104
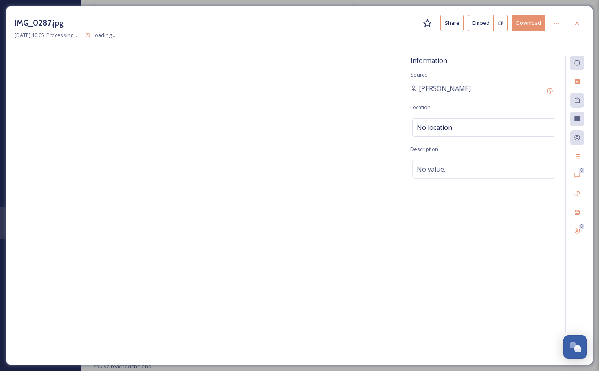
click at [463, 124] on div "No location" at bounding box center [483, 127] width 143 height 19
click at [462, 124] on input at bounding box center [484, 127] width 142 height 18
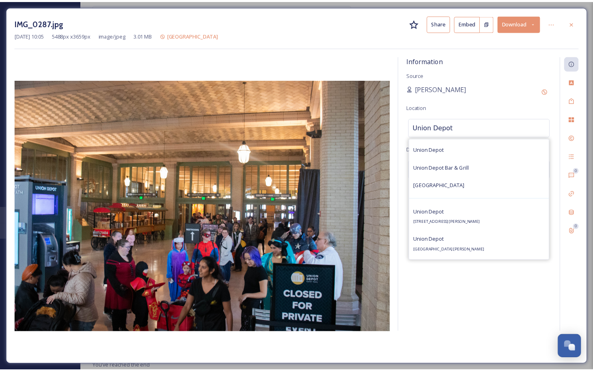
scroll to position [122, 0]
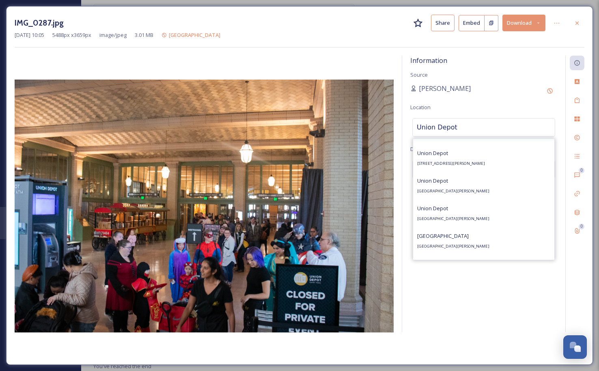
type input "Union Depot"
click at [483, 159] on div "[GEOGRAPHIC_DATA] [STREET_ADDRESS][PERSON_NAME]" at bounding box center [451, 157] width 68 height 19
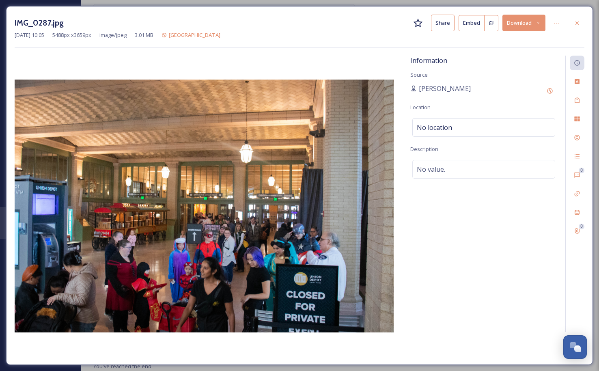
click at [479, 101] on div "Information Source [PERSON_NAME] Location No location Description No value." at bounding box center [483, 194] width 163 height 276
click at [484, 172] on div "No value." at bounding box center [483, 169] width 143 height 19
click at [470, 178] on textarea at bounding box center [483, 193] width 147 height 67
paste textarea "A balloon artist at [GEOGRAPHIC_DATA], a family-friendly [DATE] celebration in …"
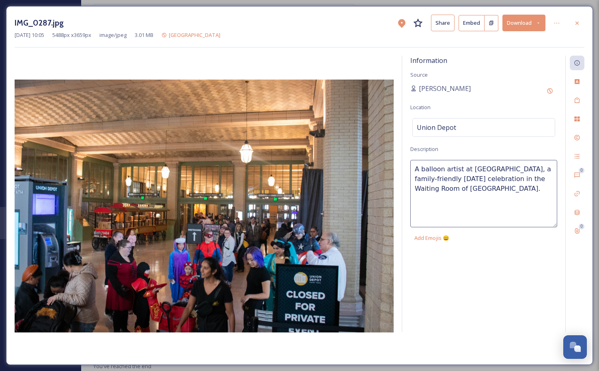
drag, startPoint x: 467, startPoint y: 170, endPoint x: 295, endPoint y: 148, distance: 173.1
click at [312, 150] on div "Information Source [PERSON_NAME] Location [GEOGRAPHIC_DATA] Description A ballo…" at bounding box center [300, 206] width 570 height 301
type textarea "BOOnion Depot, a family-friendly [DATE] celebration in the Waiting Room of [GEO…"
click at [549, 88] on icon at bounding box center [549, 90] width 5 height 5
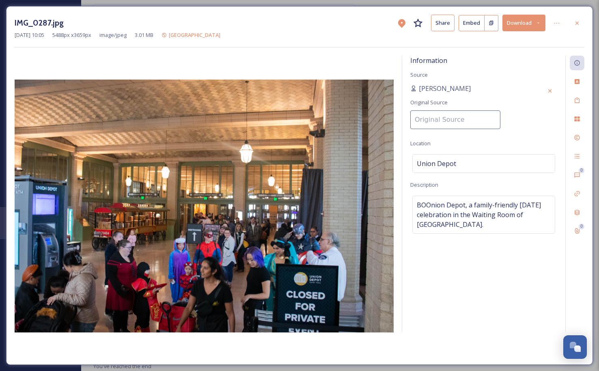
click at [445, 121] on input at bounding box center [455, 119] width 90 height 19
type input "Union Depot"
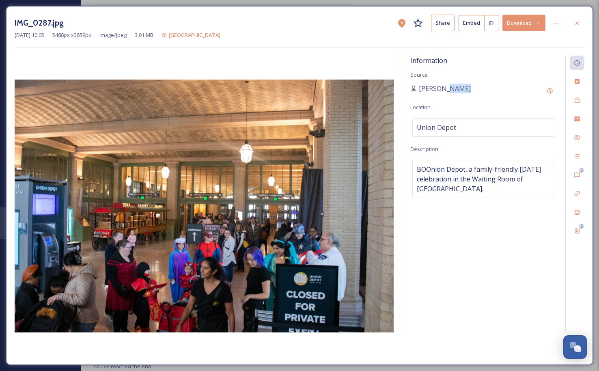
click at [509, 86] on div "[PERSON_NAME]" at bounding box center [483, 91] width 147 height 15
click at [553, 91] on icon at bounding box center [549, 91] width 6 height 6
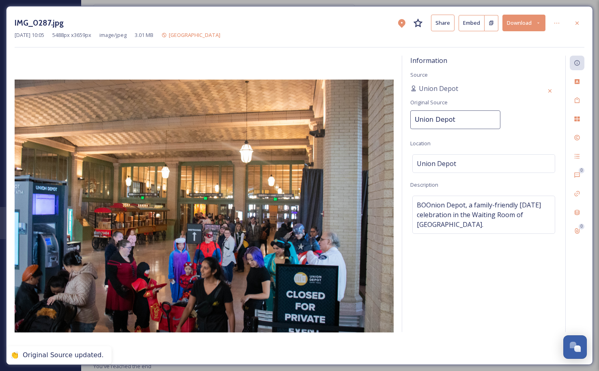
click at [455, 116] on input "Union Depot" at bounding box center [455, 119] width 90 height 19
click at [550, 101] on div "Union Depot Original Source Union Depot" at bounding box center [483, 109] width 147 height 50
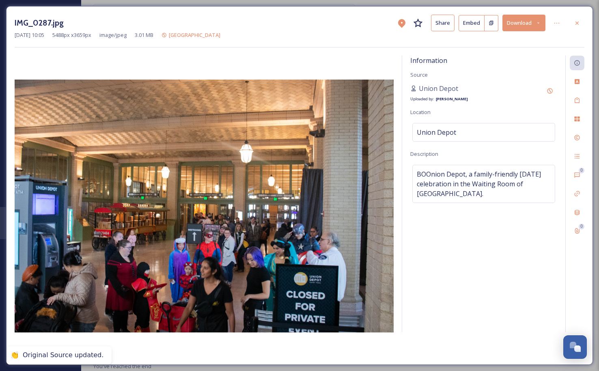
click at [581, 22] on div at bounding box center [577, 23] width 15 height 15
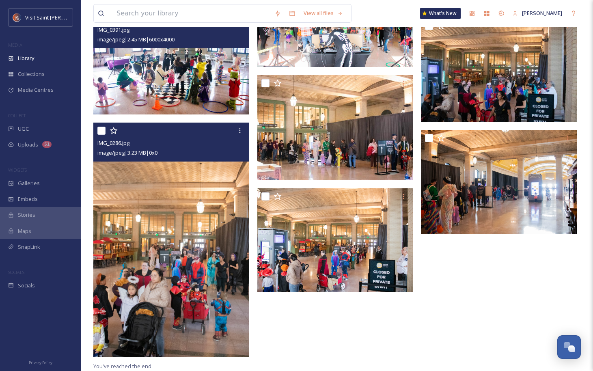
click at [211, 254] on img at bounding box center [171, 240] width 156 height 235
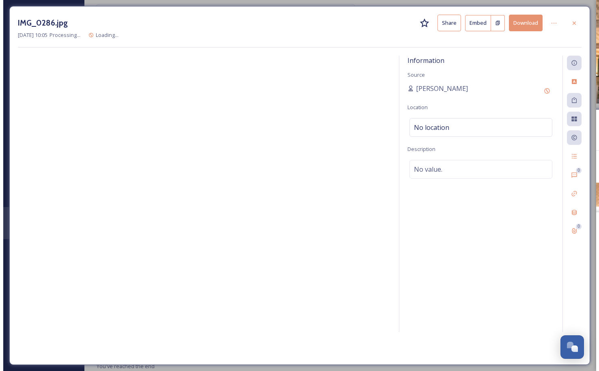
scroll to position [553, 0]
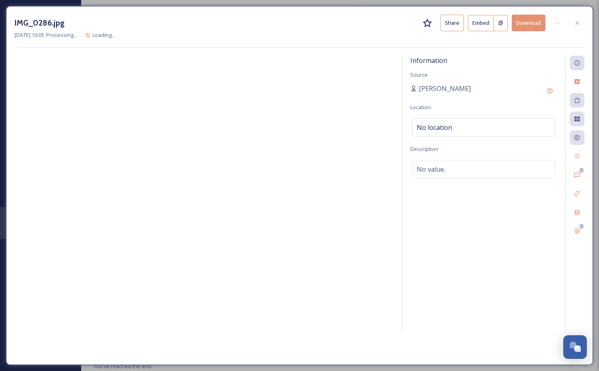
click at [484, 129] on div "No location" at bounding box center [483, 127] width 143 height 19
click at [484, 129] on input at bounding box center [484, 127] width 142 height 18
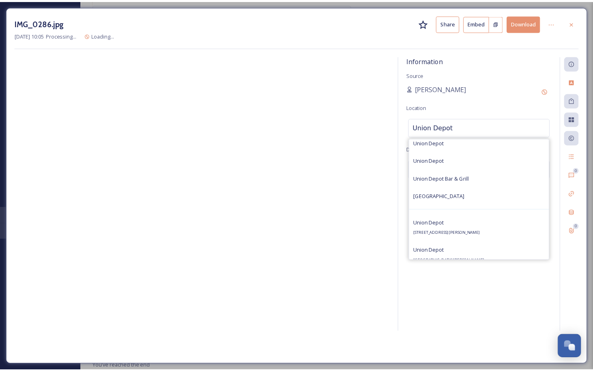
scroll to position [122, 0]
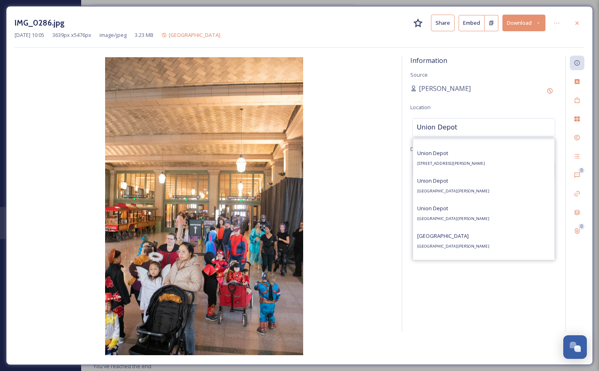
type input "Union Depot"
click at [485, 164] on span "[STREET_ADDRESS][PERSON_NAME]" at bounding box center [451, 163] width 68 height 5
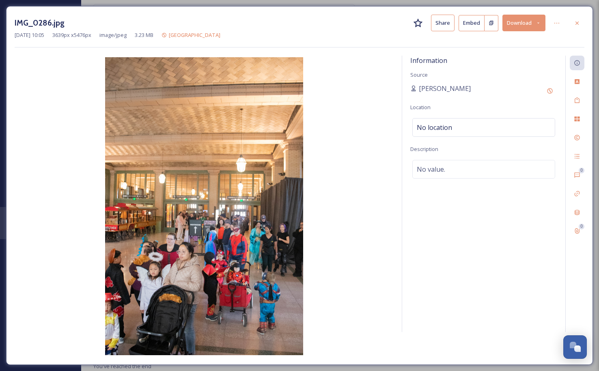
click at [477, 170] on div "No value." at bounding box center [483, 169] width 143 height 19
click at [477, 176] on textarea at bounding box center [483, 193] width 147 height 67
paste textarea "A balloon artist at [GEOGRAPHIC_DATA], a family-friendly [DATE] celebration in …"
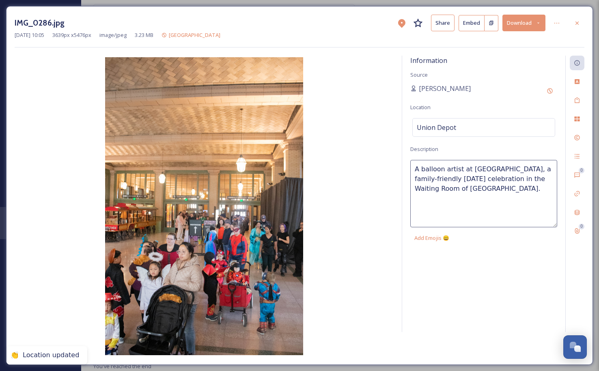
drag, startPoint x: 466, startPoint y: 167, endPoint x: 187, endPoint y: 140, distance: 279.6
click at [220, 144] on div "Information Source [PERSON_NAME] Location [GEOGRAPHIC_DATA] Description A ballo…" at bounding box center [300, 206] width 570 height 301
type textarea "BOOnion Depot, a family-friendly [DATE] celebration in the Waiting Room of [GEO…"
click at [545, 90] on div "Add Original Source" at bounding box center [549, 91] width 15 height 15
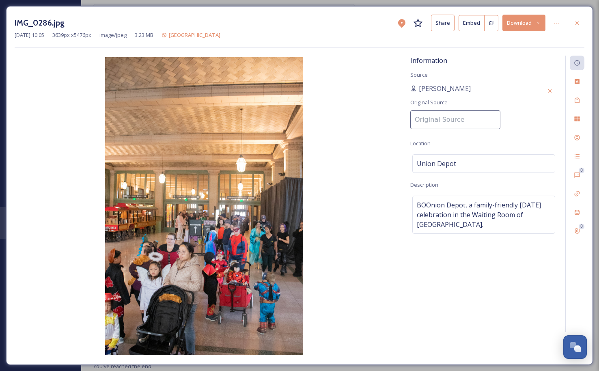
click at [468, 115] on input at bounding box center [455, 119] width 90 height 19
type input "Union Depot"
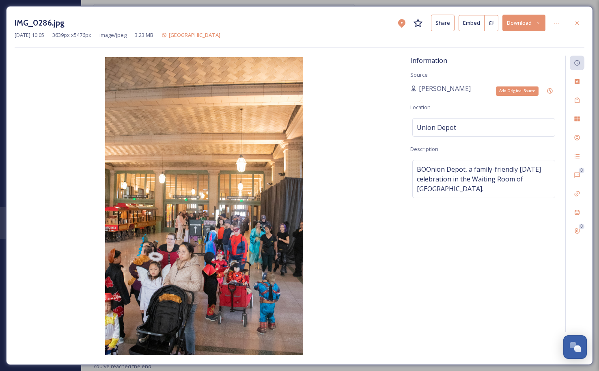
click at [544, 88] on div "Add Original Source" at bounding box center [549, 91] width 15 height 15
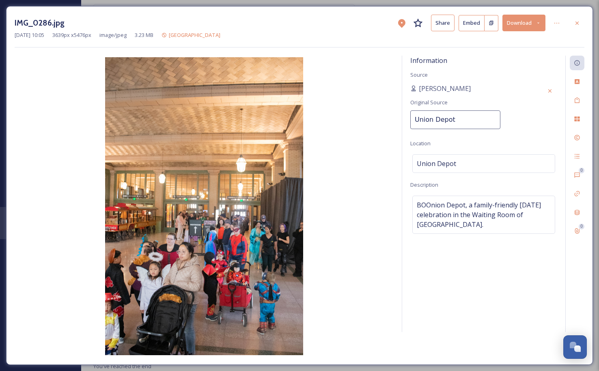
click at [488, 101] on div "Original Source Union Depot" at bounding box center [455, 113] width 90 height 41
type input "Union Depot"
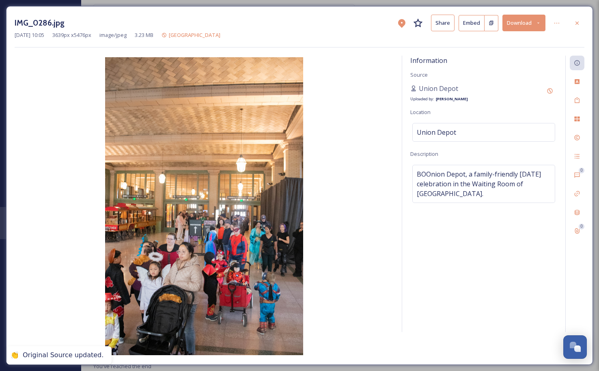
click at [501, 86] on div "Union Depot Uploaded by: [PERSON_NAME]" at bounding box center [483, 93] width 147 height 19
click at [576, 20] on icon at bounding box center [577, 23] width 6 height 6
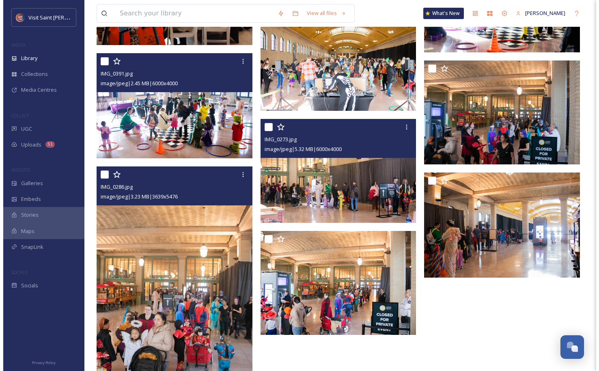
scroll to position [627, 0]
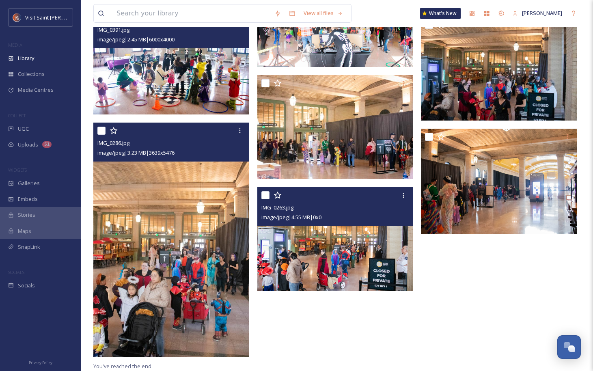
click at [379, 222] on img at bounding box center [335, 239] width 156 height 104
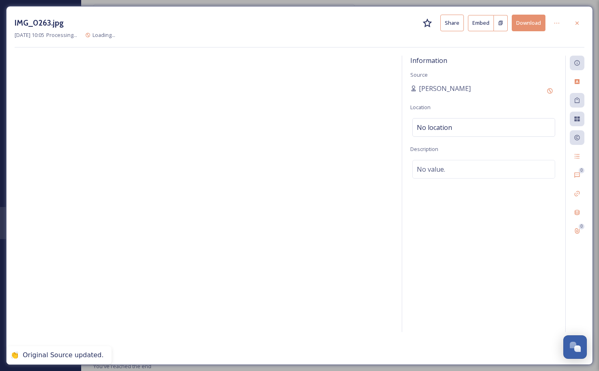
click at [480, 132] on div "No location" at bounding box center [483, 127] width 143 height 19
click at [479, 132] on input at bounding box center [484, 127] width 142 height 18
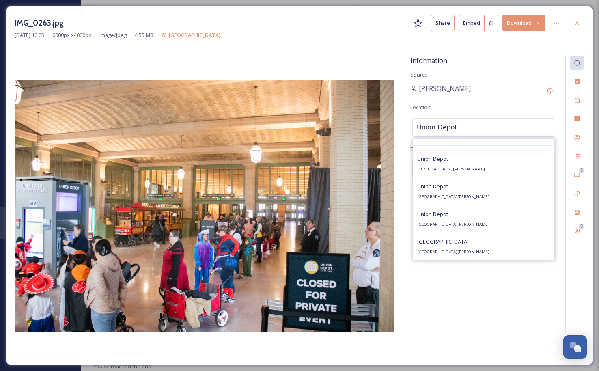
scroll to position [122, 0]
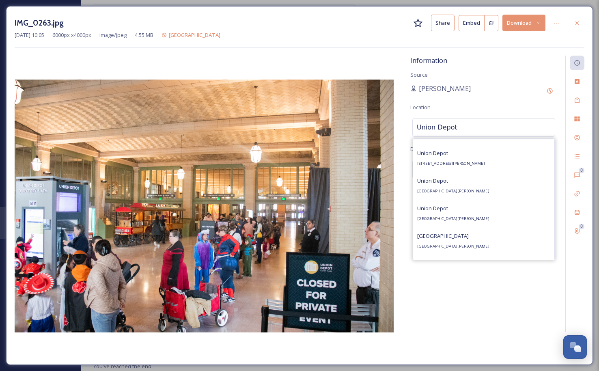
type input "Union Depot"
click at [482, 165] on span "[STREET_ADDRESS][PERSON_NAME]" at bounding box center [451, 163] width 68 height 5
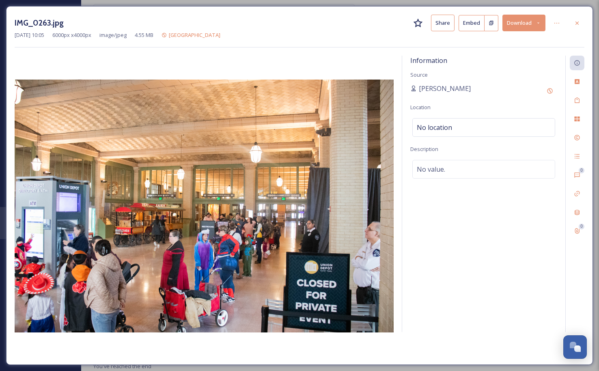
click at [488, 170] on div "No value." at bounding box center [483, 169] width 143 height 19
click at [488, 170] on textarea at bounding box center [483, 193] width 147 height 67
paste textarea "A balloon artist at [GEOGRAPHIC_DATA], a family-friendly [DATE] celebration in …"
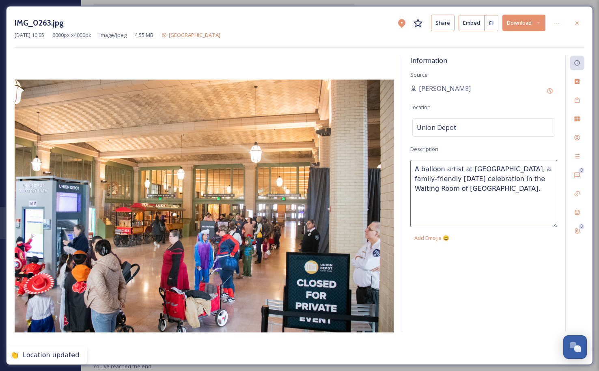
drag, startPoint x: 466, startPoint y: 168, endPoint x: 311, endPoint y: 163, distance: 155.1
click at [346, 168] on div "Information Source [PERSON_NAME] Location [GEOGRAPHIC_DATA] Description A ballo…" at bounding box center [300, 206] width 570 height 301
type textarea "BOOnion Depot, a family-friendly [DATE] celebration in the Waiting Room of [GEO…"
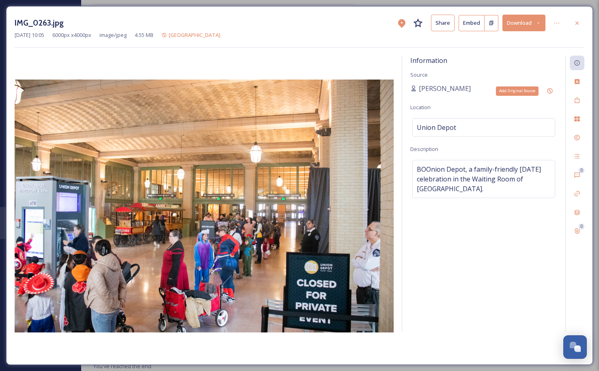
click at [548, 88] on icon at bounding box center [549, 91] width 6 height 6
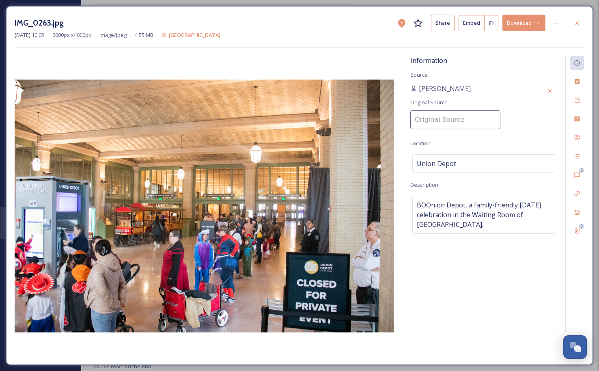
click at [460, 122] on input at bounding box center [455, 119] width 90 height 19
click at [416, 118] on input "union Depot" at bounding box center [455, 119] width 90 height 19
type input "Union Depot"
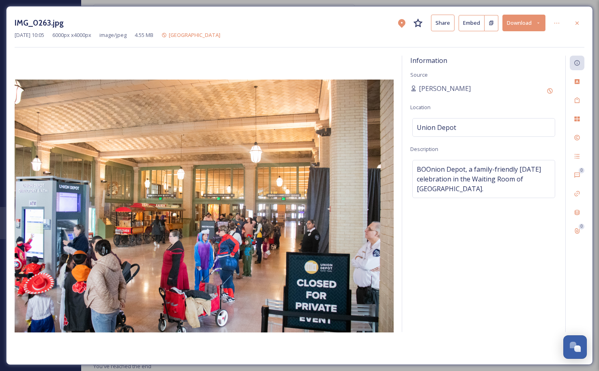
click at [503, 120] on div "Information Source [PERSON_NAME] Location [GEOGRAPHIC_DATA] Description [GEOGRA…" at bounding box center [483, 194] width 163 height 276
click at [504, 88] on div "[PERSON_NAME]" at bounding box center [483, 91] width 147 height 15
click at [548, 89] on icon at bounding box center [549, 91] width 6 height 6
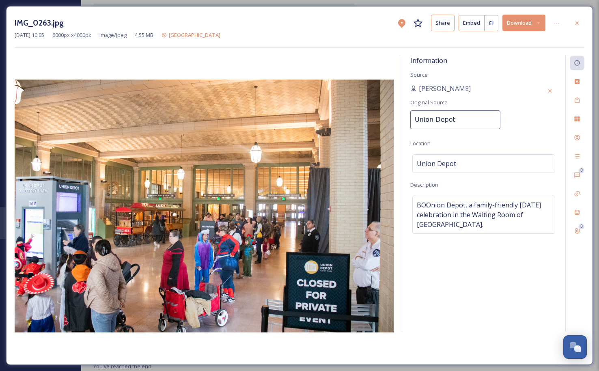
click at [485, 117] on input "Union Depot" at bounding box center [455, 119] width 90 height 19
type input "Union Depot"
click at [530, 101] on div "Information Source [PERSON_NAME] Original Source Union Depot Location [GEOGRAPH…" at bounding box center [483, 194] width 163 height 276
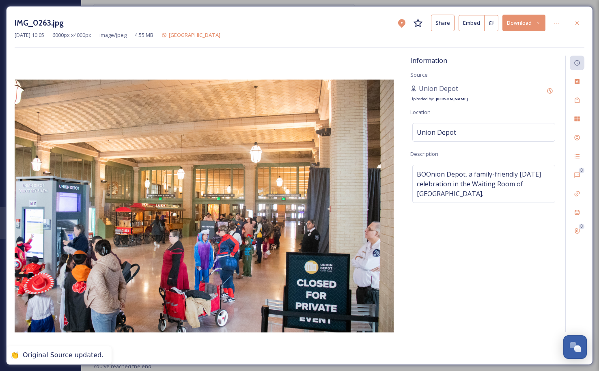
click at [581, 27] on div at bounding box center [577, 23] width 15 height 15
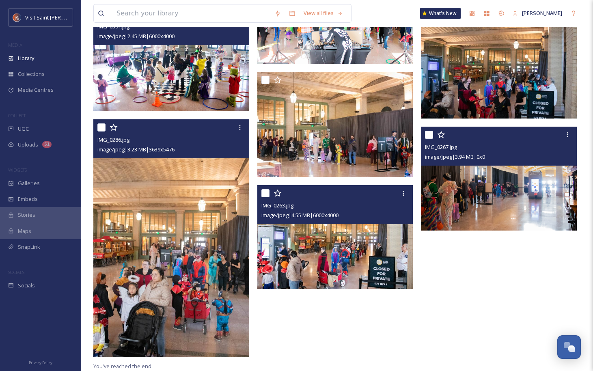
click at [509, 175] on img at bounding box center [499, 179] width 156 height 104
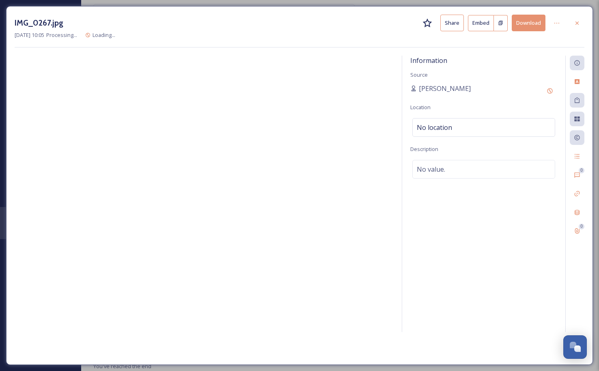
click at [459, 116] on div "Information Source [PERSON_NAME] Location No location Description No value." at bounding box center [483, 194] width 163 height 276
click at [459, 125] on div "No location" at bounding box center [483, 127] width 143 height 19
click at [459, 124] on input at bounding box center [484, 127] width 142 height 18
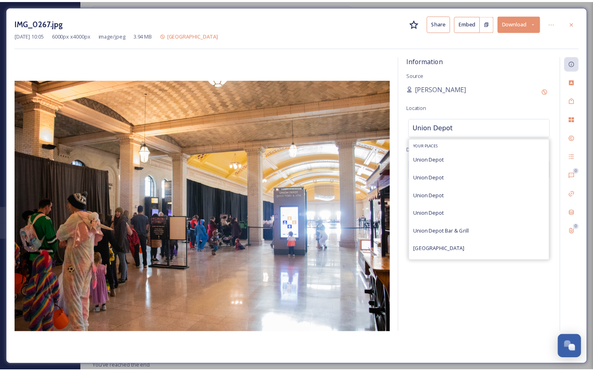
scroll to position [122, 0]
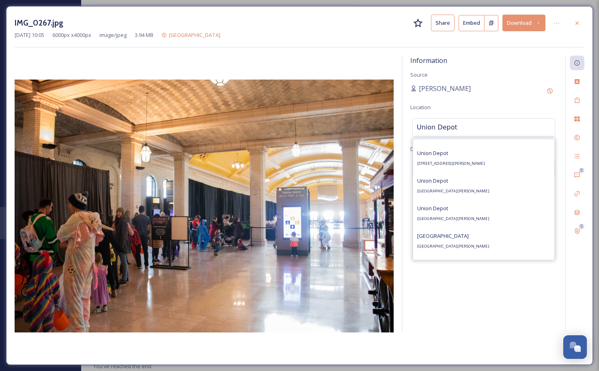
type input "Union Depot"
click at [482, 163] on span "[STREET_ADDRESS][PERSON_NAME]" at bounding box center [451, 163] width 68 height 5
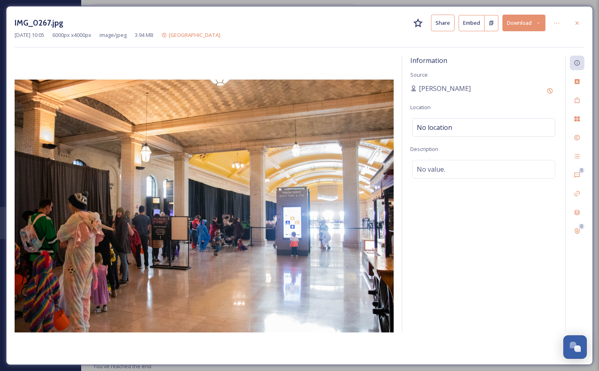
click at [476, 167] on div "No value." at bounding box center [483, 169] width 143 height 19
click at [473, 168] on textarea at bounding box center [483, 193] width 147 height 67
paste textarea "A balloon artist at [GEOGRAPHIC_DATA], a family-friendly [DATE] celebration in …"
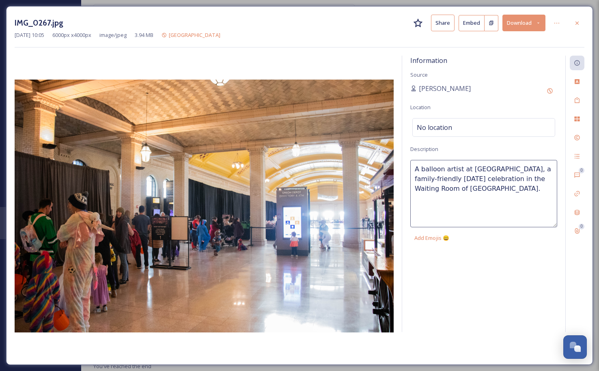
drag, startPoint x: 465, startPoint y: 168, endPoint x: 367, endPoint y: 161, distance: 98.4
click at [374, 166] on div "Information Source [PERSON_NAME] Location No location Description A balloon art…" at bounding box center [300, 206] width 570 height 301
type textarea "BOOnion Depot, a family-friendly [DATE] celebration in the Waiting Room of [GEO…"
click at [549, 90] on icon at bounding box center [549, 91] width 6 height 6
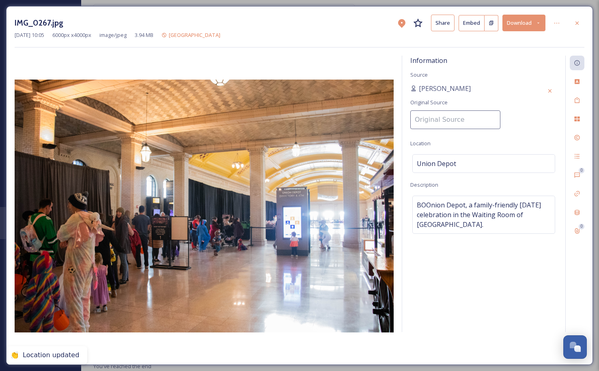
click at [456, 115] on input at bounding box center [455, 119] width 90 height 19
type input "Union Depot"
click at [474, 142] on div "Information Source [PERSON_NAME] Original Source Union Depot Location [GEOGRAPH…" at bounding box center [483, 194] width 163 height 276
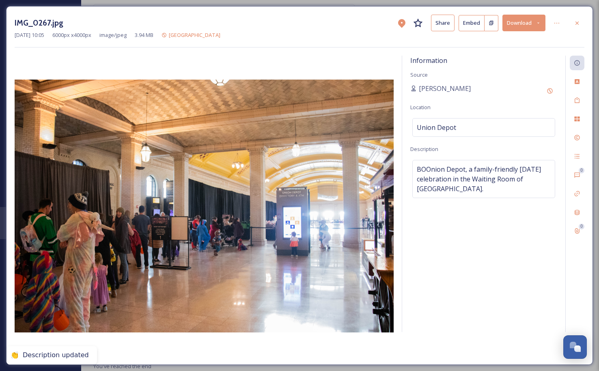
click at [450, 85] on div "[PERSON_NAME]" at bounding box center [483, 91] width 147 height 15
click at [506, 90] on div "[PERSON_NAME]" at bounding box center [483, 91] width 147 height 15
click at [544, 89] on div "Add Original Source" at bounding box center [549, 91] width 15 height 15
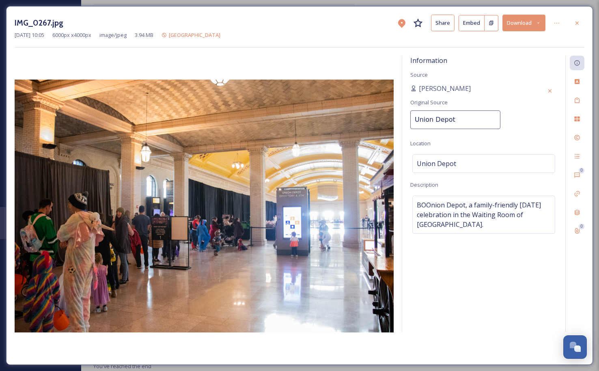
click at [490, 127] on input "Union Depot" at bounding box center [455, 119] width 90 height 19
click at [508, 133] on div "Information Source [PERSON_NAME] Original Source Union Depot Location [GEOGRAPH…" at bounding box center [483, 194] width 163 height 276
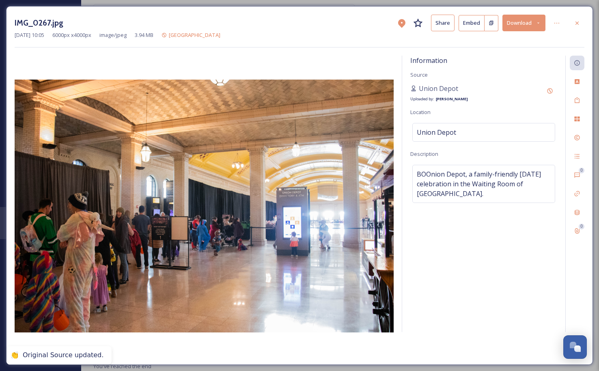
click at [579, 26] on icon at bounding box center [577, 23] width 6 height 6
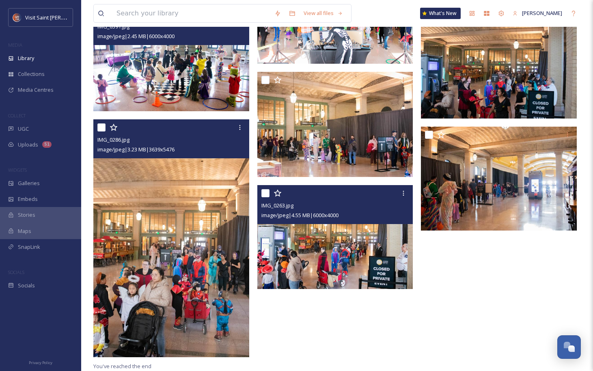
scroll to position [620, 0]
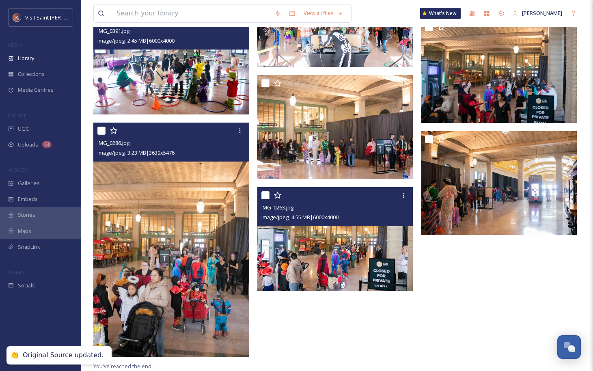
click at [370, 259] on img at bounding box center [335, 239] width 156 height 104
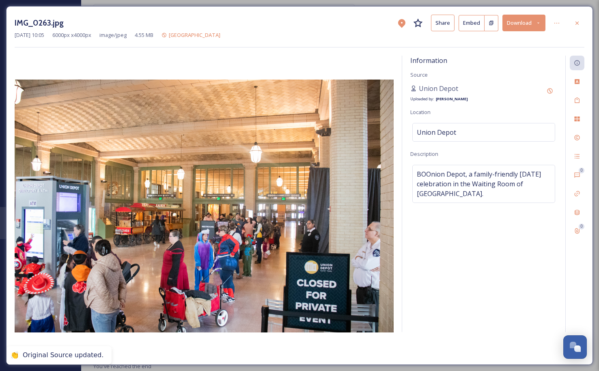
click at [577, 24] on icon at bounding box center [576, 22] width 3 height 3
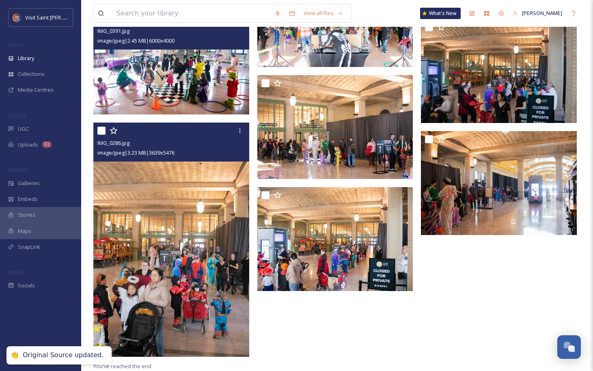
click at [170, 293] on img at bounding box center [171, 240] width 156 height 235
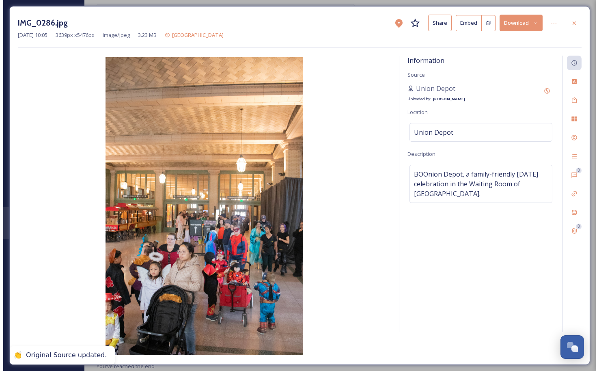
scroll to position [544, 0]
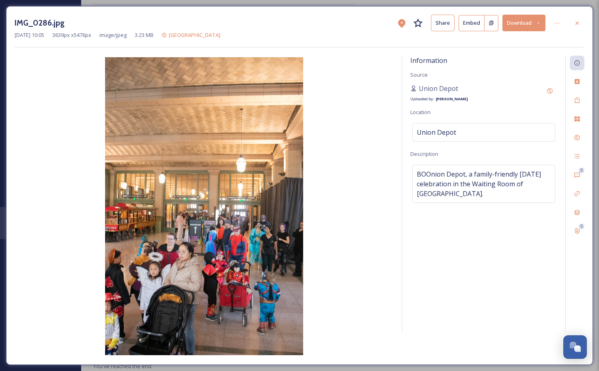
click at [580, 24] on icon at bounding box center [577, 23] width 6 height 6
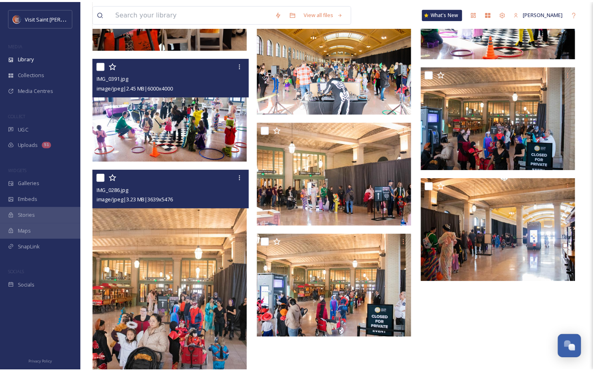
scroll to position [620, 0]
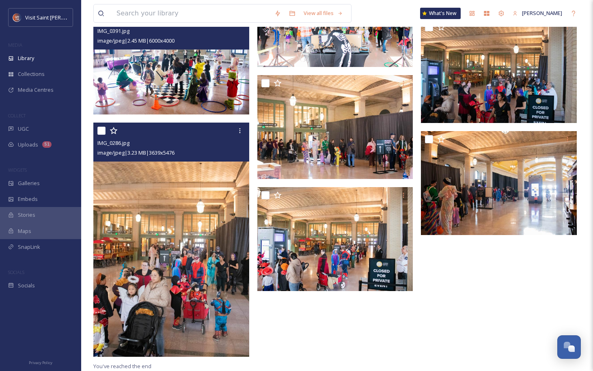
click at [336, 134] on img at bounding box center [335, 127] width 156 height 104
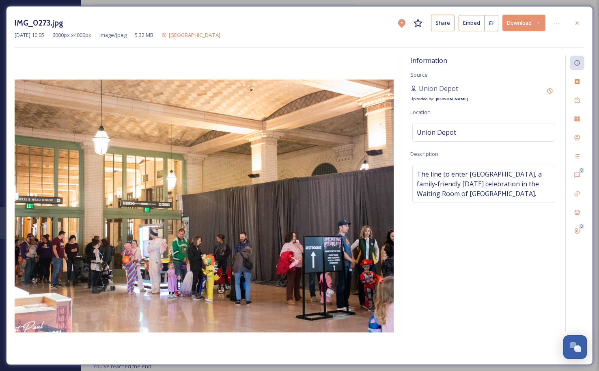
click at [582, 22] on div at bounding box center [577, 23] width 15 height 15
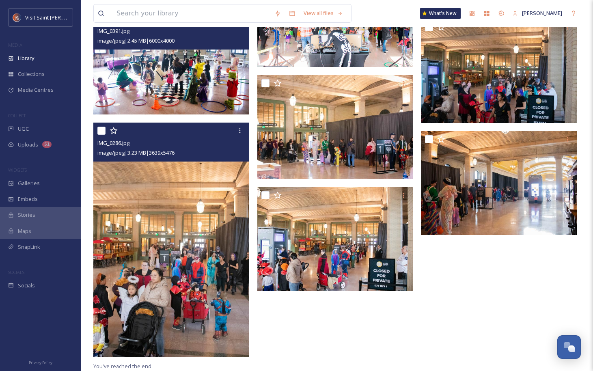
click at [177, 92] on img at bounding box center [171, 63] width 156 height 104
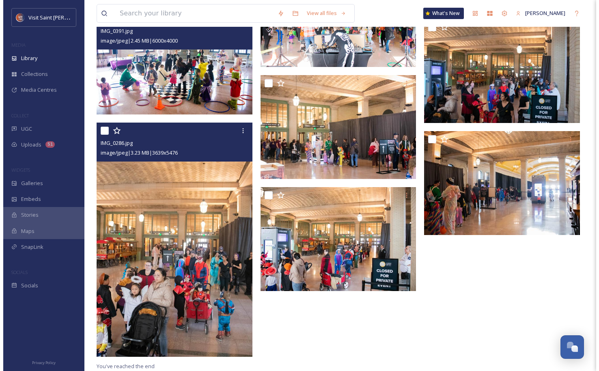
scroll to position [544, 0]
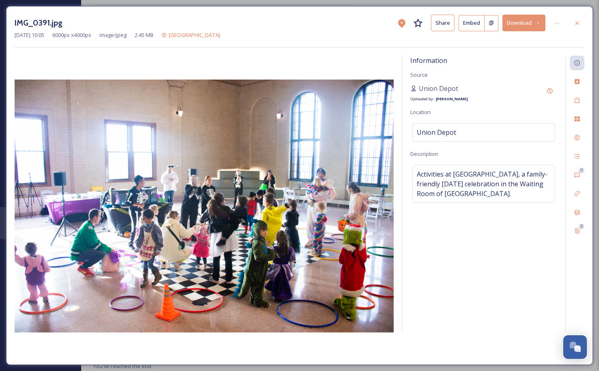
click at [577, 23] on icon at bounding box center [576, 22] width 3 height 3
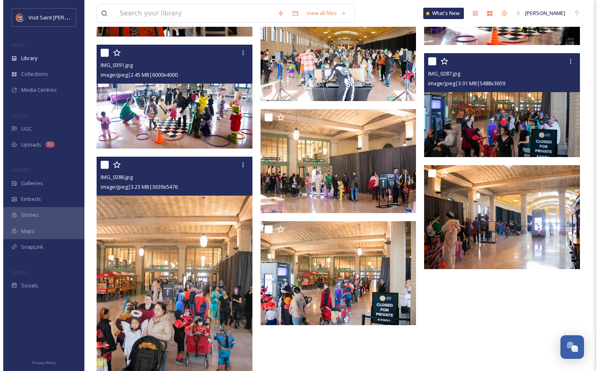
scroll to position [498, 0]
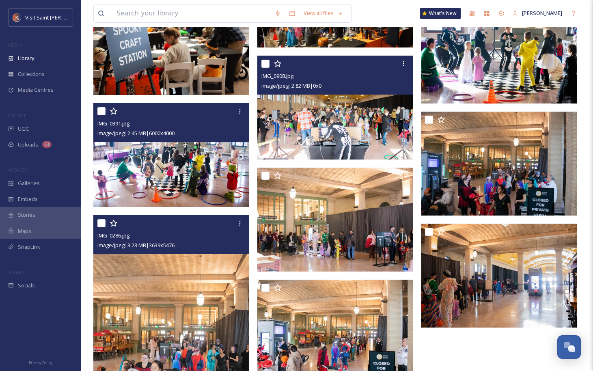
click at [348, 159] on img at bounding box center [335, 108] width 156 height 104
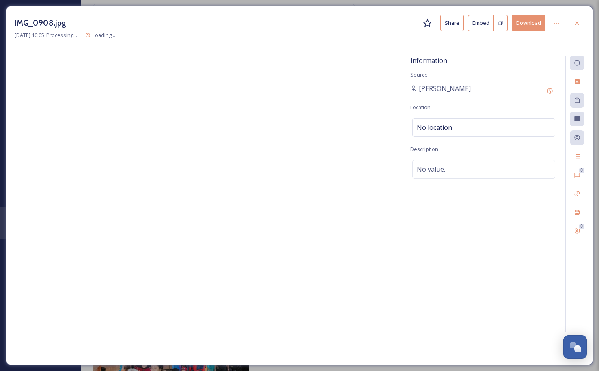
click at [503, 130] on div "No location" at bounding box center [483, 127] width 143 height 19
click at [491, 131] on input at bounding box center [484, 127] width 142 height 18
type input "U"
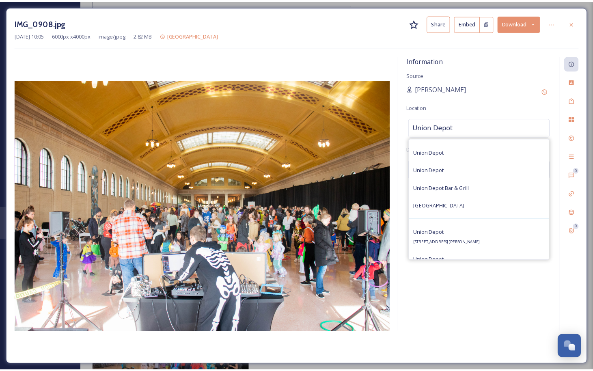
scroll to position [81, 0]
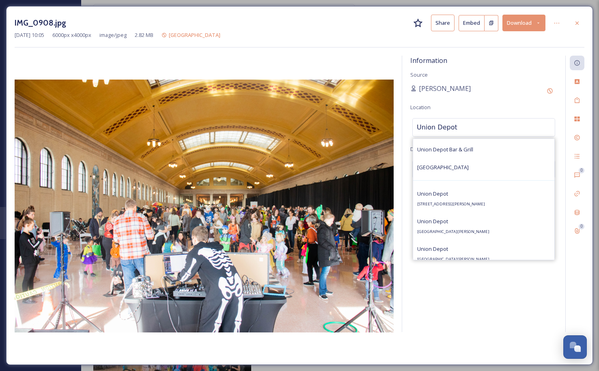
type input "Union Depot"
click at [481, 201] on div "[GEOGRAPHIC_DATA] [STREET_ADDRESS][PERSON_NAME]" at bounding box center [451, 198] width 68 height 19
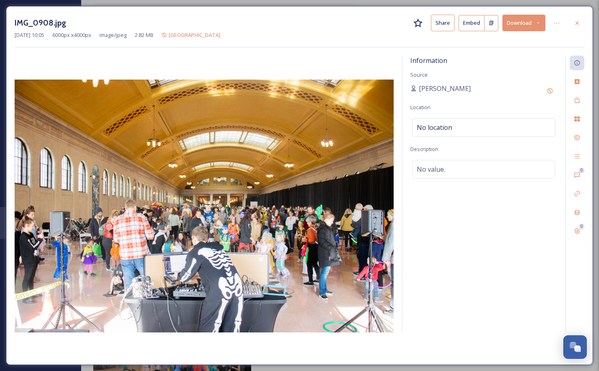
click at [490, 173] on div "No value." at bounding box center [483, 169] width 143 height 19
click at [482, 174] on textarea at bounding box center [483, 193] width 147 height 67
paste textarea "A balloon artist at [GEOGRAPHIC_DATA], a family-friendly [DATE] celebration in …"
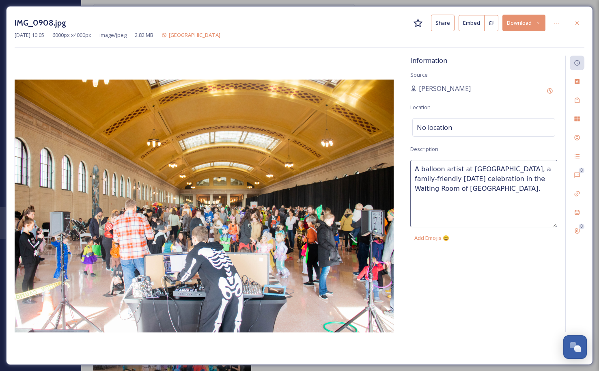
drag, startPoint x: 466, startPoint y: 170, endPoint x: 423, endPoint y: 170, distance: 43.0
click at [423, 170] on textarea "A balloon artist at [GEOGRAPHIC_DATA], a family-friendly [DATE] celebration in …" at bounding box center [483, 193] width 147 height 67
type textarea "A DJ at [GEOGRAPHIC_DATA], a family-friendly [DATE] celebration in the Waiting …"
click at [530, 87] on div "[PERSON_NAME]" at bounding box center [483, 91] width 147 height 15
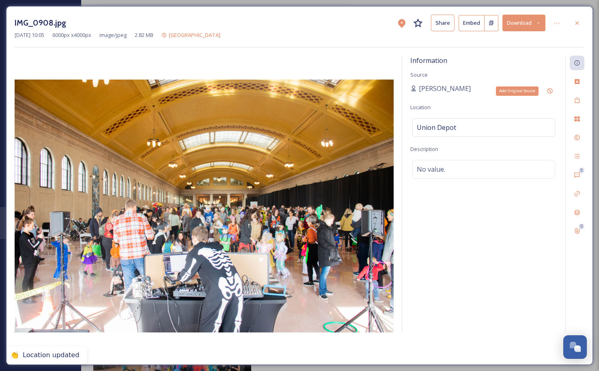
click at [548, 88] on icon at bounding box center [549, 91] width 6 height 6
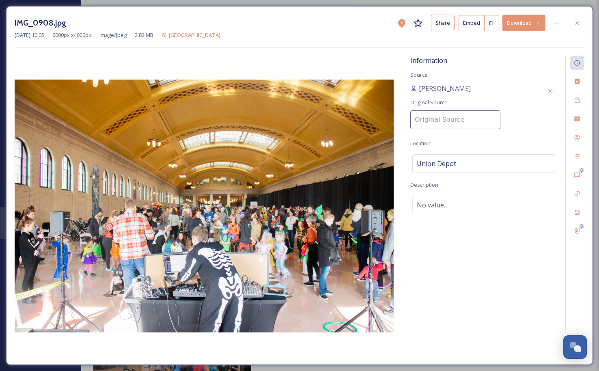
click at [467, 114] on input at bounding box center [455, 119] width 90 height 19
type input "Union Depot"
click at [476, 90] on div "[PERSON_NAME] Original Source Union Depot" at bounding box center [483, 109] width 147 height 50
click at [452, 165] on div "No value." at bounding box center [483, 169] width 143 height 19
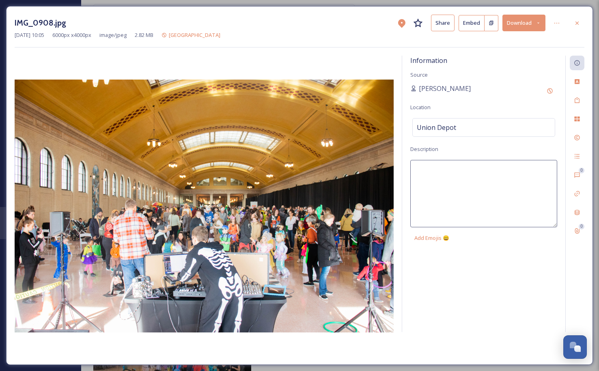
click at [454, 167] on textarea at bounding box center [483, 193] width 147 height 67
paste textarea "A balloon artist at [GEOGRAPHIC_DATA], a family-friendly [DATE] celebration in …"
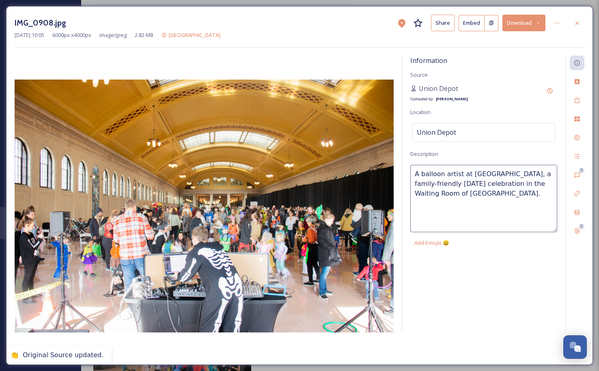
drag, startPoint x: 465, startPoint y: 172, endPoint x: 419, endPoint y: 173, distance: 45.8
click at [419, 173] on textarea "A balloon artist at [GEOGRAPHIC_DATA], a family-friendly [DATE] celebration in …" at bounding box center [483, 198] width 147 height 67
type textarea "ADJ at [GEOGRAPHIC_DATA], a family-friendly [DATE] celebration in the Waiting R…"
click at [475, 250] on div "ADJ at [GEOGRAPHIC_DATA], a family-friendly [DATE] celebration in the Waiting R…" at bounding box center [483, 208] width 147 height 86
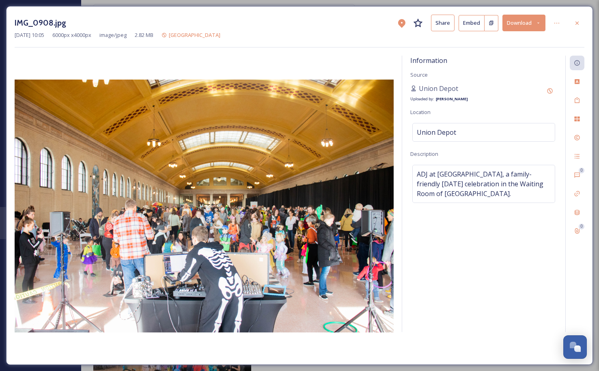
click at [521, 260] on div "Information Source Union Depot Uploaded by: [PERSON_NAME] Location [GEOGRAPHIC_…" at bounding box center [483, 194] width 163 height 276
click at [577, 22] on icon at bounding box center [576, 22] width 3 height 3
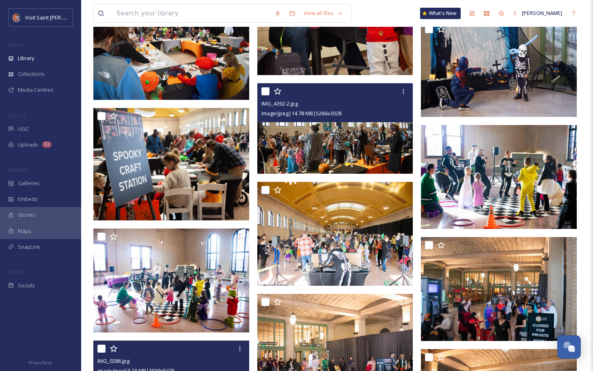
scroll to position [377, 0]
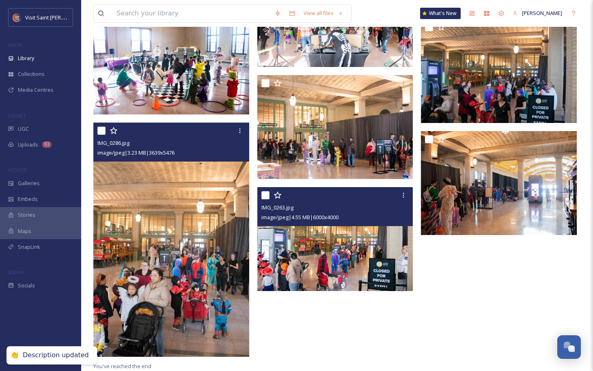
click at [234, 261] on img at bounding box center [171, 240] width 156 height 235
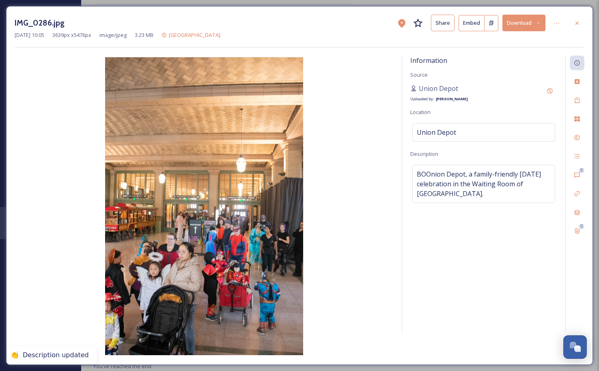
click at [580, 21] on icon at bounding box center [577, 23] width 6 height 6
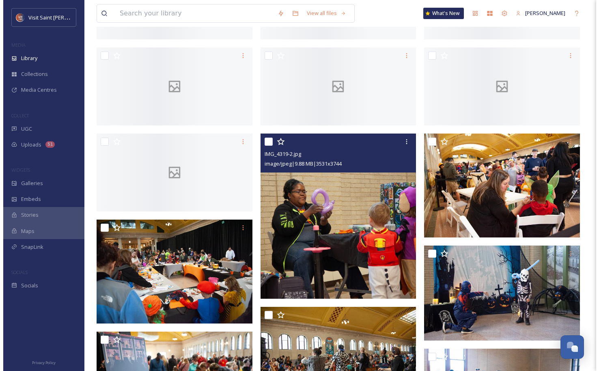
scroll to position [52, 0]
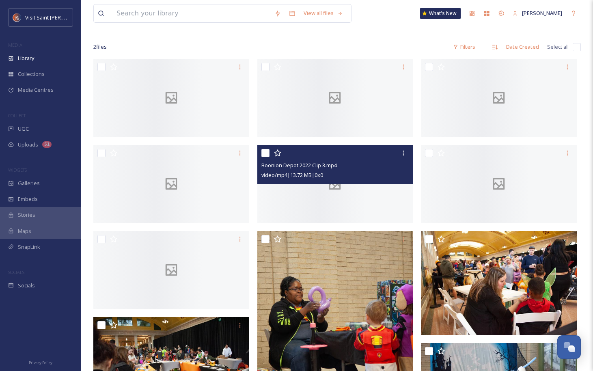
click at [364, 219] on div at bounding box center [335, 184] width 156 height 78
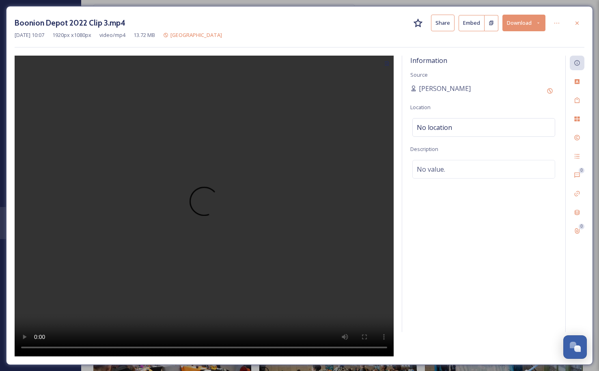
click at [456, 129] on div "No location" at bounding box center [483, 127] width 143 height 19
click at [456, 129] on input at bounding box center [484, 127] width 142 height 18
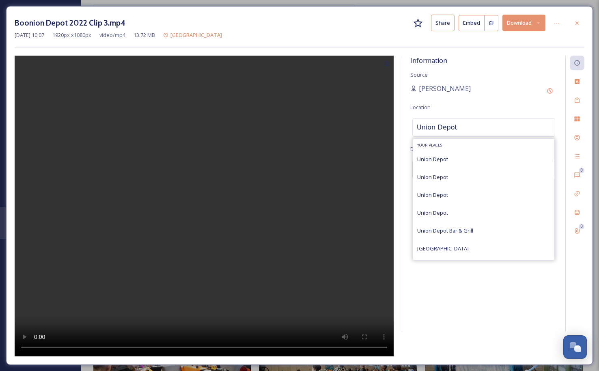
scroll to position [122, 0]
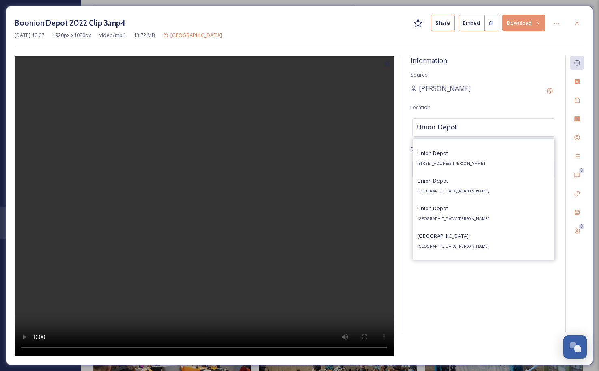
type input "Union Depot"
click at [485, 166] on span "[STREET_ADDRESS][PERSON_NAME]" at bounding box center [451, 163] width 68 height 5
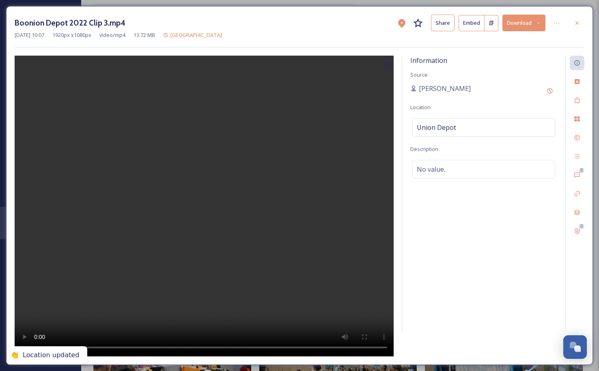
click at [546, 90] on icon at bounding box center [549, 91] width 6 height 6
click at [428, 129] on div "Original Source" at bounding box center [455, 113] width 90 height 41
click at [428, 127] on input at bounding box center [455, 119] width 90 height 19
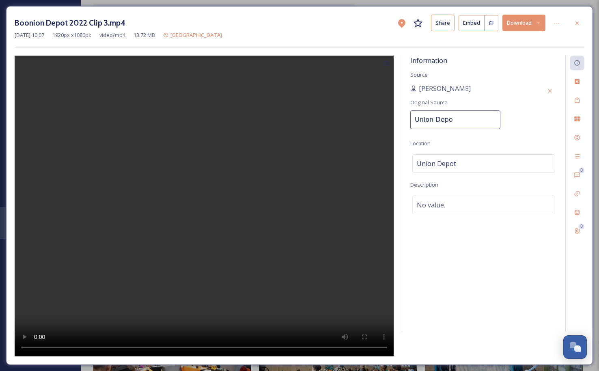
type input "Union Depot"
click at [528, 127] on div "Information Source [PERSON_NAME] Location [GEOGRAPHIC_DATA] Description No valu…" at bounding box center [483, 194] width 163 height 276
click at [573, 24] on div at bounding box center [577, 23] width 15 height 15
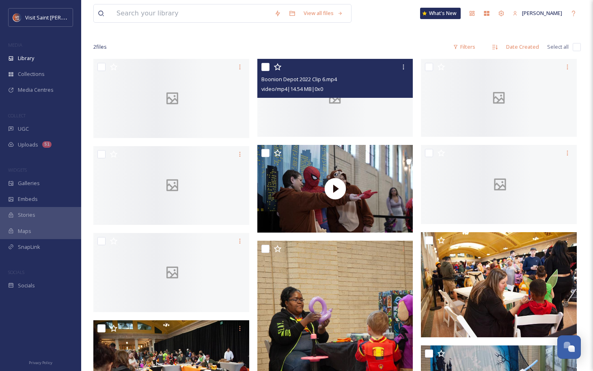
click at [334, 121] on div at bounding box center [335, 98] width 156 height 78
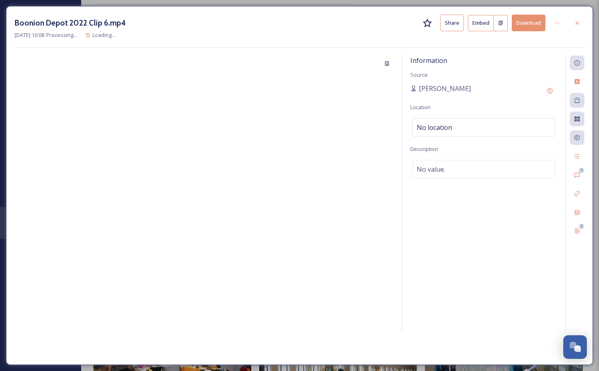
click at [443, 125] on span "No location" at bounding box center [434, 128] width 35 height 10
click at [443, 125] on input at bounding box center [484, 127] width 142 height 18
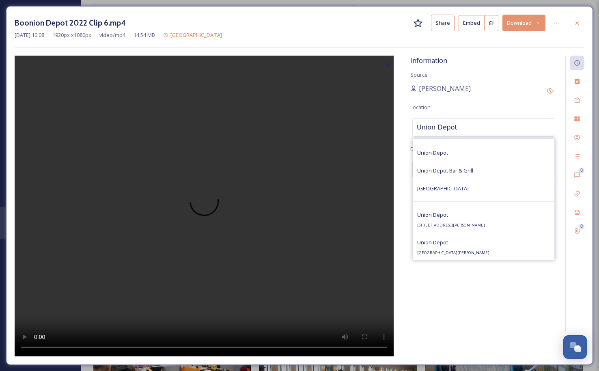
scroll to position [122, 0]
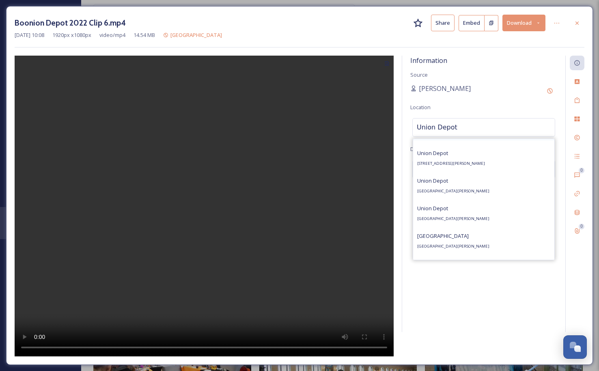
type input "Union Depot"
click at [467, 164] on span "[STREET_ADDRESS][PERSON_NAME]" at bounding box center [451, 163] width 68 height 5
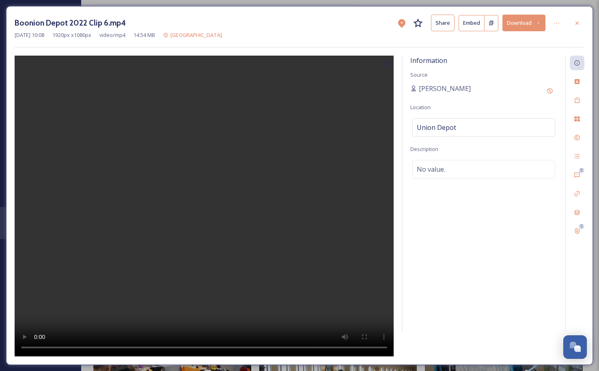
click at [473, 162] on div "No value." at bounding box center [483, 169] width 143 height 19
click at [479, 170] on textarea at bounding box center [483, 193] width 147 height 67
click at [547, 88] on icon at bounding box center [549, 91] width 6 height 6
click at [453, 116] on input at bounding box center [455, 119] width 90 height 19
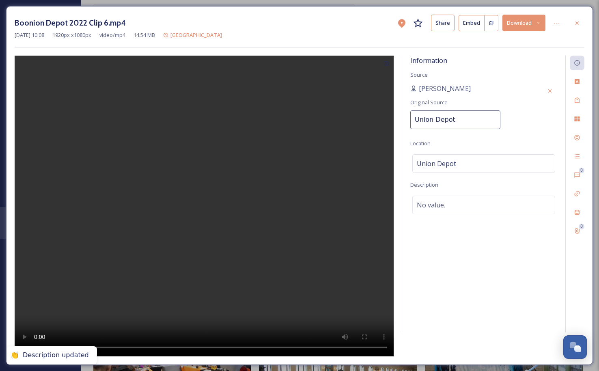
type input "Union Depot"
click at [527, 107] on div "Information Source [PERSON_NAME] Original Source Union Depot Location [GEOGRAPH…" at bounding box center [483, 194] width 163 height 276
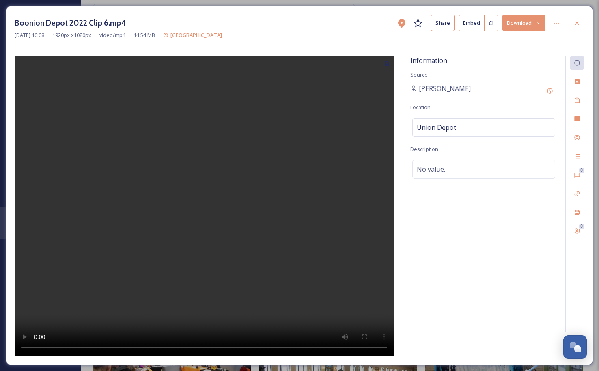
click at [579, 22] on icon at bounding box center [577, 23] width 6 height 6
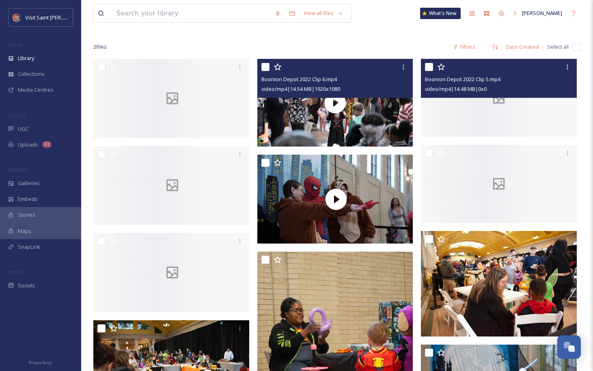
click at [504, 124] on div at bounding box center [499, 98] width 156 height 78
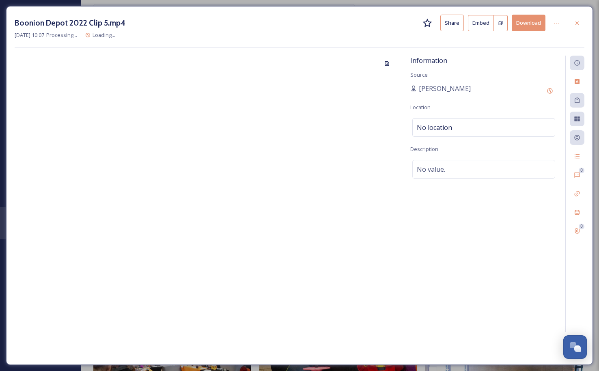
click at [463, 131] on div "No location" at bounding box center [483, 127] width 143 height 19
click at [463, 131] on input at bounding box center [484, 127] width 142 height 18
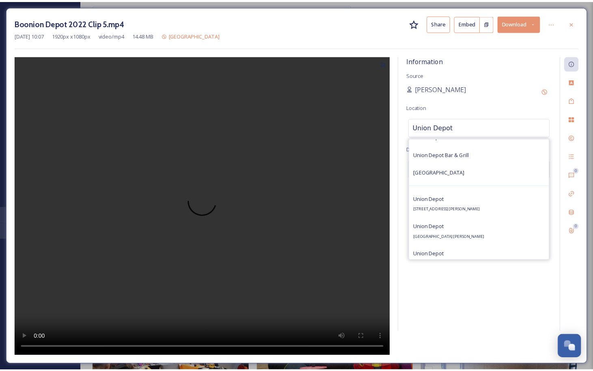
scroll to position [81, 0]
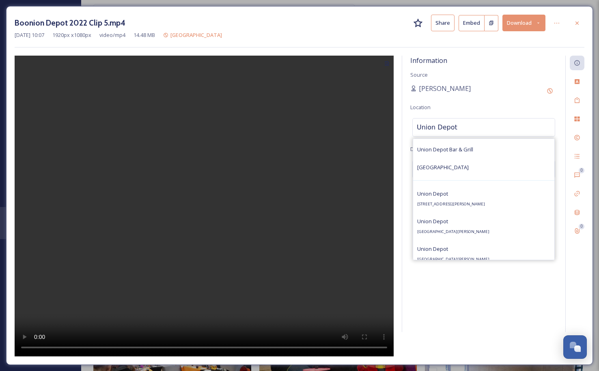
type input "Union Depot"
click at [506, 197] on div "[GEOGRAPHIC_DATA] [STREET_ADDRESS][PERSON_NAME]" at bounding box center [483, 199] width 141 height 28
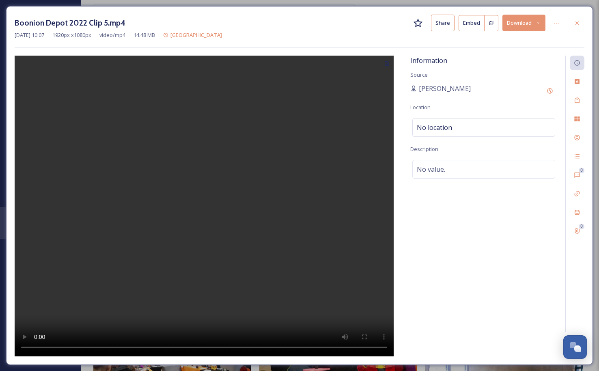
click at [487, 210] on div "Information Source [PERSON_NAME] Location No location Description No value." at bounding box center [483, 194] width 163 height 276
click at [551, 87] on div "Add Original Source" at bounding box center [549, 91] width 15 height 15
click at [463, 123] on input at bounding box center [455, 119] width 90 height 19
type input "Union Depot"
click at [526, 109] on div "Information Source [PERSON_NAME] Original Source Union Depot Location [GEOGRAPH…" at bounding box center [483, 194] width 163 height 276
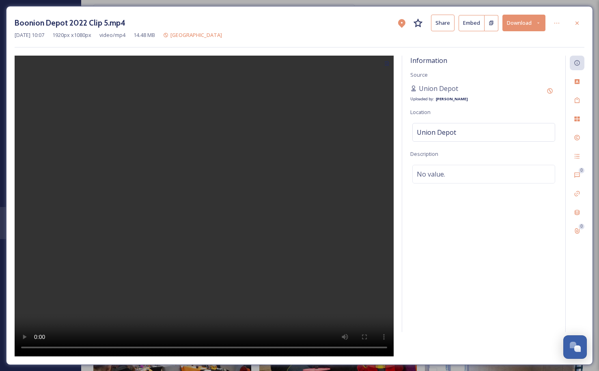
click at [579, 23] on icon at bounding box center [577, 23] width 6 height 6
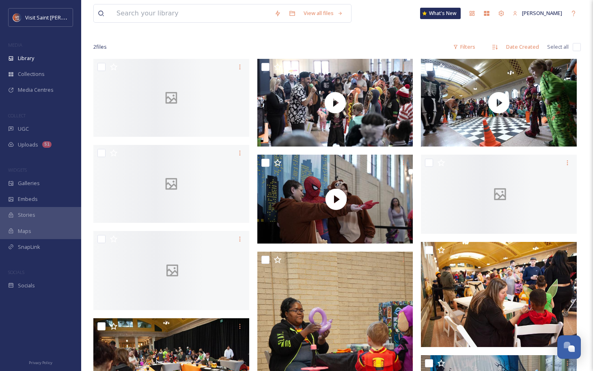
click at [192, 130] on div at bounding box center [171, 98] width 156 height 78
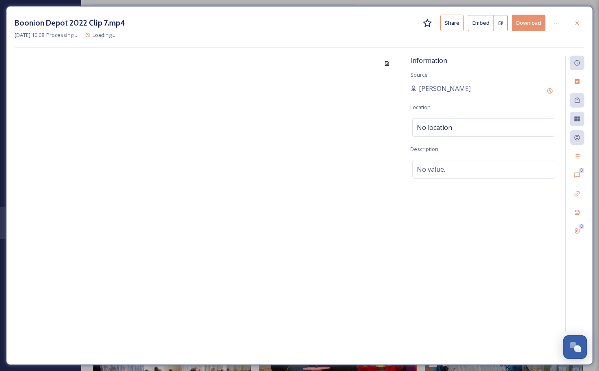
click at [507, 127] on div "No location" at bounding box center [483, 127] width 143 height 19
click at [506, 127] on input at bounding box center [484, 127] width 142 height 18
type input "Union Depot"
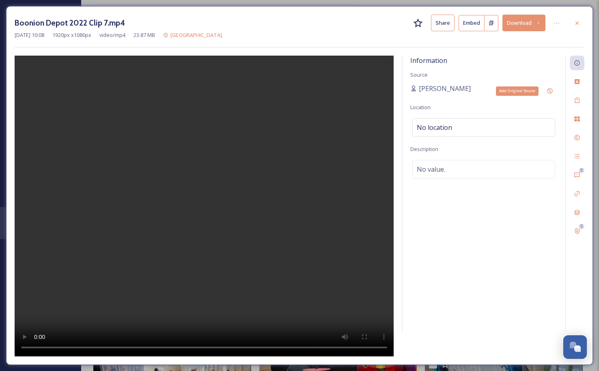
click at [550, 93] on icon at bounding box center [549, 90] width 5 height 5
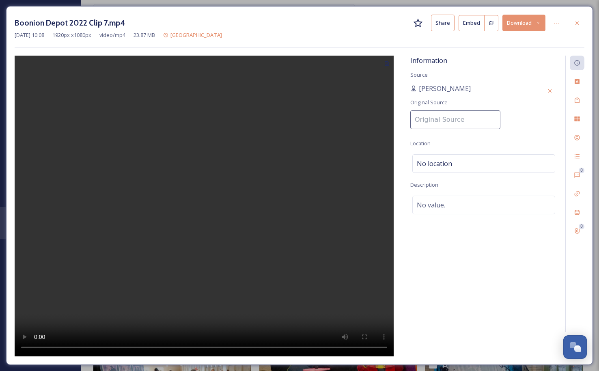
click at [436, 125] on input at bounding box center [455, 119] width 90 height 19
type input "Union Depot"
click at [538, 98] on div "[PERSON_NAME] Original Source Union Depot" at bounding box center [483, 109] width 147 height 50
click at [491, 134] on div "No location" at bounding box center [483, 127] width 143 height 19
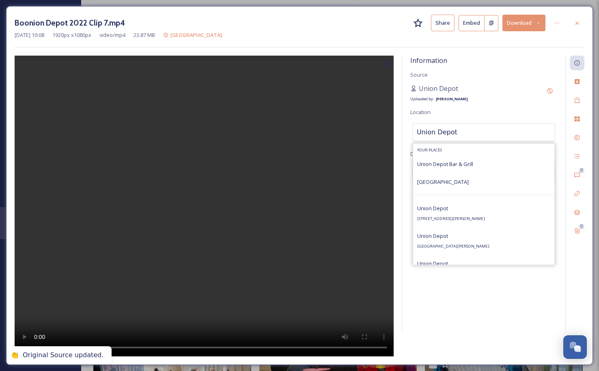
click at [476, 209] on div "[GEOGRAPHIC_DATA] [STREET_ADDRESS][PERSON_NAME]" at bounding box center [451, 212] width 68 height 19
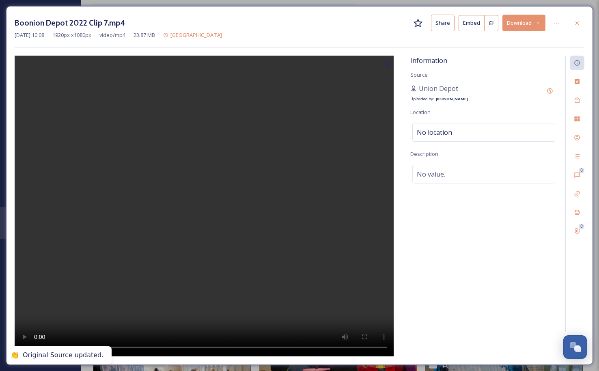
click at [500, 93] on div "Union Depot Uploaded by: [PERSON_NAME]" at bounding box center [483, 93] width 147 height 19
click at [577, 23] on icon at bounding box center [576, 22] width 3 height 3
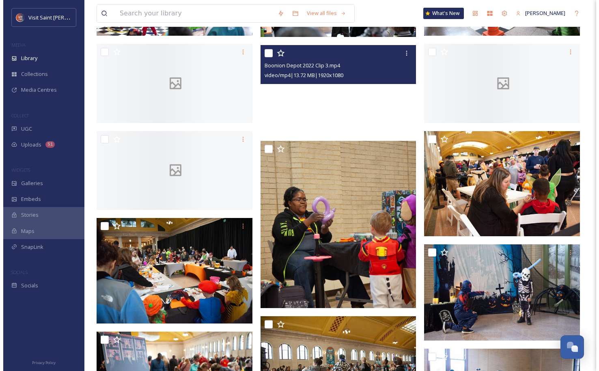
scroll to position [174, 0]
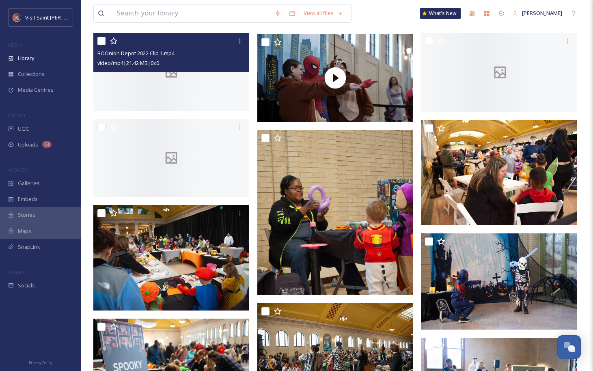
click at [173, 101] on div at bounding box center [171, 72] width 156 height 78
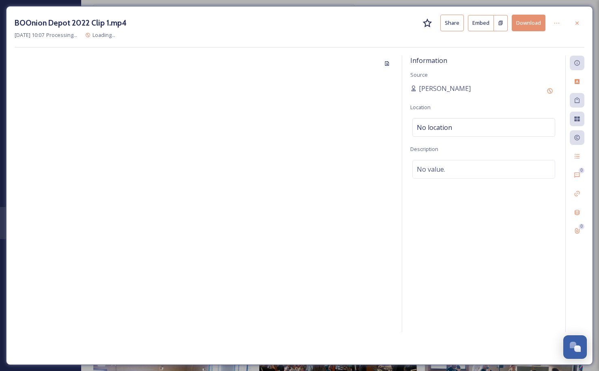
click at [459, 133] on div "No location" at bounding box center [483, 127] width 143 height 19
click at [458, 131] on input at bounding box center [484, 127] width 142 height 18
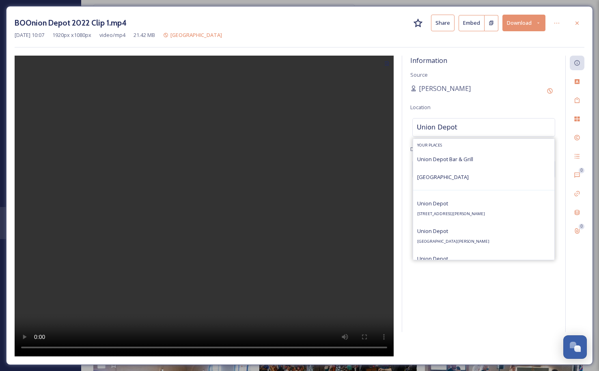
type input "Union Depot"
click at [485, 210] on div "[GEOGRAPHIC_DATA] [STREET_ADDRESS][PERSON_NAME]" at bounding box center [451, 207] width 68 height 19
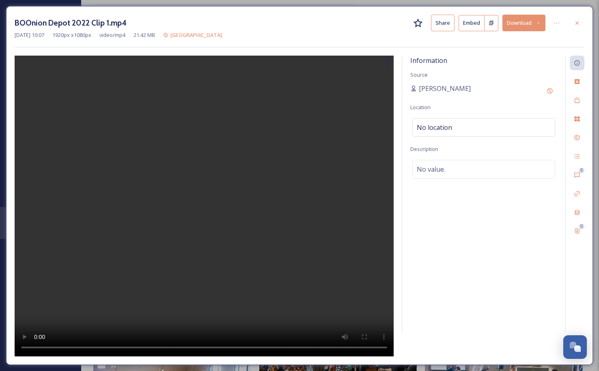
click at [490, 76] on div "Information Source [PERSON_NAME] Location No location Description No value." at bounding box center [483, 194] width 163 height 276
click at [554, 88] on div "Add Original Source" at bounding box center [549, 91] width 15 height 15
click at [438, 117] on input at bounding box center [455, 119] width 90 height 19
type input "Union Depot"
click at [532, 108] on div "Information Source [PERSON_NAME] Original Source Union Depot Location [GEOGRAPH…" at bounding box center [483, 194] width 163 height 276
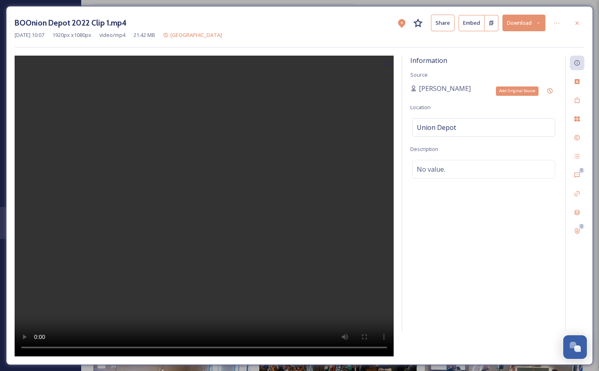
click at [551, 89] on icon at bounding box center [549, 91] width 6 height 6
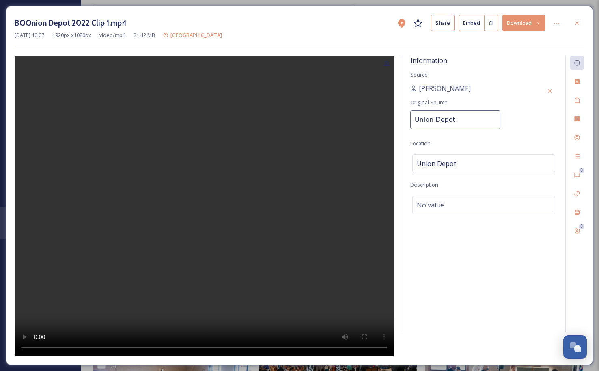
click at [473, 115] on input "Union Depot" at bounding box center [455, 119] width 90 height 19
click at [506, 91] on div "Union Depot Original Source Union Depot" at bounding box center [483, 109] width 147 height 50
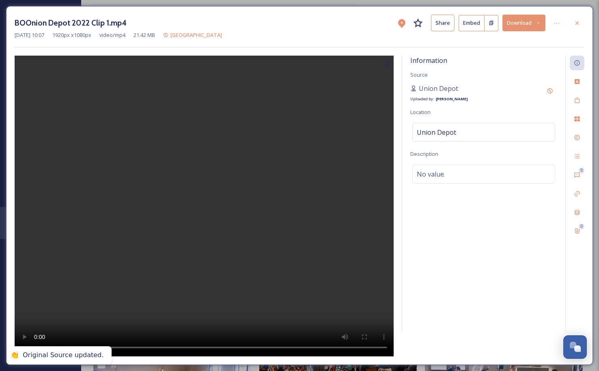
click at [576, 20] on icon at bounding box center [577, 23] width 6 height 6
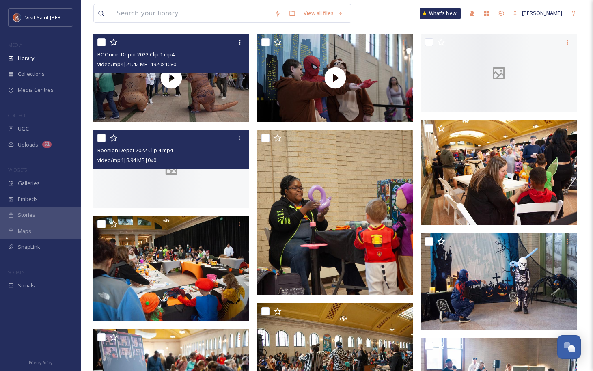
click at [225, 193] on div at bounding box center [171, 169] width 156 height 78
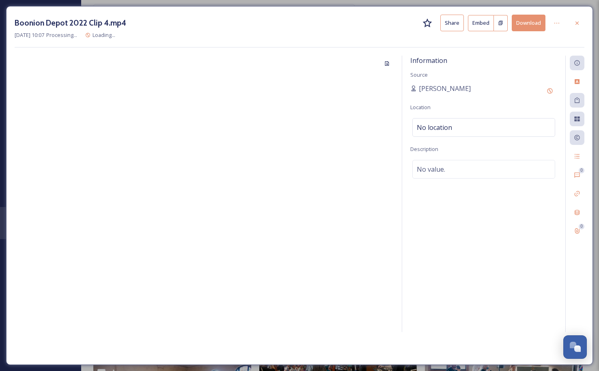
click at [468, 127] on div "No location" at bounding box center [483, 127] width 143 height 19
click at [468, 127] on input at bounding box center [484, 127] width 142 height 18
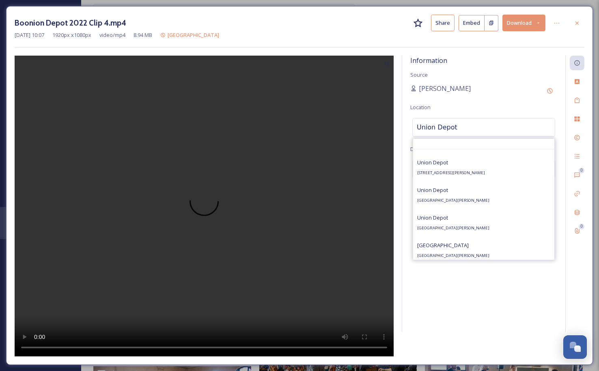
scroll to position [122, 0]
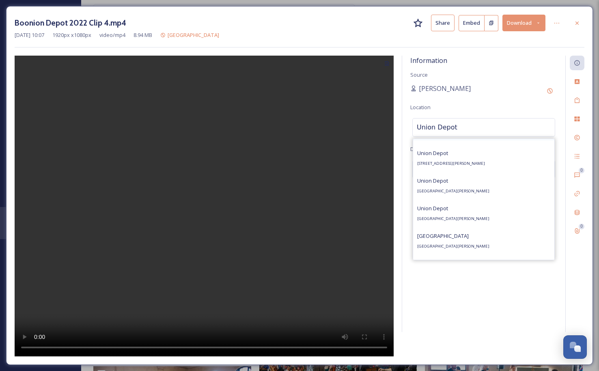
type input "Union Depot"
click at [477, 153] on div "[GEOGRAPHIC_DATA] [STREET_ADDRESS][PERSON_NAME]" at bounding box center [451, 157] width 68 height 19
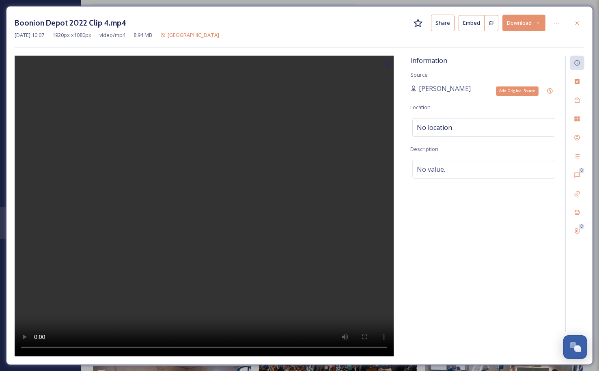
click at [552, 89] on icon at bounding box center [549, 90] width 5 height 5
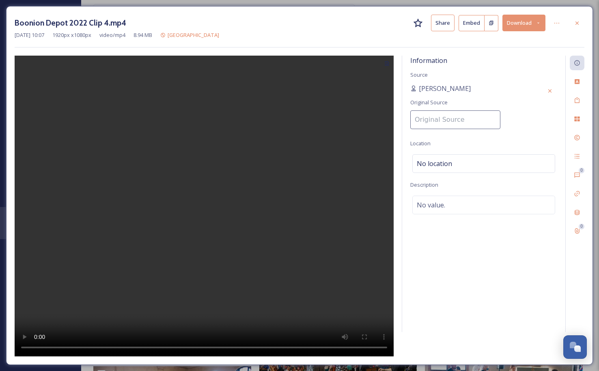
click at [450, 120] on input at bounding box center [455, 119] width 90 height 19
type input "Union Depot"
click at [511, 113] on div "Information Source [PERSON_NAME] Original Source Union Depot Location [GEOGRAPH…" at bounding box center [483, 194] width 163 height 276
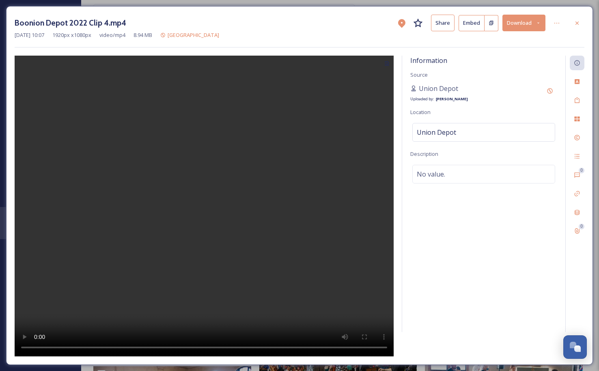
click at [574, 23] on icon at bounding box center [577, 23] width 6 height 6
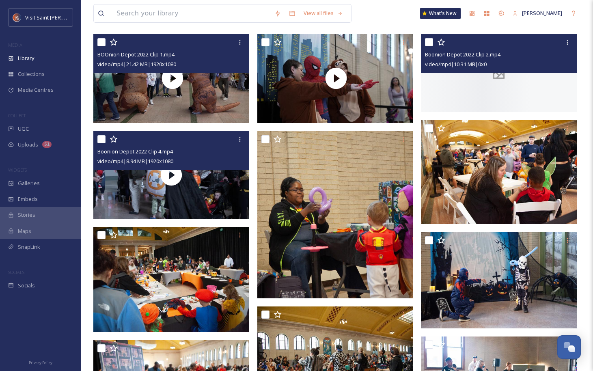
click at [473, 100] on div at bounding box center [499, 73] width 156 height 78
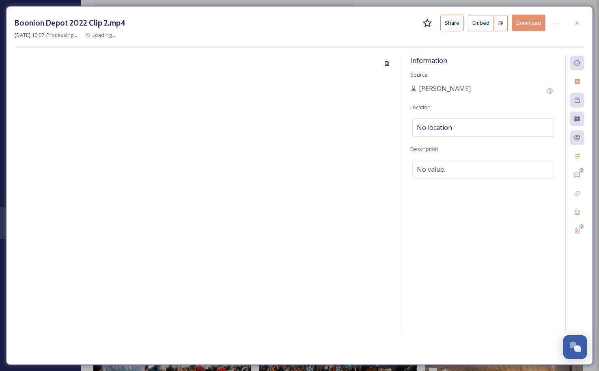
click at [450, 134] on div "No location" at bounding box center [483, 127] width 143 height 19
click at [450, 127] on input at bounding box center [484, 127] width 142 height 18
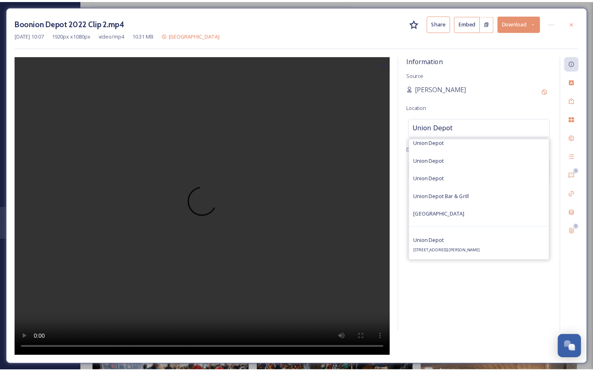
scroll to position [81, 0]
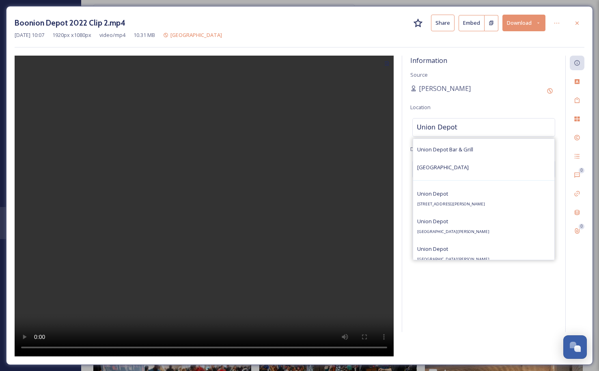
type input "Union Depot"
click at [466, 202] on span "[STREET_ADDRESS][PERSON_NAME]" at bounding box center [451, 203] width 68 height 5
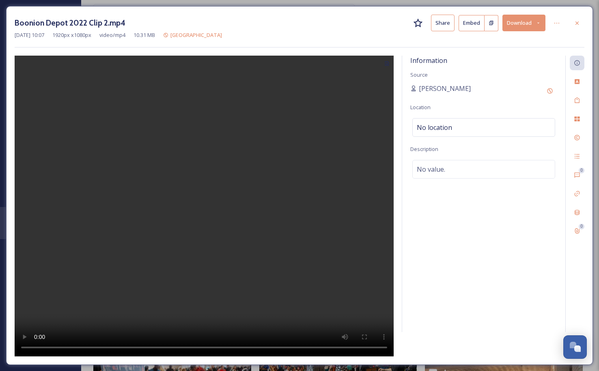
click at [484, 84] on div "[PERSON_NAME]" at bounding box center [483, 91] width 147 height 15
click at [552, 88] on icon at bounding box center [549, 91] width 6 height 6
click at [445, 119] on input at bounding box center [455, 119] width 90 height 19
type input "Union Depot"
click at [515, 109] on div "Information Source [PERSON_NAME] Original Source Union Depot Location [GEOGRAPH…" at bounding box center [483, 194] width 163 height 276
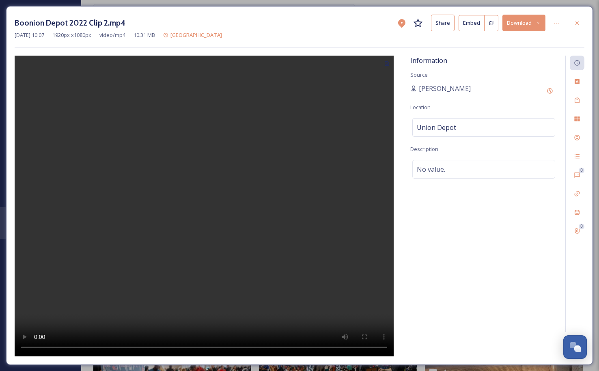
click at [451, 170] on div "No value." at bounding box center [483, 169] width 143 height 19
paste textarea "A balloon artist at [GEOGRAPHIC_DATA], a family-friendly [DATE] celebration in …"
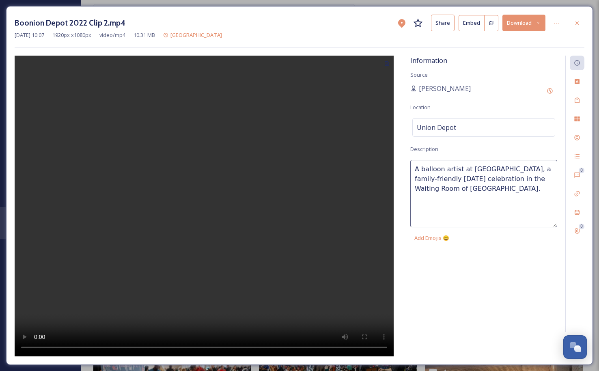
drag, startPoint x: 465, startPoint y: 170, endPoint x: 261, endPoint y: 161, distance: 204.3
click at [267, 162] on div "Information Source [PERSON_NAME] Location [GEOGRAPHIC_DATA] Description A ballo…" at bounding box center [300, 206] width 570 height 301
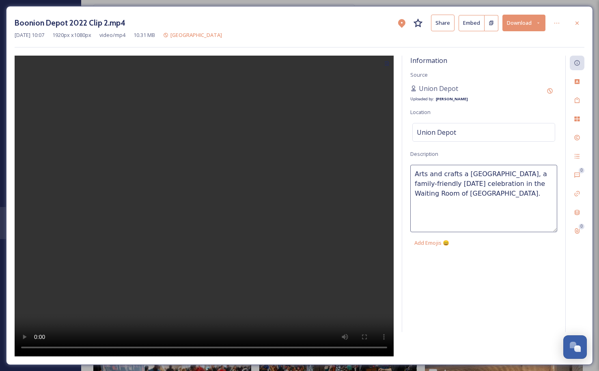
type textarea "Arts and crafts at [GEOGRAPHIC_DATA], a family-friendly [DATE] celebration in t…"
click at [487, 257] on div "Information Source Union Depot Uploaded by: [PERSON_NAME] Location [GEOGRAPHIC_…" at bounding box center [483, 194] width 163 height 276
click at [582, 20] on div at bounding box center [577, 23] width 15 height 15
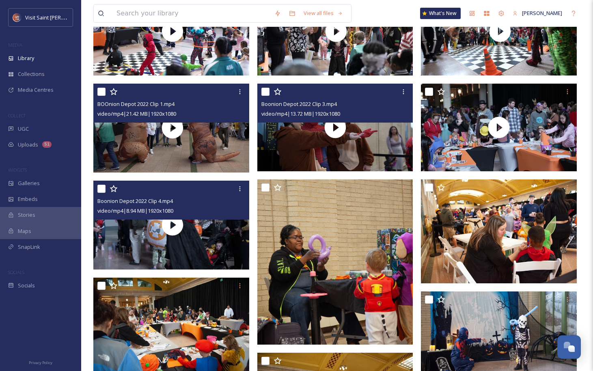
scroll to position [52, 0]
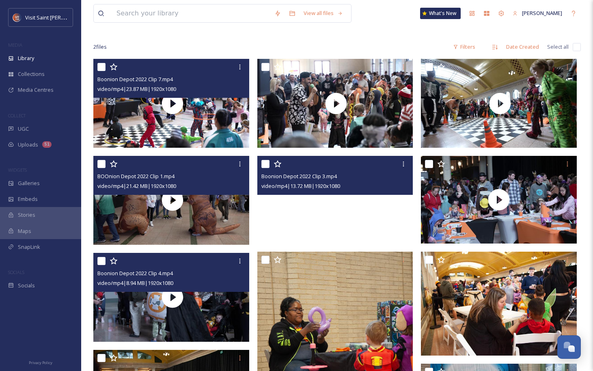
click at [380, 212] on video "Boonion Depot 2022 Clip 3.mp4" at bounding box center [335, 200] width 156 height 88
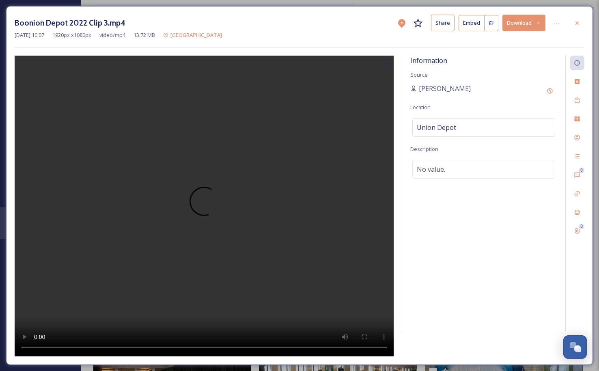
click at [454, 172] on div "No value." at bounding box center [483, 169] width 143 height 19
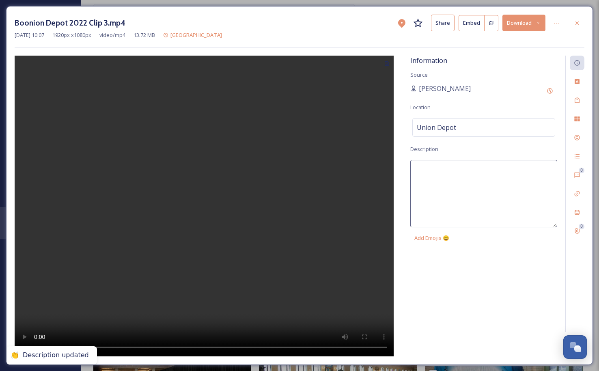
click at [452, 173] on textarea at bounding box center [483, 193] width 147 height 67
paste textarea "A balloon artist at [GEOGRAPHIC_DATA], a family-friendly [DATE] celebration in …"
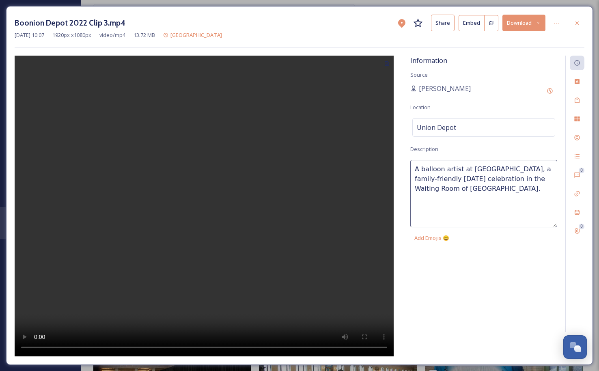
drag, startPoint x: 456, startPoint y: 169, endPoint x: 349, endPoint y: 163, distance: 106.9
click at [350, 164] on div "Information Source [PERSON_NAME] Location [GEOGRAPHIC_DATA] Description A ballo…" at bounding box center [300, 206] width 570 height 301
type textarea "Festive costumes at [GEOGRAPHIC_DATA], a family-friendly [DATE] celebration in …"
drag, startPoint x: 497, startPoint y: 293, endPoint x: 499, endPoint y: 275, distance: 17.5
click at [497, 293] on div "Information Source [PERSON_NAME] Location [GEOGRAPHIC_DATA] Description Festive…" at bounding box center [483, 194] width 163 height 276
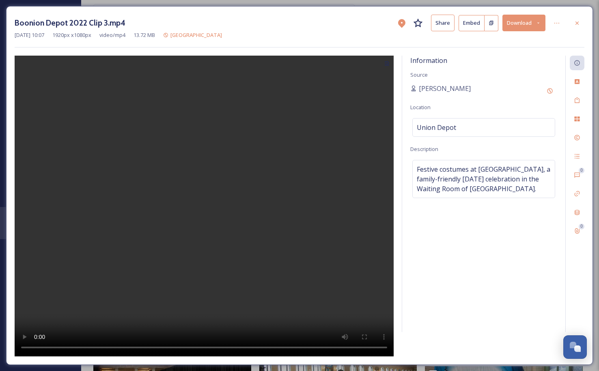
click at [579, 22] on icon at bounding box center [577, 23] width 6 height 6
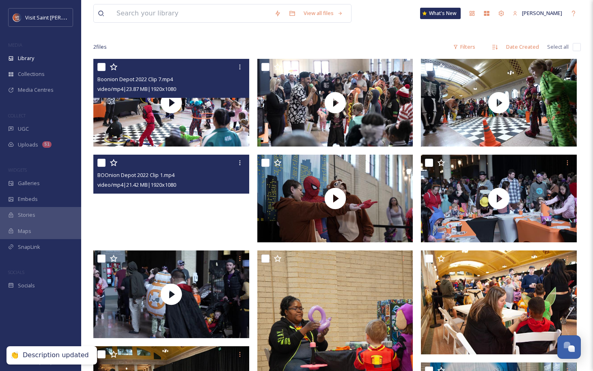
click at [208, 221] on video "BOOnion Depot 2022 Clip 1.mp4" at bounding box center [171, 199] width 156 height 88
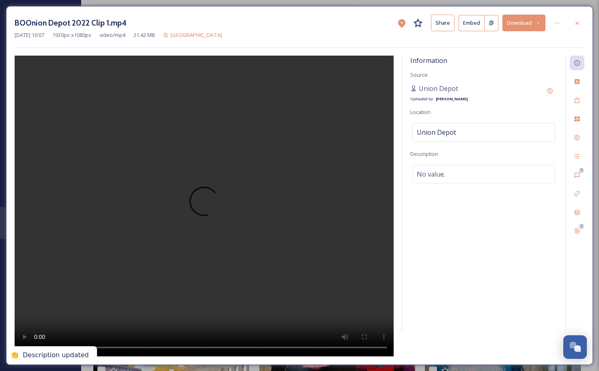
click at [446, 174] on div "No value." at bounding box center [483, 174] width 143 height 19
click at [448, 176] on textarea at bounding box center [483, 198] width 147 height 67
paste textarea "A balloon artist at [GEOGRAPHIC_DATA], a family-friendly [DATE] celebration in …"
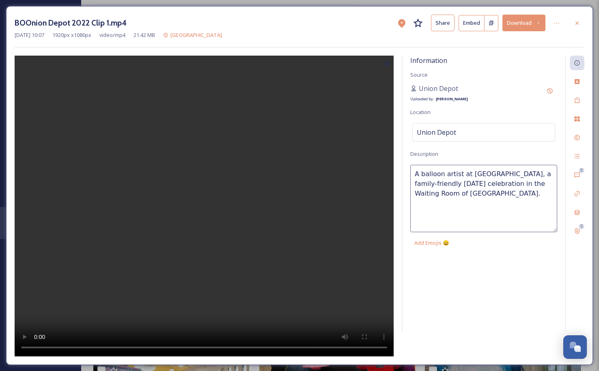
drag, startPoint x: 460, startPoint y: 173, endPoint x: 375, endPoint y: 172, distance: 85.2
click at [376, 172] on div "Information Source Union Depot Uploaded by: [PERSON_NAME] Location [GEOGRAPHIC_…" at bounding box center [300, 206] width 570 height 301
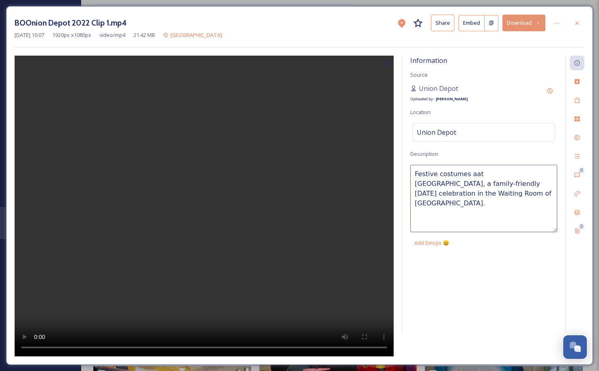
type textarea "Festive costumes at [GEOGRAPHIC_DATA], a family-friendly [DATE] celebration in …"
click at [515, 71] on div "Information Source Union Depot Uploaded by: [PERSON_NAME] Location [GEOGRAPHIC_…" at bounding box center [483, 194] width 163 height 276
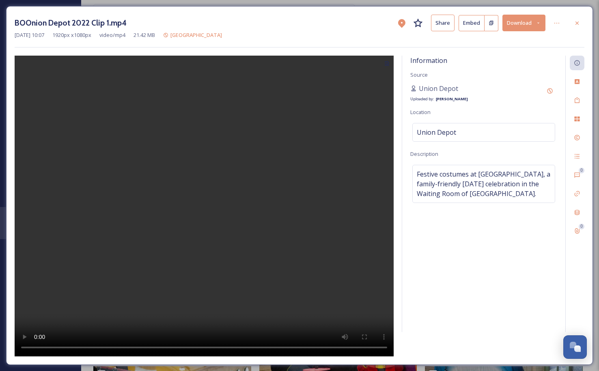
click at [574, 22] on icon at bounding box center [577, 23] width 6 height 6
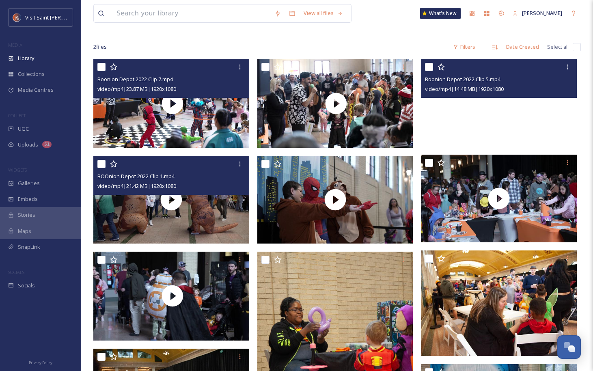
click at [543, 122] on video "Boonion Depot 2022 Clip 5.mp4" at bounding box center [499, 103] width 156 height 88
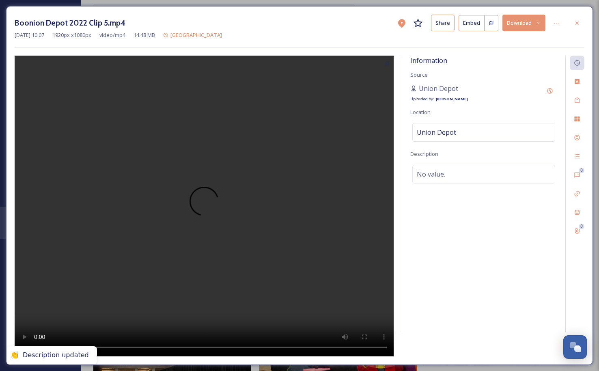
click at [466, 178] on div "No value." at bounding box center [483, 174] width 143 height 19
click at [460, 178] on textarea at bounding box center [483, 198] width 147 height 67
paste textarea "A balloon artist at [GEOGRAPHIC_DATA], a family-friendly [DATE] celebration in …"
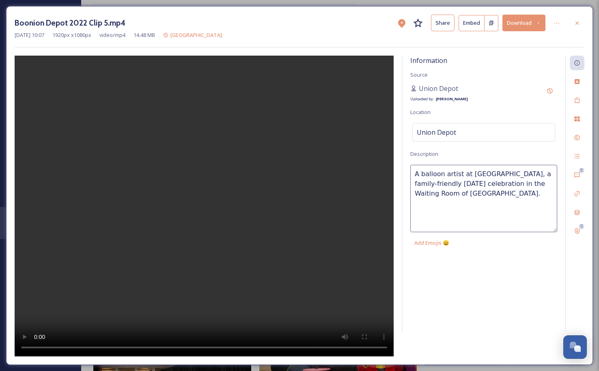
drag, startPoint x: 457, startPoint y: 174, endPoint x: 378, endPoint y: 175, distance: 79.1
click at [378, 175] on div "Information Source Union Depot Uploaded by: [PERSON_NAME] Location [GEOGRAPHIC_…" at bounding box center [300, 206] width 570 height 301
type textarea "A dance party at [GEOGRAPHIC_DATA], a family-friendly [DATE] celebration in the…"
click at [464, 280] on div "Information Source Union Depot Uploaded by: [PERSON_NAME] Location [GEOGRAPHIC_…" at bounding box center [483, 194] width 163 height 276
click at [580, 25] on div at bounding box center [577, 23] width 15 height 15
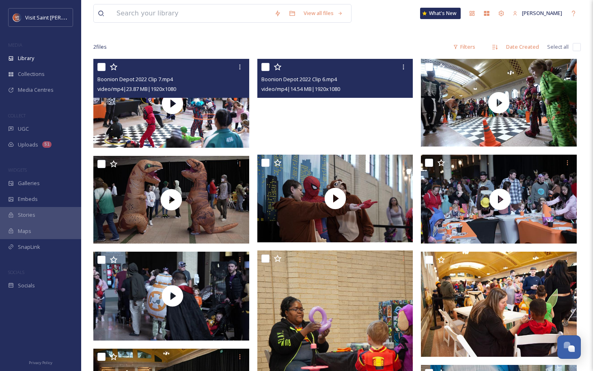
click at [399, 118] on video "Boonion Depot 2022 Clip 6.mp4" at bounding box center [335, 103] width 156 height 88
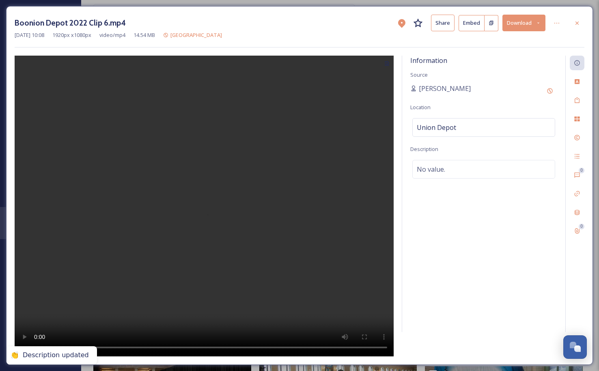
click at [439, 169] on span "No value." at bounding box center [431, 169] width 28 height 10
click at [439, 169] on textarea at bounding box center [483, 193] width 147 height 67
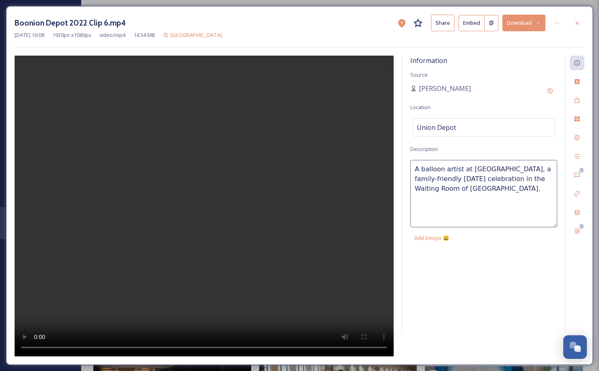
drag, startPoint x: 467, startPoint y: 171, endPoint x: 405, endPoint y: 171, distance: 61.7
click at [405, 171] on div "Information Source [PERSON_NAME] Location [GEOGRAPHIC_DATA] Description A ballo…" at bounding box center [483, 194] width 163 height 276
type textarea "BOOnion Depot, a family-friendly [DATE] celebration in the Waiting Room of [GEO…"
click at [499, 269] on div "Information Source [PERSON_NAME] Location [GEOGRAPHIC_DATA] Description [GEOGRA…" at bounding box center [483, 194] width 163 height 276
click at [575, 19] on div at bounding box center [577, 23] width 15 height 15
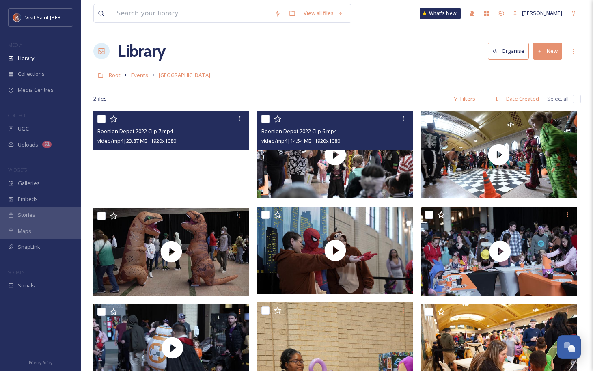
click at [220, 186] on video "Boonion Depot 2022 Clip 7.mp4" at bounding box center [172, 155] width 158 height 89
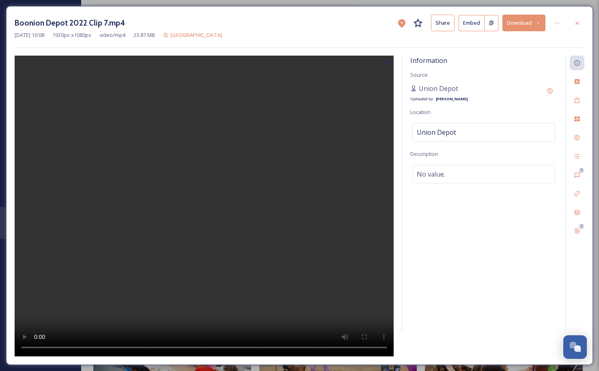
click at [464, 175] on div "No value." at bounding box center [483, 174] width 143 height 19
click at [463, 175] on textarea at bounding box center [483, 198] width 147 height 67
paste textarea "A balloon artist at [GEOGRAPHIC_DATA], a family-friendly [DATE] celebration in …"
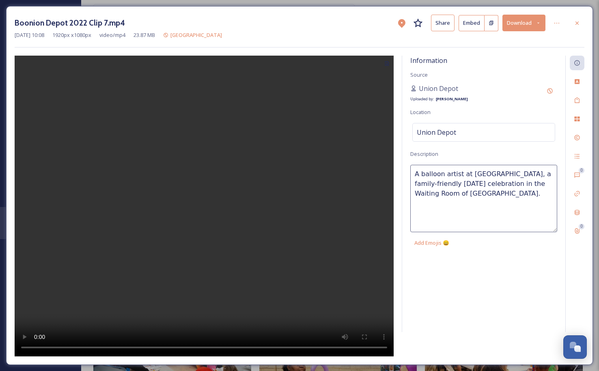
drag, startPoint x: 467, startPoint y: 175, endPoint x: 379, endPoint y: 177, distance: 87.6
click at [380, 178] on div "Information Source Union Depot Uploaded by: [PERSON_NAME] Location [GEOGRAPHIC_…" at bounding box center [300, 206] width 570 height 301
type textarea "Hula Hooping at [GEOGRAPHIC_DATA], a family-friendly [DATE] celebration in the …"
click at [510, 87] on div "Union Depot Uploaded by: [PERSON_NAME]" at bounding box center [483, 93] width 147 height 19
click at [580, 19] on div at bounding box center [577, 23] width 15 height 15
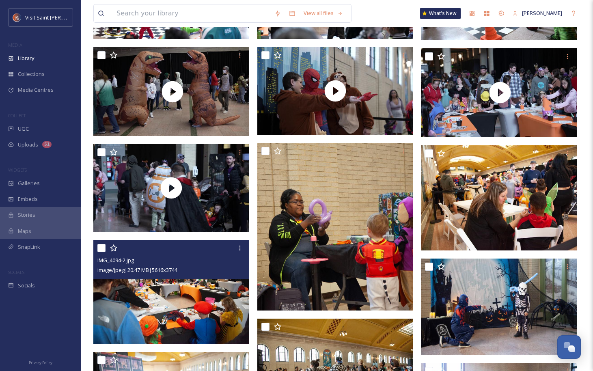
scroll to position [162, 0]
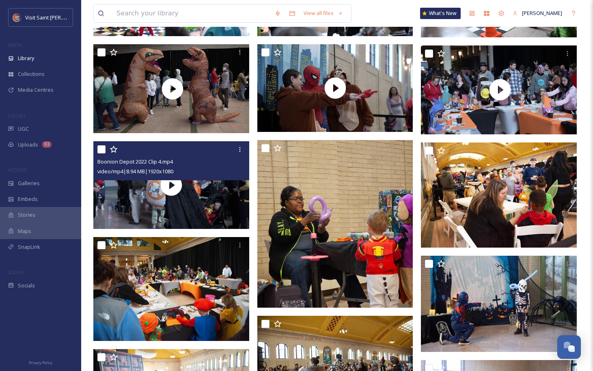
click at [210, 174] on div "video/mp4 | 8.94 MB | 1920 x 1080" at bounding box center [172, 171] width 150 height 10
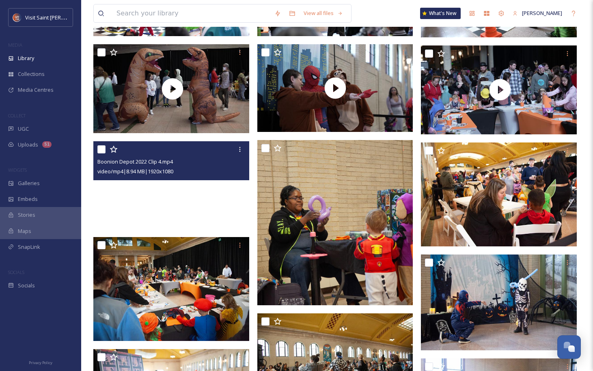
click at [209, 206] on video "Boonion Depot 2022 Clip 4.mp4" at bounding box center [171, 185] width 156 height 88
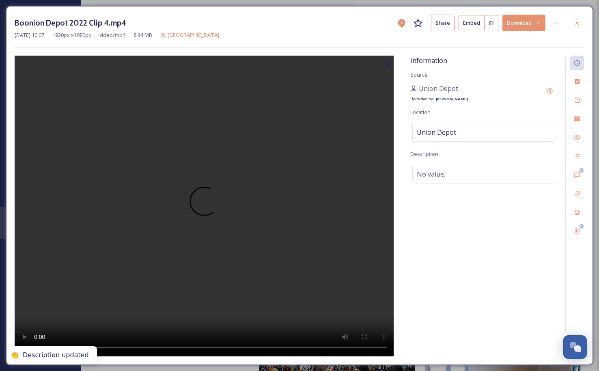
click at [450, 170] on div "No value." at bounding box center [483, 174] width 143 height 19
paste textarea "A balloon artist at [GEOGRAPHIC_DATA], a family-friendly [DATE] celebration in …"
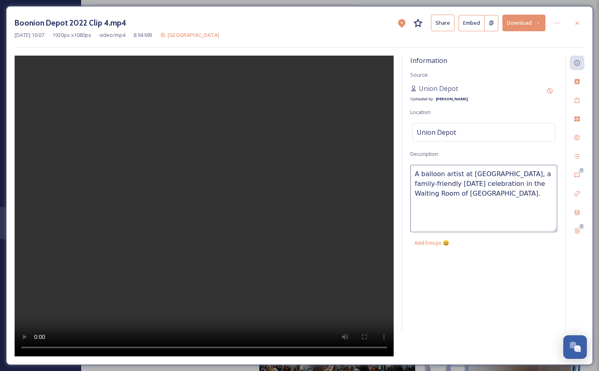
click at [437, 178] on textarea "A balloon artist at [GEOGRAPHIC_DATA], a family-friendly [DATE] celebration in …" at bounding box center [483, 198] width 147 height 67
drag, startPoint x: 467, startPoint y: 174, endPoint x: 392, endPoint y: 170, distance: 75.2
click at [400, 170] on div "Information Source Union Depot Uploaded by: [PERSON_NAME] Location [GEOGRAPHIC_…" at bounding box center [300, 206] width 570 height 301
type textarea "BOOnion Depot, a family-friendly [DATE] celebration in the Waiting Room of [GEO…"
drag, startPoint x: 491, startPoint y: 284, endPoint x: 478, endPoint y: 311, distance: 29.9
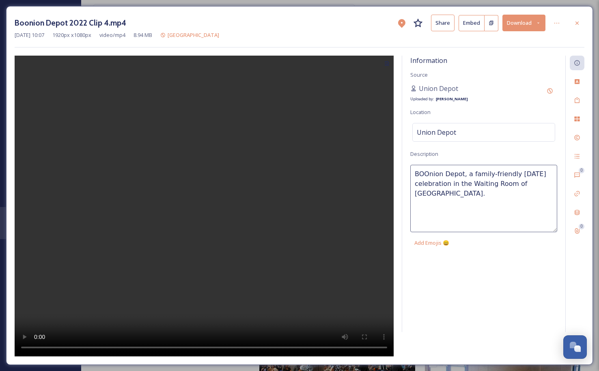
click at [491, 284] on div "Information Source Union Depot Uploaded by: [PERSON_NAME] Location [GEOGRAPHIC_…" at bounding box center [483, 194] width 163 height 276
click at [573, 28] on div at bounding box center [577, 23] width 15 height 15
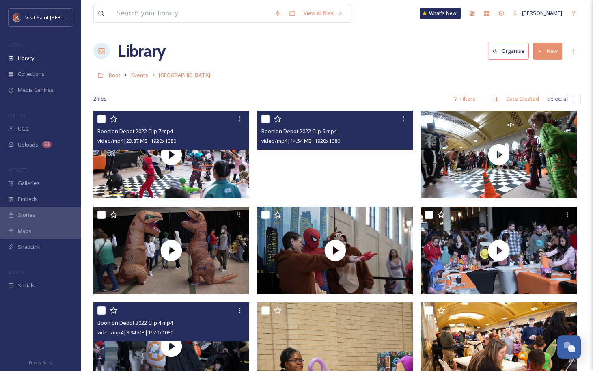
click at [363, 174] on video "Boonion Depot 2022 Clip 6.mp4" at bounding box center [335, 155] width 156 height 88
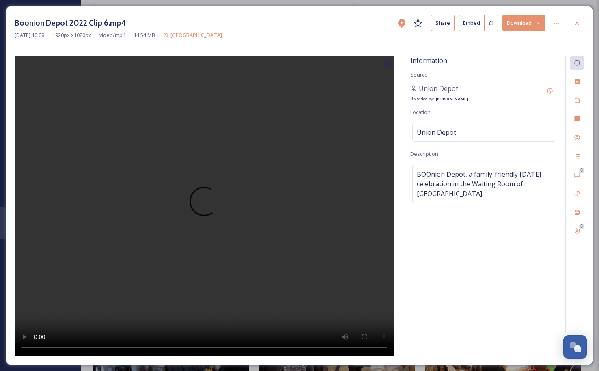
click at [575, 23] on icon at bounding box center [577, 23] width 6 height 6
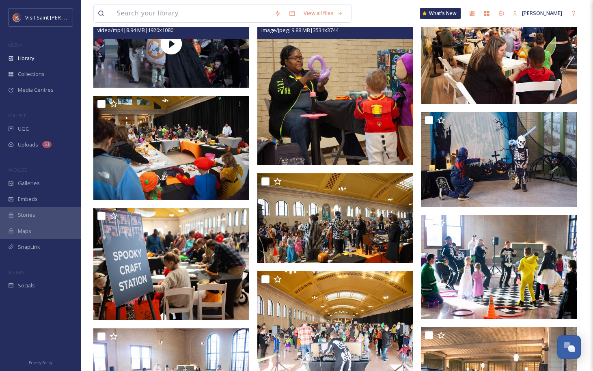
scroll to position [406, 0]
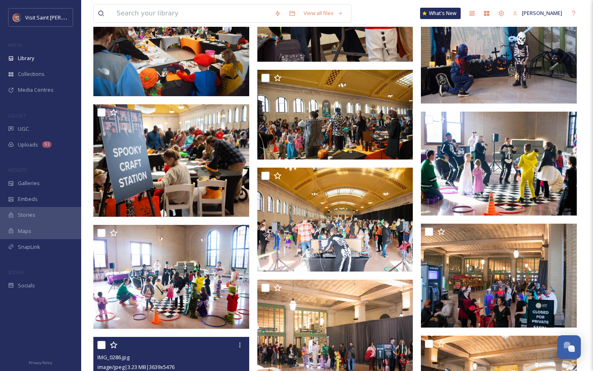
click at [39, 84] on div "Media Centres" at bounding box center [40, 90] width 81 height 16
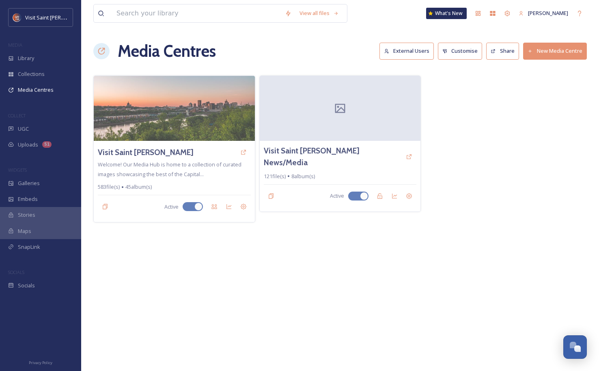
click at [350, 112] on div at bounding box center [340, 108] width 161 height 65
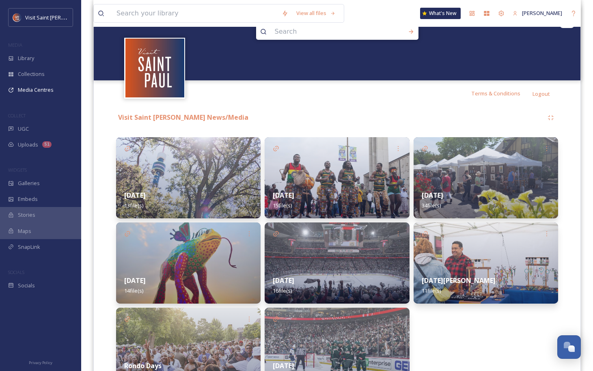
scroll to position [151, 0]
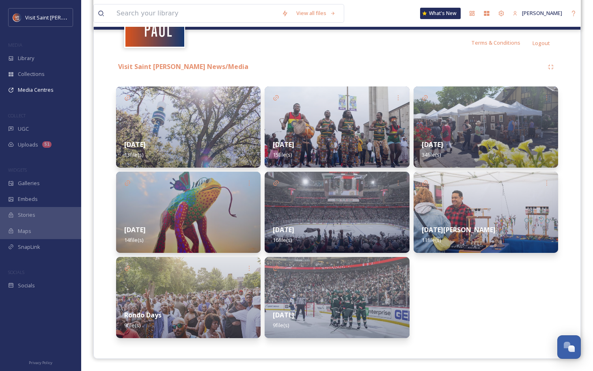
click at [340, 303] on div "[DATE] 9 file(s)" at bounding box center [337, 320] width 144 height 36
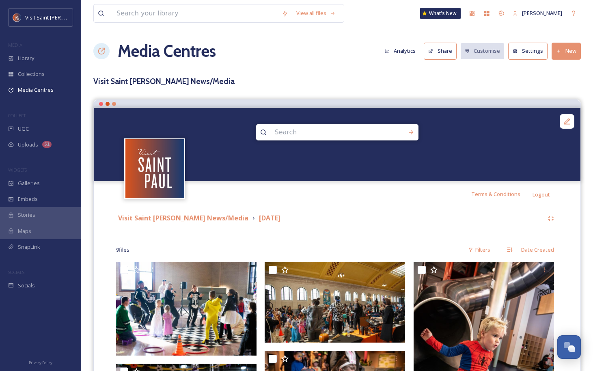
click at [49, 57] on div "Library" at bounding box center [40, 58] width 81 height 16
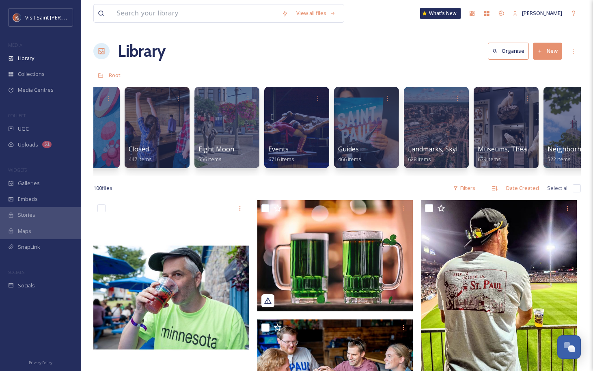
scroll to position [0, 411]
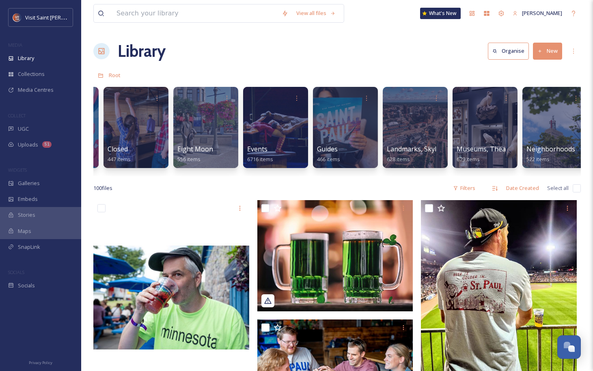
click at [262, 116] on div at bounding box center [275, 127] width 65 height 81
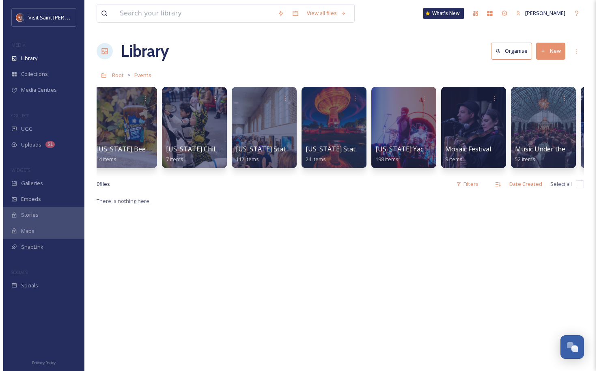
scroll to position [0, 3244]
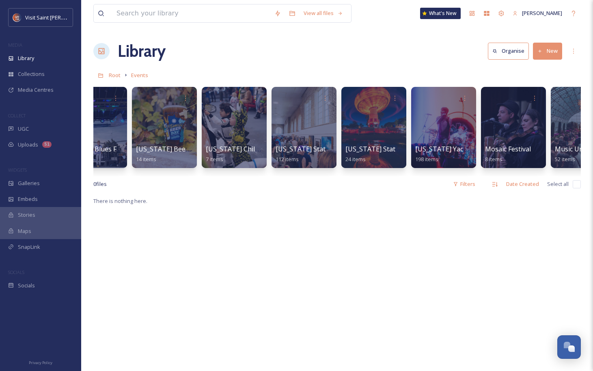
click at [245, 149] on span "[US_STATE] Children's Museum [DATE] Party" at bounding box center [275, 148] width 138 height 9
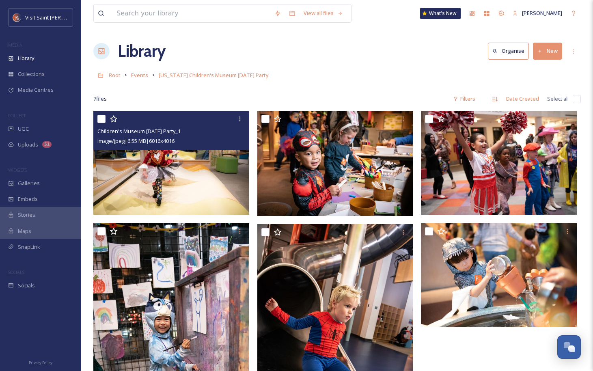
click at [214, 188] on img at bounding box center [171, 163] width 156 height 104
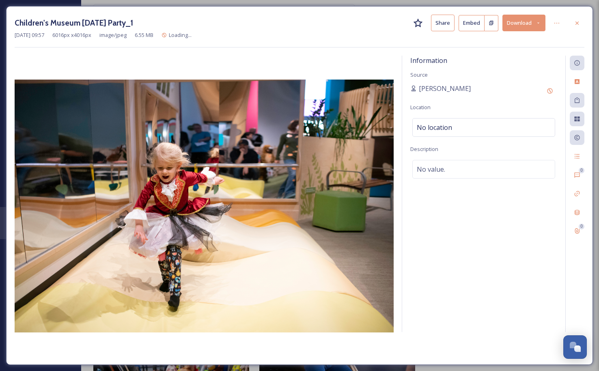
click at [478, 127] on div "No location" at bounding box center [483, 127] width 143 height 19
click at [477, 127] on input at bounding box center [484, 127] width 142 height 18
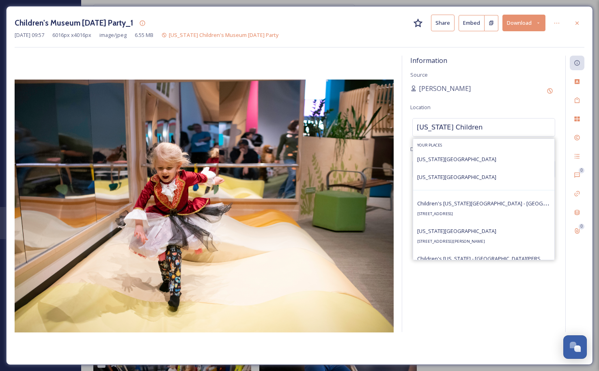
type input "[US_STATE] Children"
click at [491, 239] on div "[US_STATE][GEOGRAPHIC_DATA] [STREET_ADDRESS][PERSON_NAME]" at bounding box center [483, 236] width 141 height 28
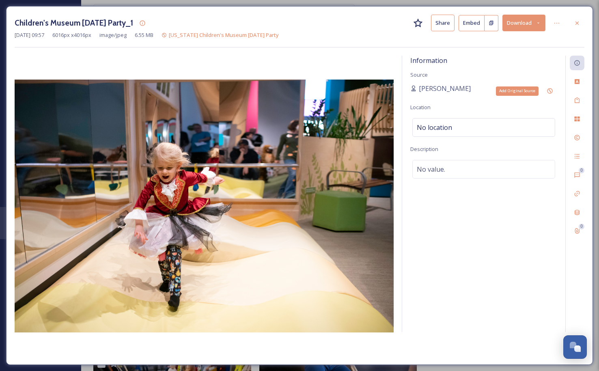
click at [552, 89] on icon at bounding box center [549, 90] width 5 height 5
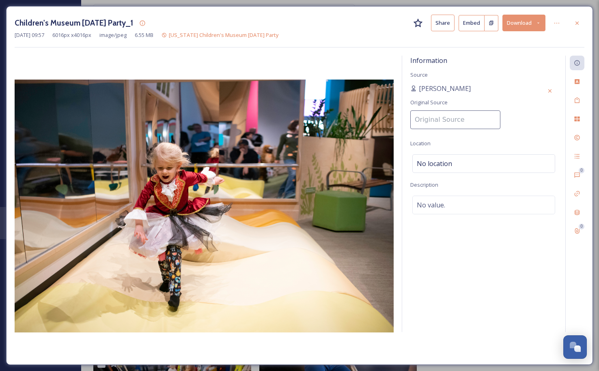
click at [464, 124] on input at bounding box center [455, 119] width 90 height 19
type input "[US_STATE][GEOGRAPHIC_DATA]"
drag, startPoint x: 488, startPoint y: 118, endPoint x: 309, endPoint y: 123, distance: 179.4
click at [308, 123] on div "Information Source [PERSON_NAME] Original Source [US_STATE] Children's Museum L…" at bounding box center [300, 206] width 570 height 301
click at [511, 89] on div "[PERSON_NAME] Original Source [US_STATE] Children's Museum" at bounding box center [483, 109] width 147 height 50
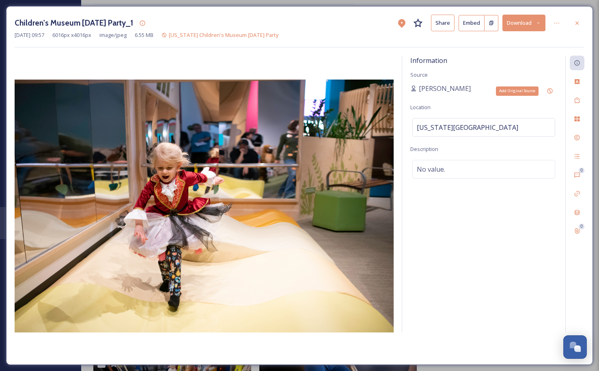
click at [553, 89] on div "Add Original Source" at bounding box center [549, 91] width 15 height 15
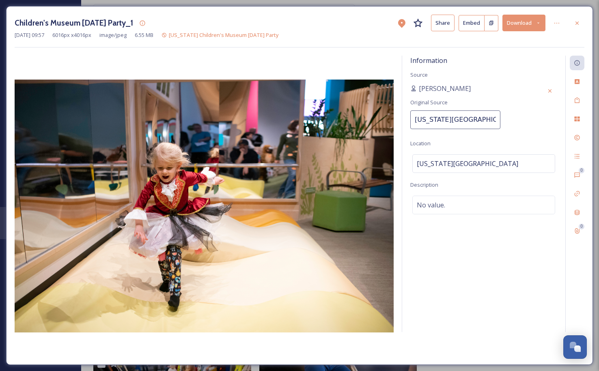
click at [482, 120] on input "[US_STATE][GEOGRAPHIC_DATA]" at bounding box center [455, 119] width 90 height 19
click at [503, 88] on div "[PERSON_NAME] Original Source [US_STATE] Children's Museum" at bounding box center [483, 109] width 147 height 50
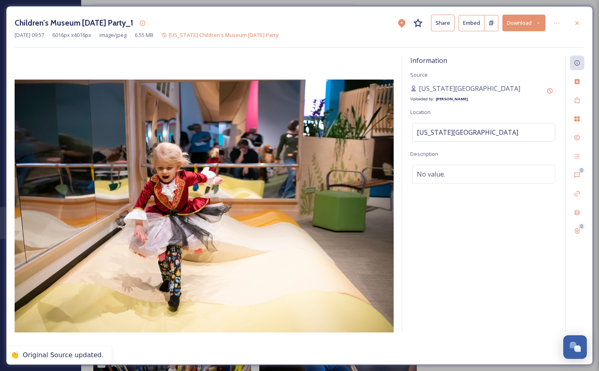
click at [581, 22] on div at bounding box center [577, 23] width 15 height 15
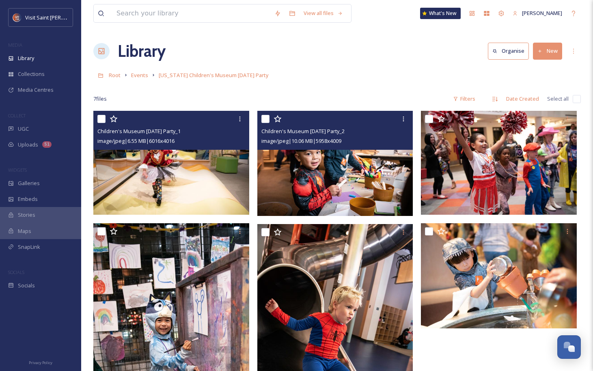
click at [384, 190] on img at bounding box center [335, 163] width 156 height 105
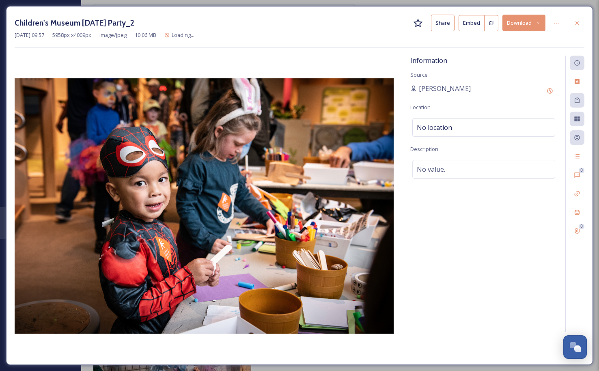
click at [470, 123] on div "No location" at bounding box center [483, 127] width 143 height 19
click at [470, 131] on input at bounding box center [484, 127] width 142 height 18
paste input "[US_STATE][GEOGRAPHIC_DATA]"
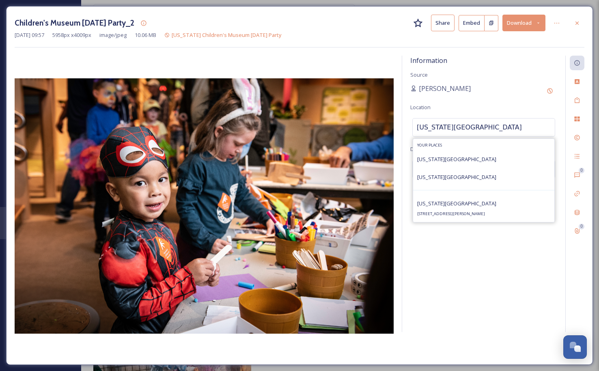
type input "[US_STATE][GEOGRAPHIC_DATA]"
click at [502, 210] on div "[US_STATE][GEOGRAPHIC_DATA] [STREET_ADDRESS][PERSON_NAME]" at bounding box center [483, 208] width 141 height 28
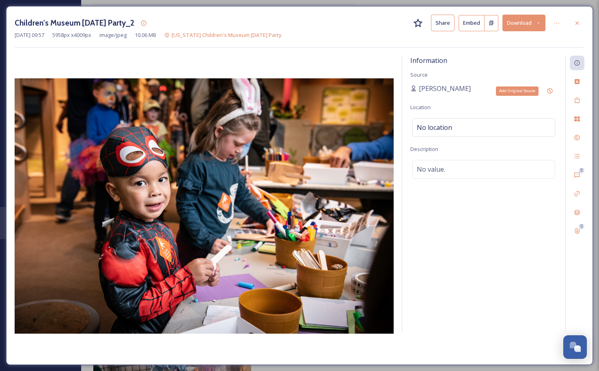
click at [551, 88] on icon at bounding box center [549, 91] width 6 height 6
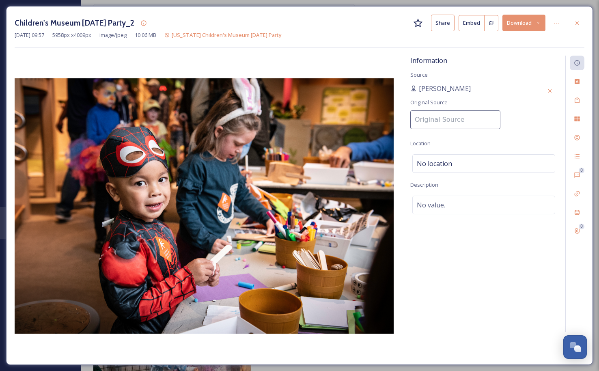
click at [438, 119] on input at bounding box center [455, 119] width 90 height 19
paste input "[US_STATE][GEOGRAPHIC_DATA]"
type input "[US_STATE][GEOGRAPHIC_DATA]"
click at [513, 121] on div "Information Source [PERSON_NAME] Location No location Description No value." at bounding box center [483, 194] width 163 height 276
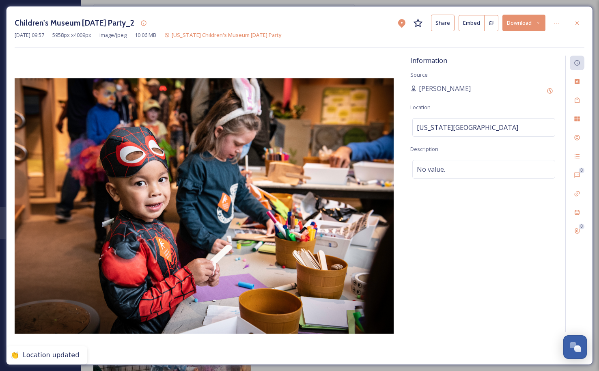
click at [491, 95] on div "[PERSON_NAME]" at bounding box center [483, 91] width 147 height 15
click at [549, 88] on icon at bounding box center [549, 91] width 6 height 6
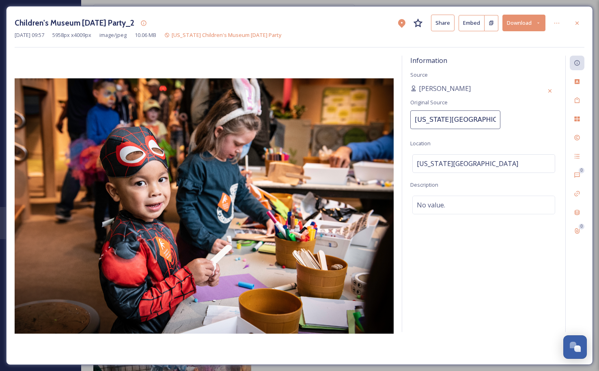
click at [510, 117] on div "[PERSON_NAME] Original Source [US_STATE] Children's Museum" at bounding box center [483, 109] width 147 height 50
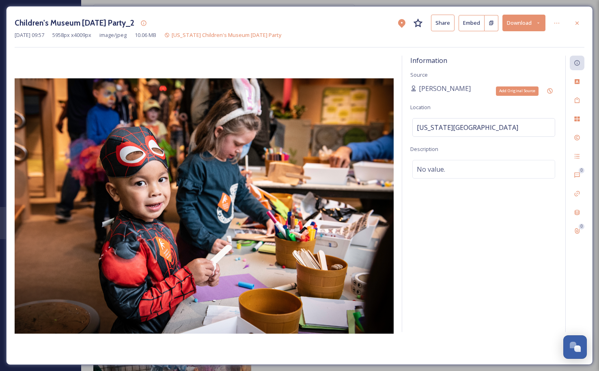
click at [549, 89] on icon at bounding box center [549, 90] width 5 height 5
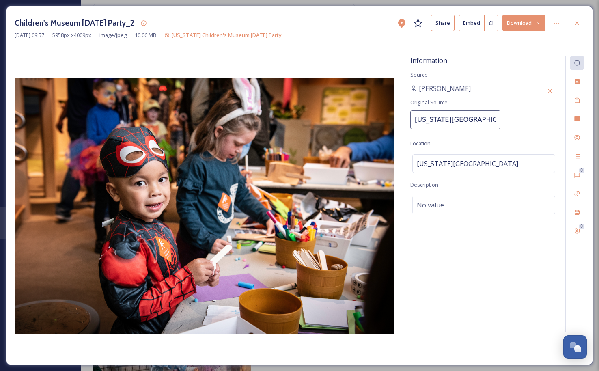
click at [452, 111] on input "[US_STATE][GEOGRAPHIC_DATA]" at bounding box center [455, 119] width 90 height 19
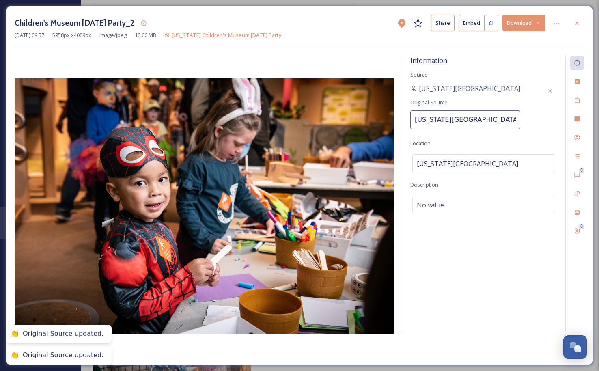
click at [520, 97] on div "[US_STATE] Children's Museum Original Source [US_STATE][GEOGRAPHIC_DATA]" at bounding box center [483, 109] width 147 height 50
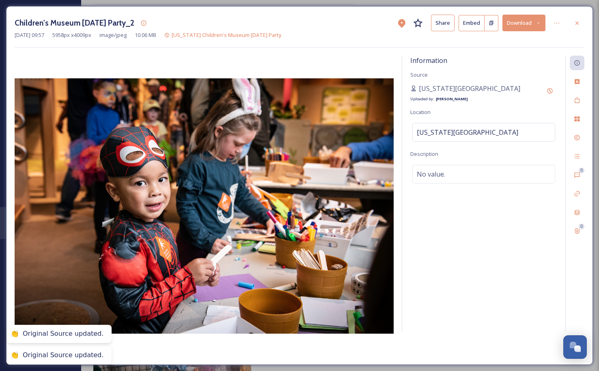
click at [574, 22] on icon at bounding box center [577, 23] width 6 height 6
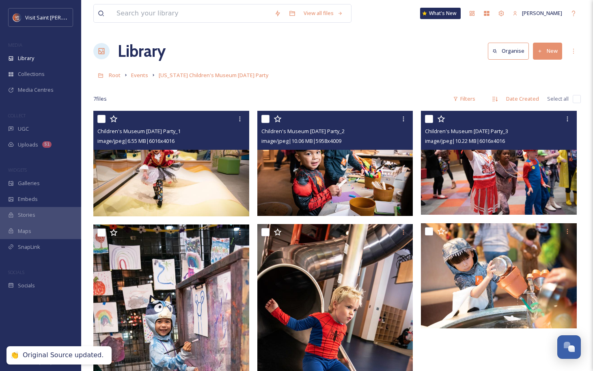
click at [511, 178] on img at bounding box center [499, 163] width 156 height 104
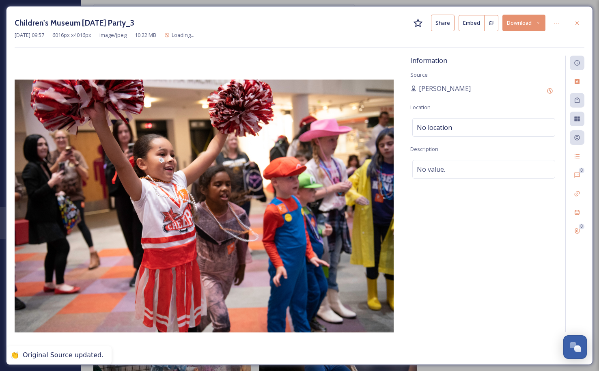
click at [496, 127] on div "No location" at bounding box center [483, 127] width 143 height 19
click at [496, 127] on input at bounding box center [484, 127] width 142 height 18
paste input "[US_STATE][GEOGRAPHIC_DATA]"
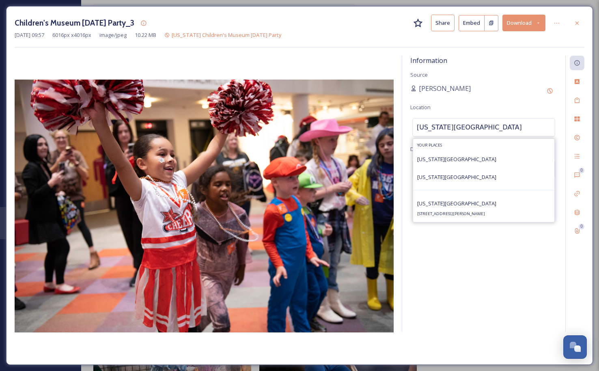
type input "[US_STATE][GEOGRAPHIC_DATA]"
click at [468, 204] on span "[US_STATE][GEOGRAPHIC_DATA]" at bounding box center [456, 203] width 79 height 7
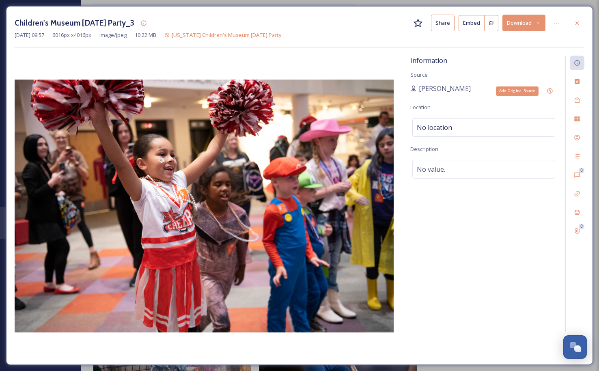
click at [546, 90] on icon at bounding box center [549, 91] width 6 height 6
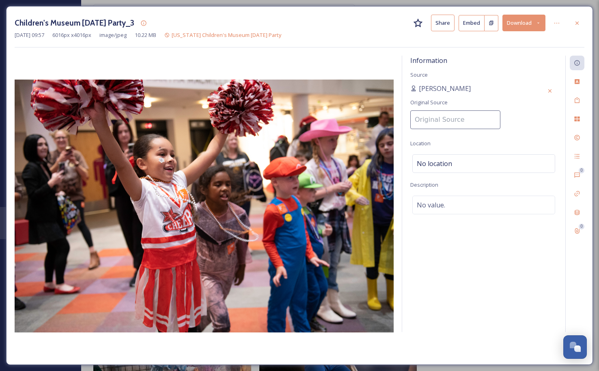
click at [467, 126] on input at bounding box center [455, 119] width 90 height 19
paste input "[US_STATE][GEOGRAPHIC_DATA]"
type input "[US_STATE][GEOGRAPHIC_DATA]"
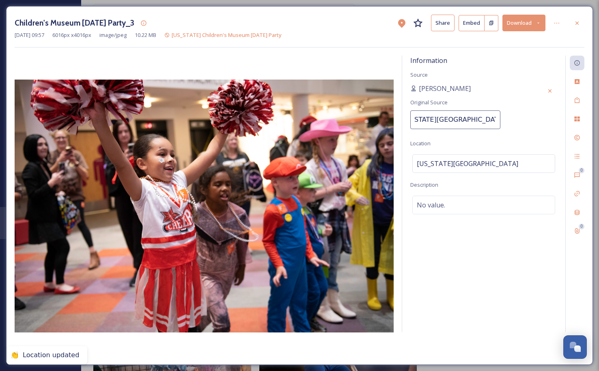
click at [521, 121] on div "Information Source [PERSON_NAME] Original Source [US_STATE] Children's Museum L…" at bounding box center [483, 194] width 163 height 276
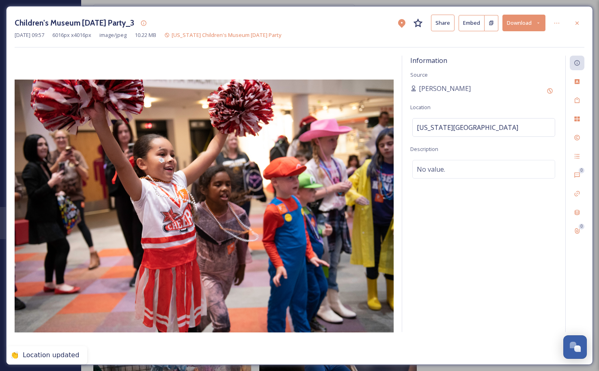
click at [574, 22] on icon at bounding box center [577, 23] width 6 height 6
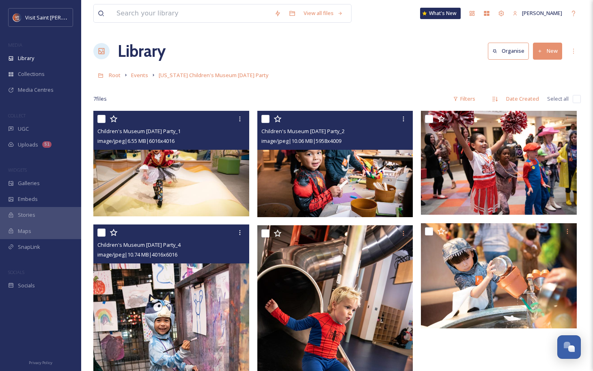
click at [148, 312] on img at bounding box center [171, 340] width 156 height 233
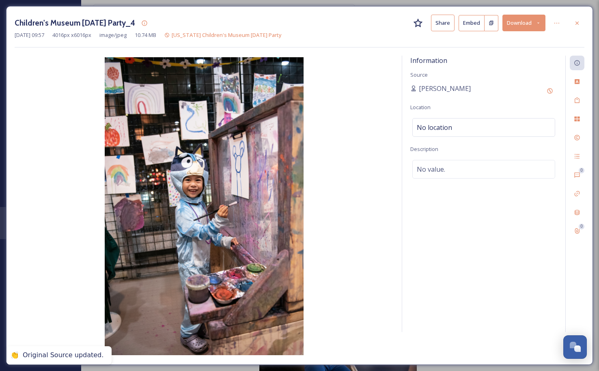
click at [448, 133] on div "No location" at bounding box center [483, 127] width 143 height 19
paste input "[US_STATE][GEOGRAPHIC_DATA]"
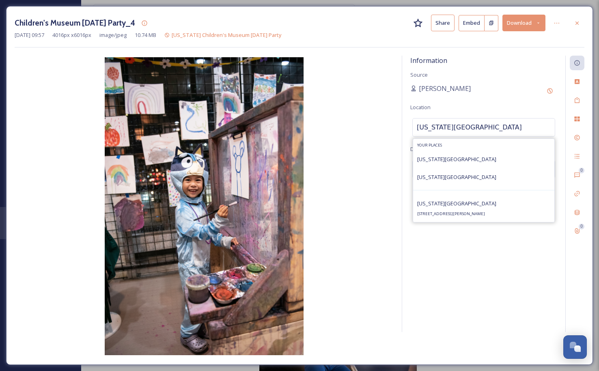
type input "[US_STATE][GEOGRAPHIC_DATA]"
click at [462, 210] on div "[US_STATE][GEOGRAPHIC_DATA] [STREET_ADDRESS][PERSON_NAME]" at bounding box center [456, 207] width 79 height 19
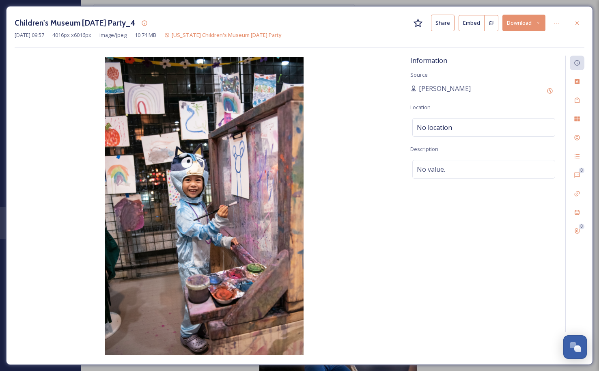
click at [506, 94] on div "[PERSON_NAME]" at bounding box center [483, 91] width 147 height 15
click at [551, 93] on icon at bounding box center [549, 90] width 5 height 5
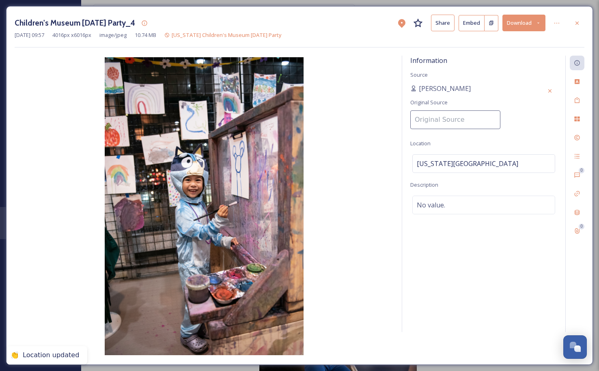
click at [465, 118] on input at bounding box center [455, 119] width 90 height 19
paste input "[US_STATE][GEOGRAPHIC_DATA]"
type input "[US_STATE][GEOGRAPHIC_DATA]"
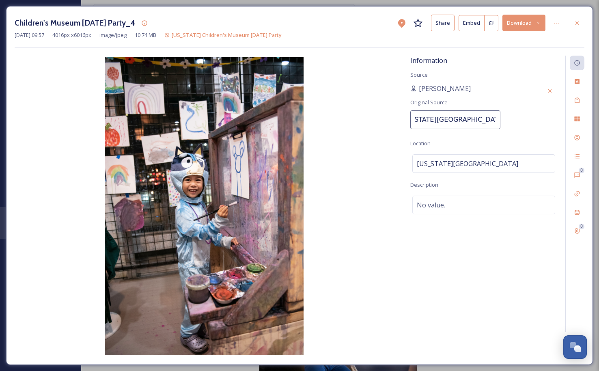
click at [524, 116] on div "Information Source [PERSON_NAME] Original Source [US_STATE] Children's Museum L…" at bounding box center [483, 194] width 163 height 276
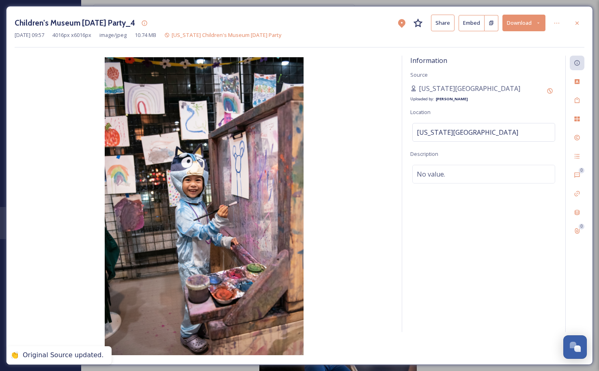
click at [577, 23] on icon at bounding box center [576, 22] width 3 height 3
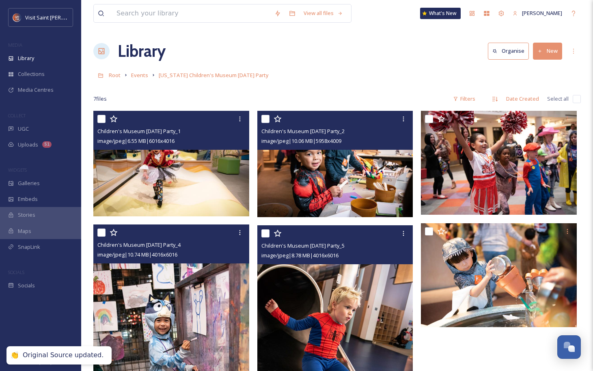
click at [311, 323] on img at bounding box center [335, 341] width 156 height 233
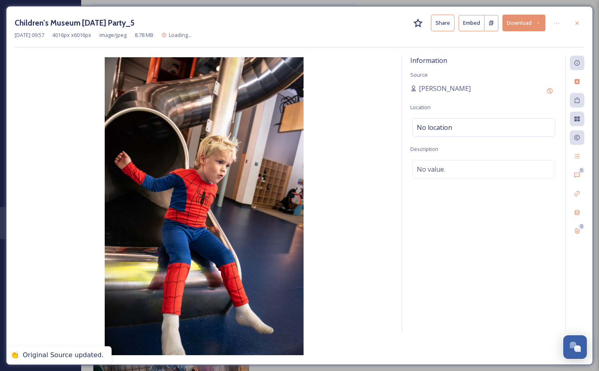
click at [497, 119] on div "No location" at bounding box center [483, 127] width 143 height 19
paste input "[US_STATE][GEOGRAPHIC_DATA]"
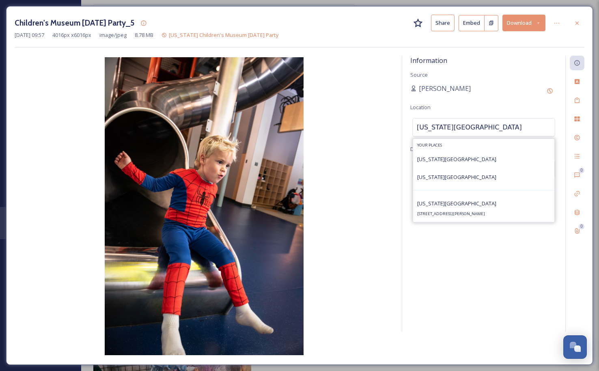
type input "[US_STATE][GEOGRAPHIC_DATA]"
click at [488, 175] on span "[US_STATE][GEOGRAPHIC_DATA]" at bounding box center [456, 176] width 79 height 7
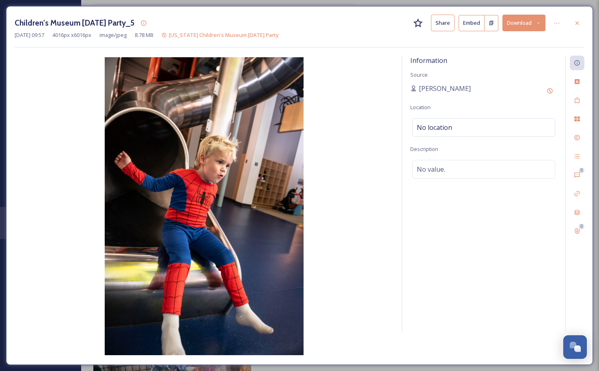
click at [495, 121] on div "No location" at bounding box center [483, 127] width 143 height 19
click at [487, 128] on input at bounding box center [484, 127] width 142 height 18
paste input "[US_STATE][GEOGRAPHIC_DATA]"
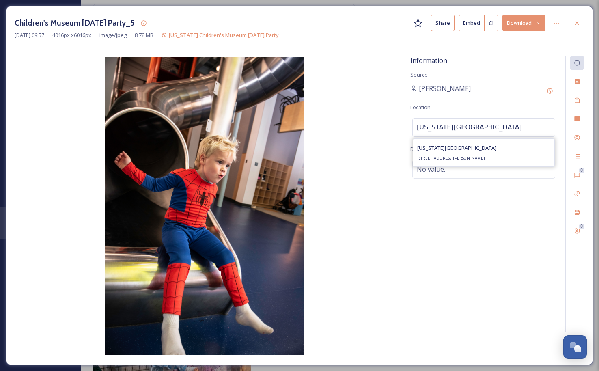
type input "[US_STATE][GEOGRAPHIC_DATA]"
click at [492, 157] on div "[US_STATE][GEOGRAPHIC_DATA] [STREET_ADDRESS][PERSON_NAME]" at bounding box center [483, 153] width 141 height 28
click at [512, 94] on div "[PERSON_NAME]" at bounding box center [483, 91] width 147 height 15
click at [575, 20] on icon at bounding box center [577, 23] width 6 height 6
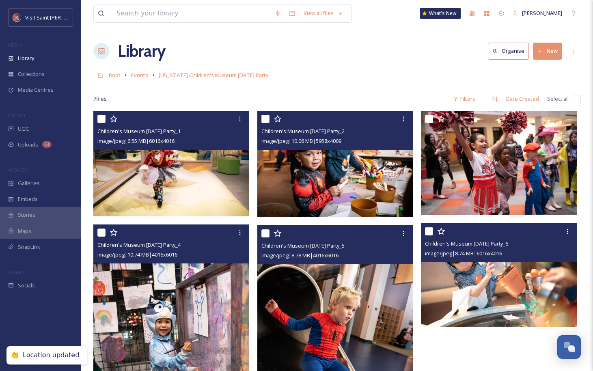
click at [540, 278] on img at bounding box center [499, 275] width 156 height 104
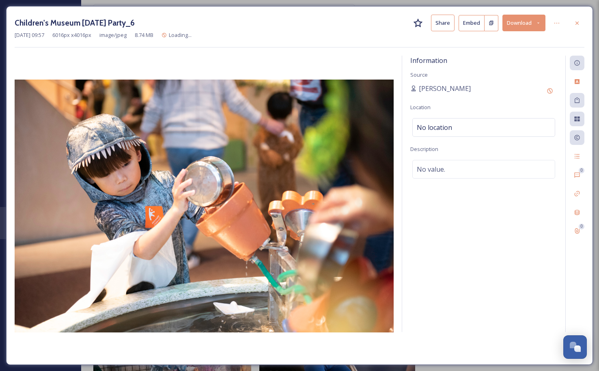
click at [509, 127] on div "No location" at bounding box center [483, 127] width 143 height 19
click at [508, 127] on input at bounding box center [484, 127] width 142 height 18
paste input "[US_STATE][GEOGRAPHIC_DATA]"
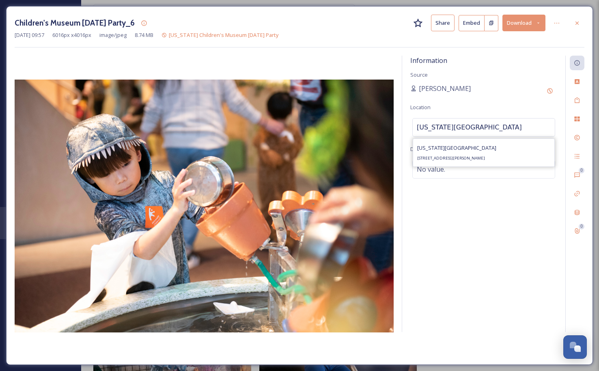
type input "[US_STATE][GEOGRAPHIC_DATA]"
click at [482, 151] on span "[US_STATE][GEOGRAPHIC_DATA]" at bounding box center [456, 147] width 79 height 7
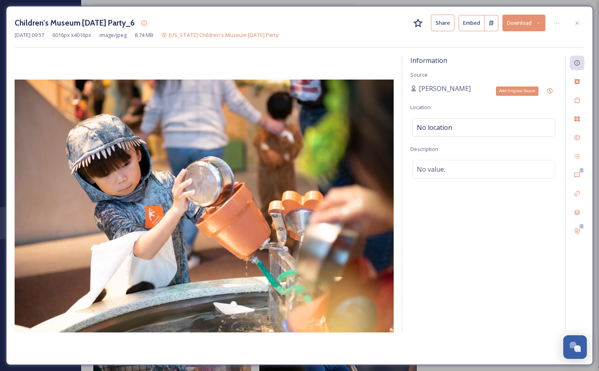
click at [546, 88] on icon at bounding box center [549, 91] width 6 height 6
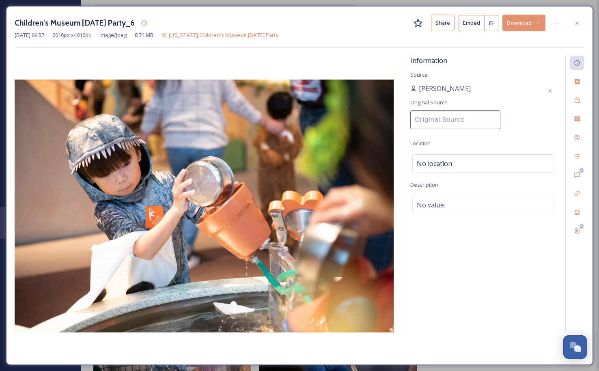
click at [469, 117] on input at bounding box center [455, 119] width 90 height 19
paste input "[US_STATE][GEOGRAPHIC_DATA]"
type input "[US_STATE][GEOGRAPHIC_DATA]"
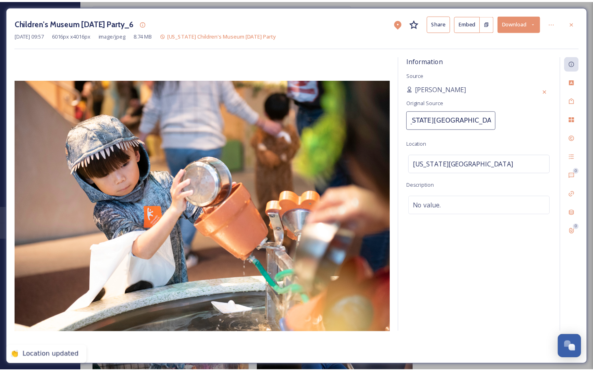
scroll to position [0, 15]
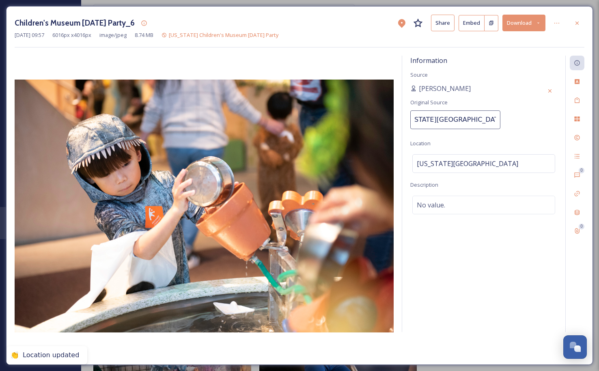
click at [529, 128] on div "Information Source [PERSON_NAME] Original Source [US_STATE] Children's Museum L…" at bounding box center [483, 194] width 163 height 276
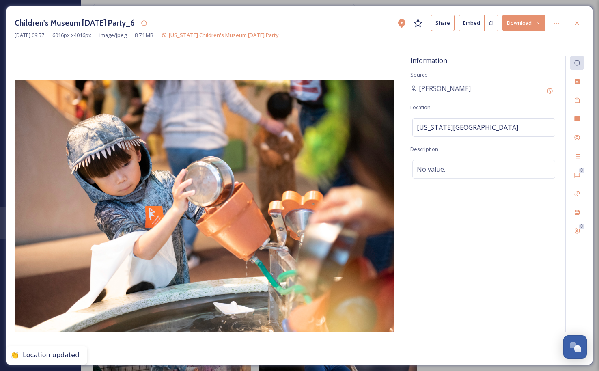
click at [581, 20] on div at bounding box center [577, 23] width 15 height 15
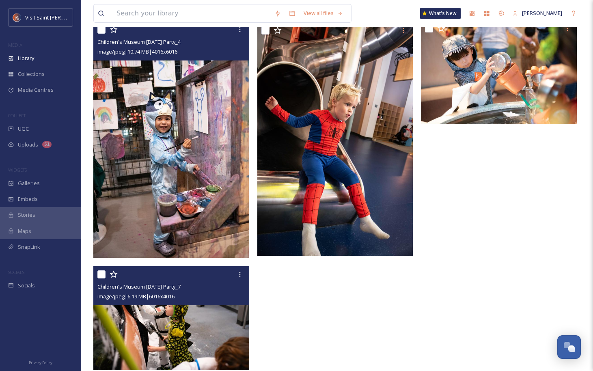
click at [219, 323] on img at bounding box center [171, 318] width 156 height 104
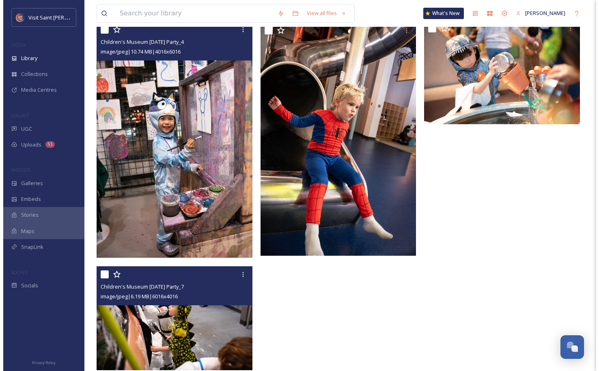
scroll to position [111, 0]
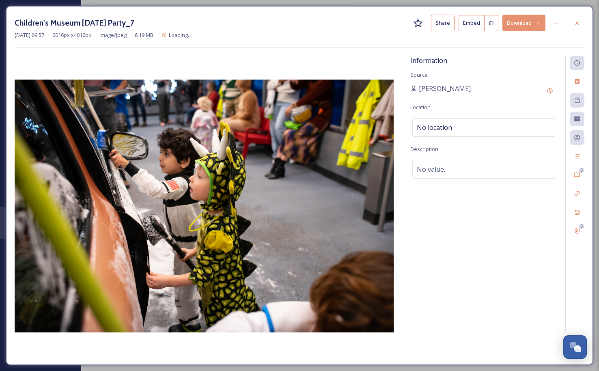
click at [473, 123] on div "No location" at bounding box center [483, 127] width 143 height 19
paste input "[US_STATE][GEOGRAPHIC_DATA]"
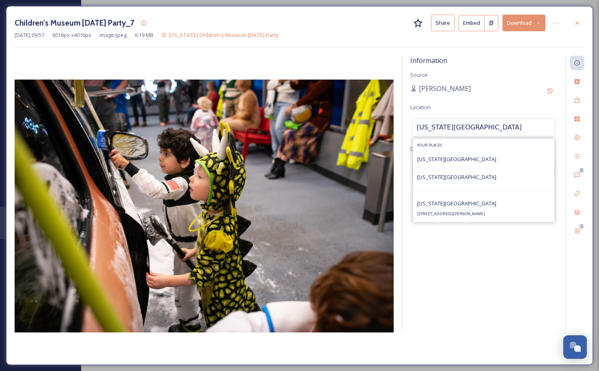
type input "[US_STATE][GEOGRAPHIC_DATA]"
click at [480, 212] on span "[STREET_ADDRESS][PERSON_NAME]" at bounding box center [451, 213] width 68 height 5
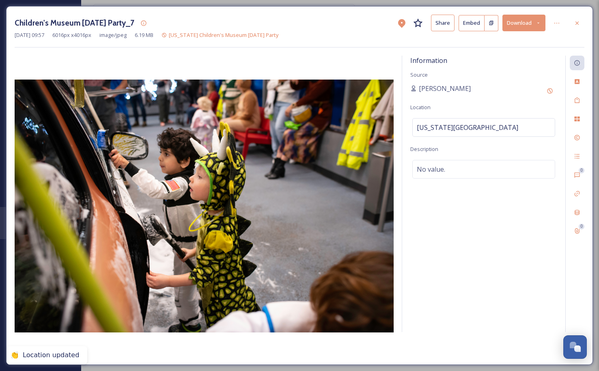
click at [552, 89] on icon at bounding box center [549, 91] width 6 height 6
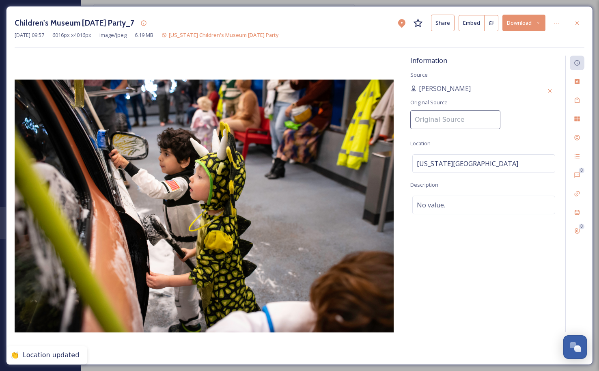
click at [456, 110] on input at bounding box center [455, 119] width 90 height 19
paste input "[US_STATE][GEOGRAPHIC_DATA]"
type input "[US_STATE][GEOGRAPHIC_DATA]"
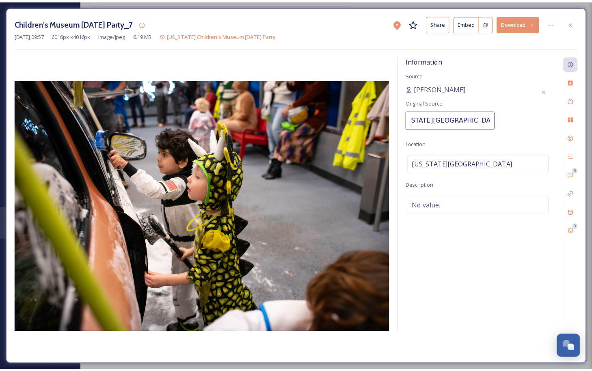
scroll to position [0, 15]
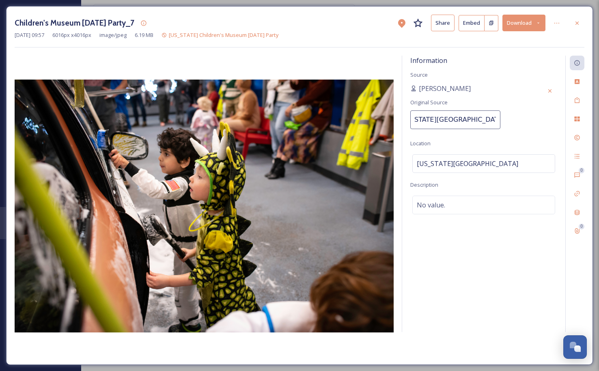
click at [527, 109] on div "Information Source [PERSON_NAME] Original Source [US_STATE] Children's Museum L…" at bounding box center [483, 194] width 163 height 276
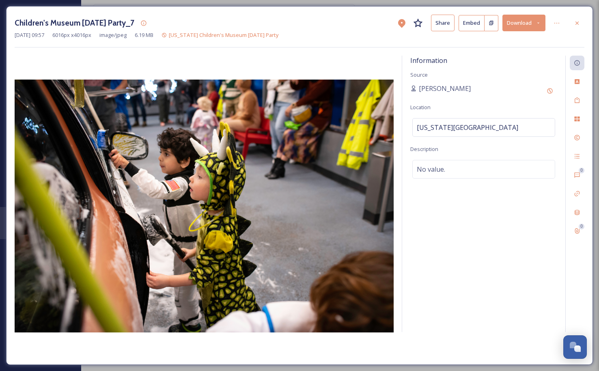
click at [581, 25] on div at bounding box center [577, 23] width 15 height 15
